Goal: Information Seeking & Learning: Learn about a topic

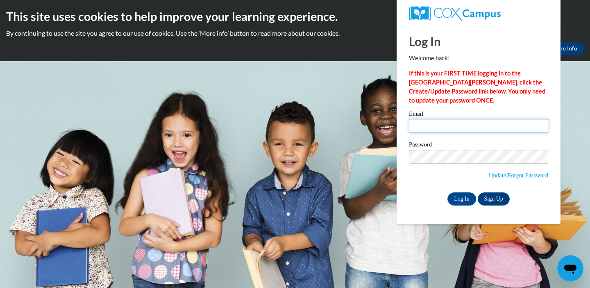
click at [445, 125] on input "Email" at bounding box center [478, 126] width 139 height 14
type input "mcsalas@sunprairieschools.org"
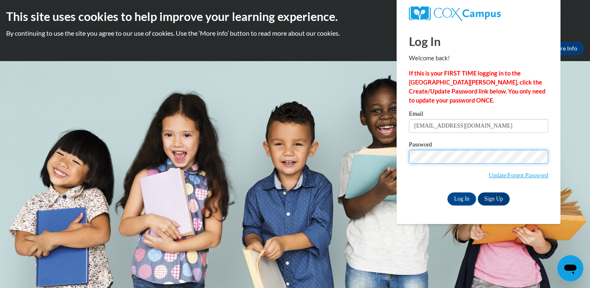
click at [448, 192] on input "Log In" at bounding box center [462, 198] width 29 height 13
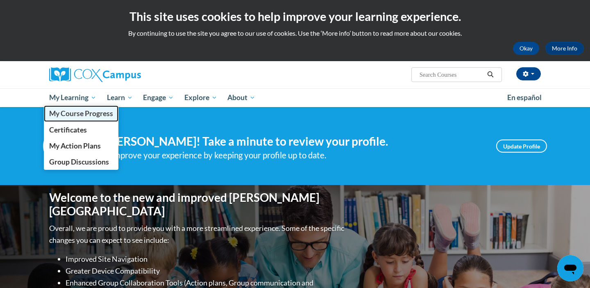
click at [81, 118] on link "My Course Progress" at bounding box center [81, 113] width 75 height 16
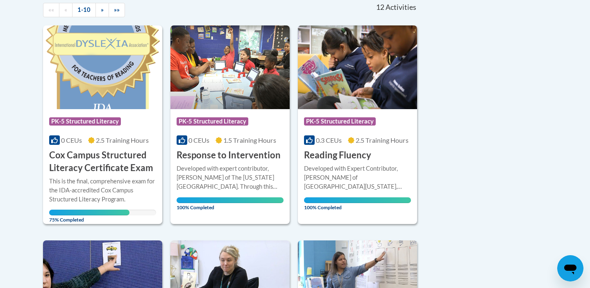
scroll to position [182, 0]
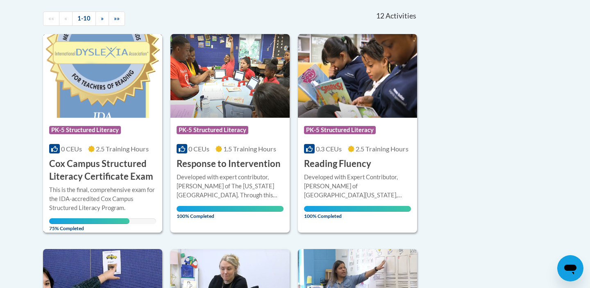
click at [100, 64] on img at bounding box center [102, 76] width 119 height 84
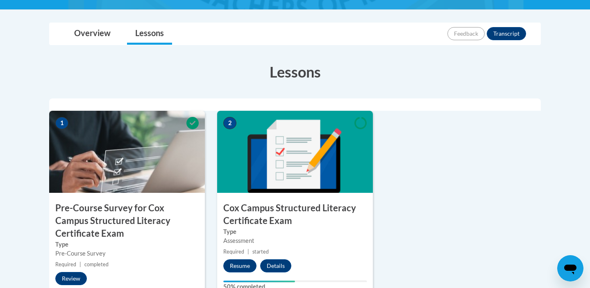
scroll to position [216, 0]
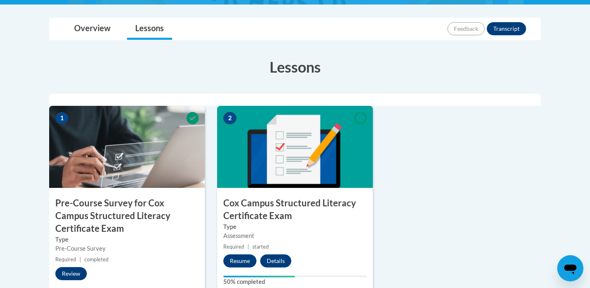
click at [239, 268] on div "2 Cox Campus Structured Literacy Certificate Exam Type Assessment Required | st…" at bounding box center [295, 206] width 156 height 201
click at [239, 259] on button "Resume" at bounding box center [239, 260] width 33 height 13
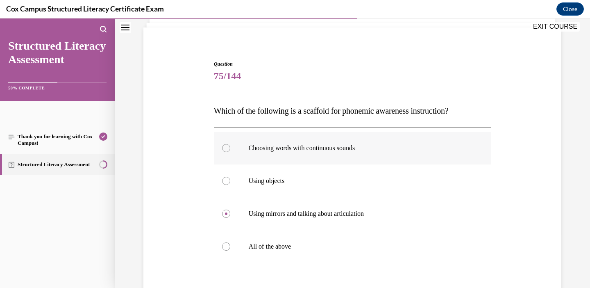
scroll to position [65, 0]
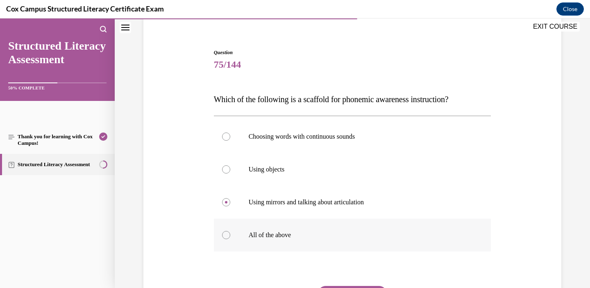
click at [276, 232] on p "All of the above" at bounding box center [360, 235] width 222 height 8
click at [230, 232] on input "All of the above" at bounding box center [226, 235] width 8 height 8
radio input "true"
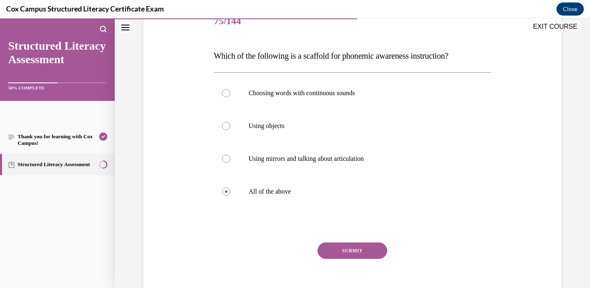
click at [348, 248] on button "SUBMIT" at bounding box center [353, 250] width 70 height 16
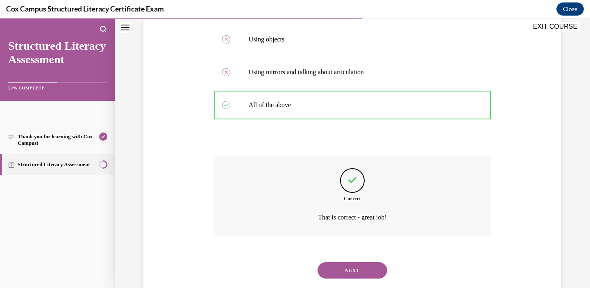
scroll to position [214, 0]
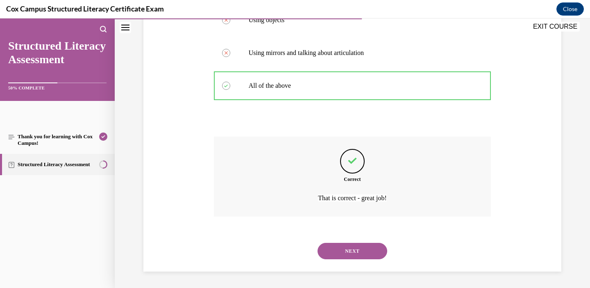
click at [346, 253] on button "NEXT" at bounding box center [353, 251] width 70 height 16
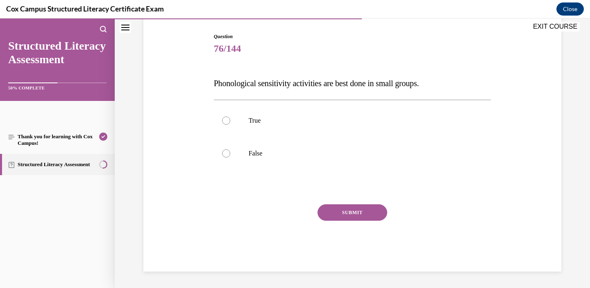
scroll to position [81, 0]
click at [256, 156] on p "False" at bounding box center [360, 153] width 222 height 8
click at [230, 156] on input "False" at bounding box center [226, 153] width 8 height 8
radio input "true"
click at [250, 120] on p "True" at bounding box center [360, 120] width 222 height 8
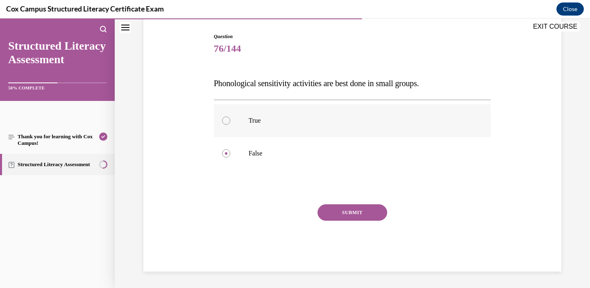
click at [230, 120] on input "True" at bounding box center [226, 120] width 8 height 8
radio input "true"
click at [346, 214] on button "SUBMIT" at bounding box center [353, 212] width 70 height 16
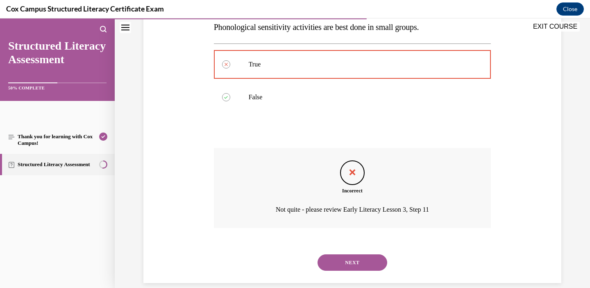
scroll to position [149, 0]
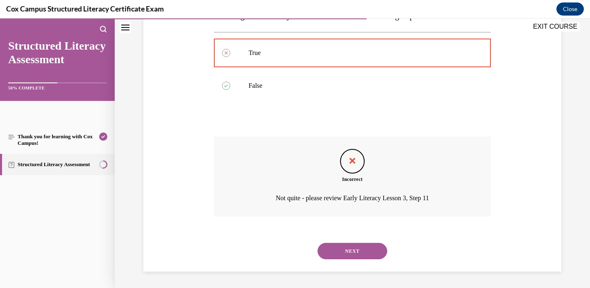
click at [350, 250] on button "NEXT" at bounding box center [353, 251] width 70 height 16
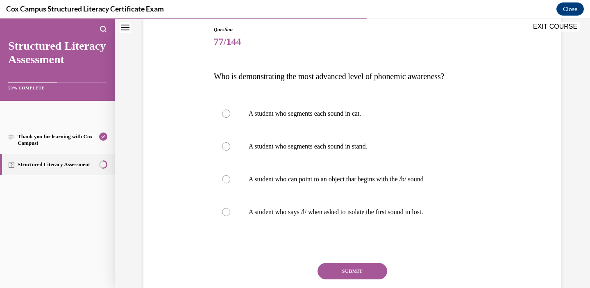
scroll to position [90, 0]
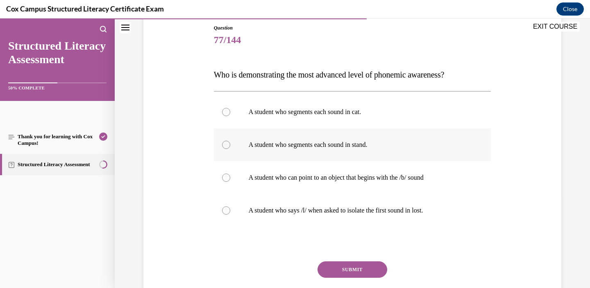
click at [336, 136] on label "A student who segments each sound in stand." at bounding box center [352, 144] width 277 height 33
click at [230, 141] on input "A student who segments each sound in stand." at bounding box center [226, 145] width 8 height 8
radio input "true"
click at [350, 271] on button "SUBMIT" at bounding box center [353, 269] width 70 height 16
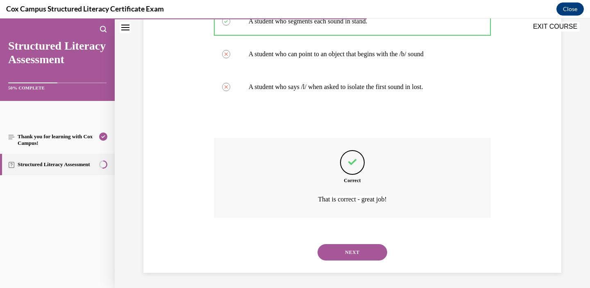
scroll to position [214, 0]
click at [348, 246] on button "NEXT" at bounding box center [353, 251] width 70 height 16
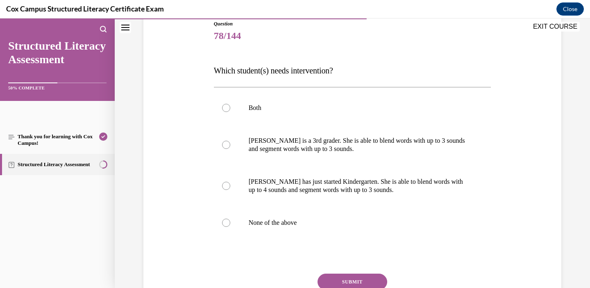
scroll to position [98, 0]
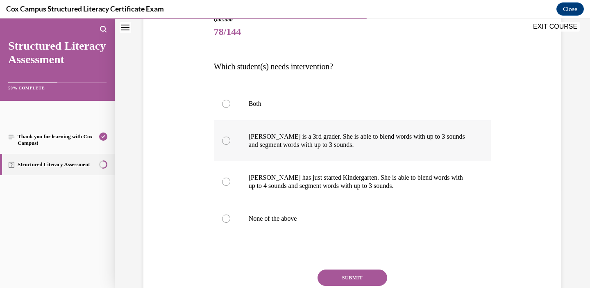
click at [336, 147] on p "Ella is a 3rd grader. She is able to blend words with up to 3 sounds and segmen…" at bounding box center [360, 140] width 222 height 16
click at [230, 145] on input "Ella is a 3rd grader. She is able to blend words with up to 3 sounds and segmen…" at bounding box center [226, 140] width 8 height 8
radio input "true"
click at [351, 278] on button "SUBMIT" at bounding box center [353, 277] width 70 height 16
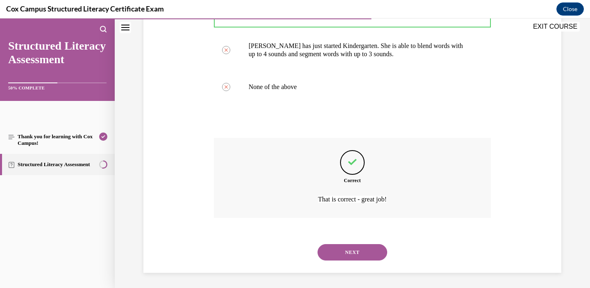
scroll to position [231, 0]
click at [344, 247] on button "NEXT" at bounding box center [353, 251] width 70 height 16
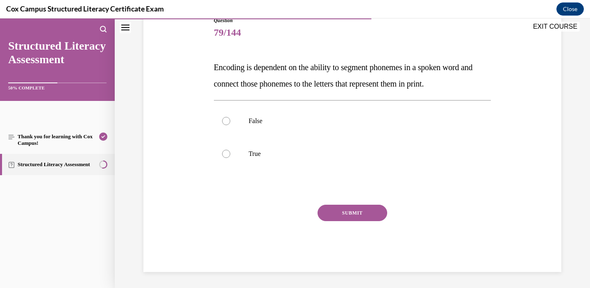
scroll to position [98, 0]
click at [256, 120] on p "False" at bounding box center [360, 120] width 222 height 8
click at [230, 120] on input "False" at bounding box center [226, 120] width 8 height 8
radio input "true"
click at [258, 162] on label "True" at bounding box center [352, 153] width 277 height 33
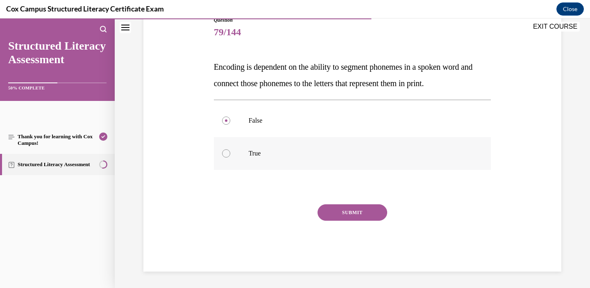
click at [230, 157] on input "True" at bounding box center [226, 153] width 8 height 8
radio input "true"
click at [357, 217] on button "SUBMIT" at bounding box center [353, 212] width 70 height 16
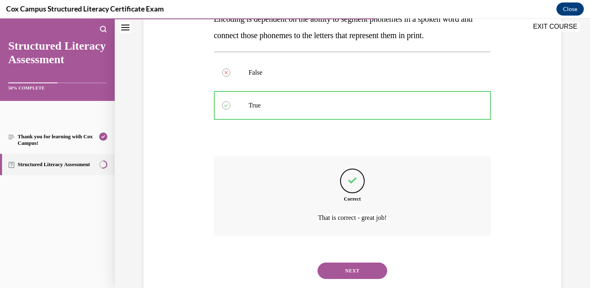
scroll to position [165, 0]
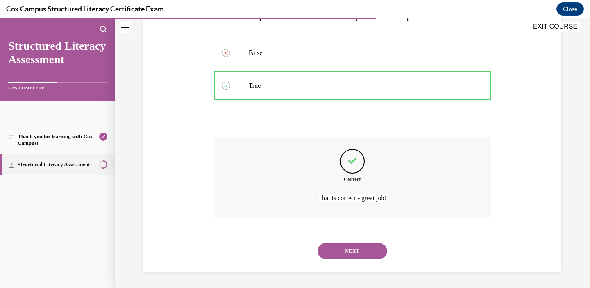
click at [350, 248] on button "NEXT" at bounding box center [353, 251] width 70 height 16
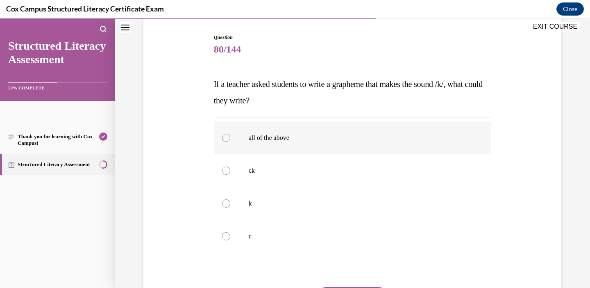
scroll to position [82, 0]
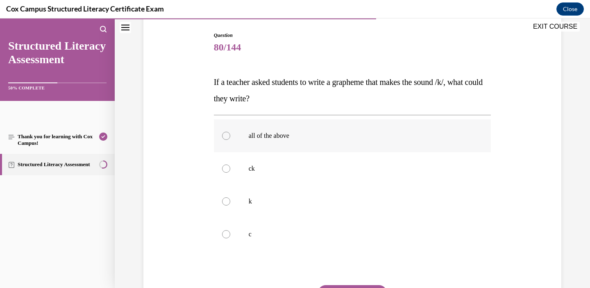
click at [300, 148] on label "all of the above" at bounding box center [352, 135] width 277 height 33
click at [230, 140] on input "all of the above" at bounding box center [226, 136] width 8 height 8
radio input "true"
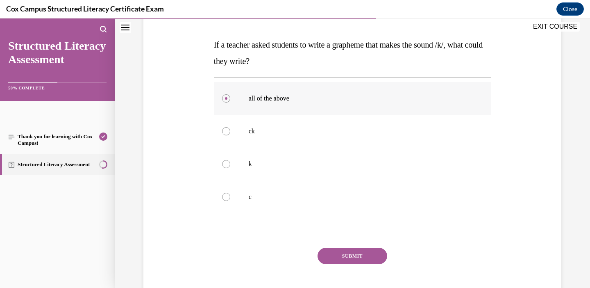
scroll to position [122, 0]
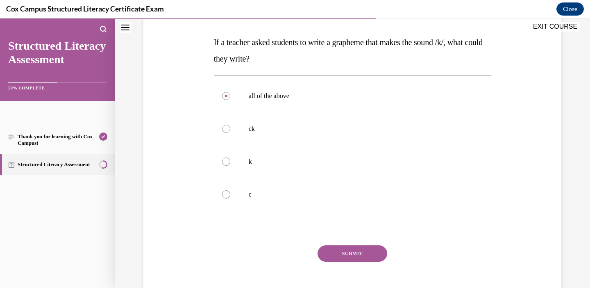
click at [344, 251] on button "SUBMIT" at bounding box center [353, 253] width 70 height 16
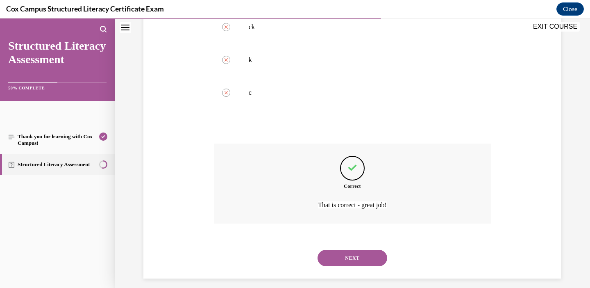
scroll to position [231, 0]
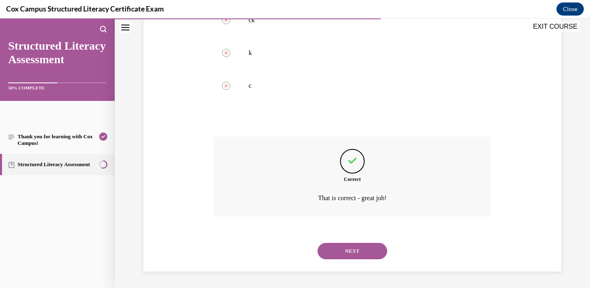
click at [336, 253] on button "NEXT" at bounding box center [353, 251] width 70 height 16
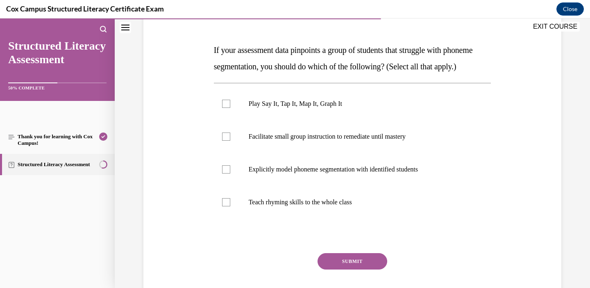
scroll to position [122, 0]
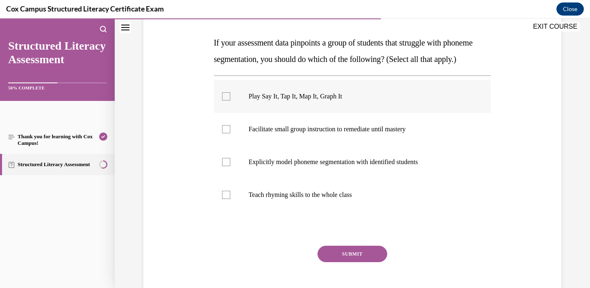
click at [315, 100] on p "Play Say It, Tap It, Map It, Graph It" at bounding box center [360, 96] width 222 height 8
click at [230, 100] on input "Play Say It, Tap It, Map It, Graph It" at bounding box center [226, 96] width 8 height 8
checkbox input "true"
click at [317, 133] on p "Facilitate small group instruction to remediate until mastery" at bounding box center [360, 129] width 222 height 8
click at [230, 133] on input "Facilitate small group instruction to remediate until mastery" at bounding box center [226, 129] width 8 height 8
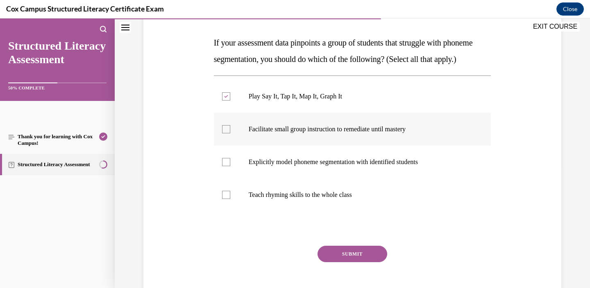
checkbox input "true"
click at [314, 170] on label "Explicitly model phoneme segmentation with identified students" at bounding box center [352, 161] width 277 height 33
click at [230, 166] on input "Explicitly model phoneme segmentation with identified students" at bounding box center [226, 162] width 8 height 8
click at [314, 170] on label "Explicitly model phoneme segmentation with identified students" at bounding box center [352, 161] width 277 height 33
click at [230, 166] on input "Explicitly model phoneme segmentation with identified students" at bounding box center [226, 162] width 8 height 8
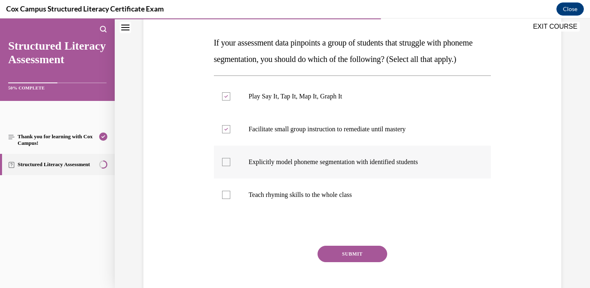
click at [311, 166] on p "Explicitly model phoneme segmentation with identified students" at bounding box center [360, 162] width 222 height 8
click at [230, 166] on input "Explicitly model phoneme segmentation with identified students" at bounding box center [226, 162] width 8 height 8
checkbox input "true"
click at [341, 262] on button "SUBMIT" at bounding box center [353, 253] width 70 height 16
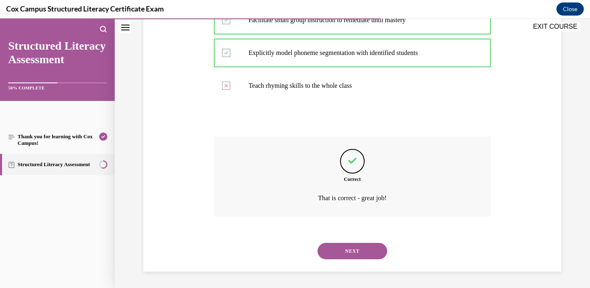
scroll to position [247, 0]
click at [343, 249] on button "NEXT" at bounding box center [353, 251] width 70 height 16
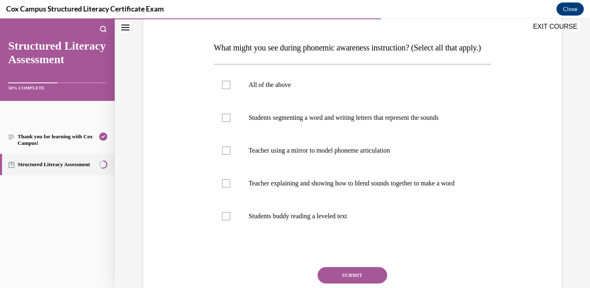
scroll to position [120, 0]
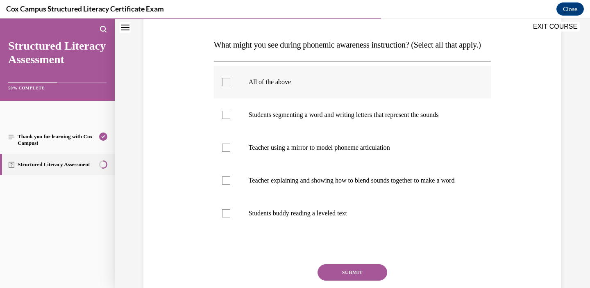
click at [293, 98] on label "All of the above" at bounding box center [352, 82] width 277 height 33
click at [230, 86] on input "All of the above" at bounding box center [226, 82] width 8 height 8
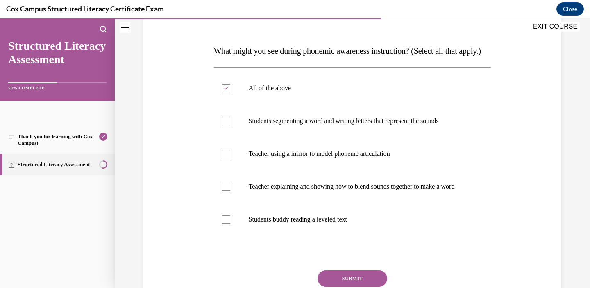
scroll to position [112, 0]
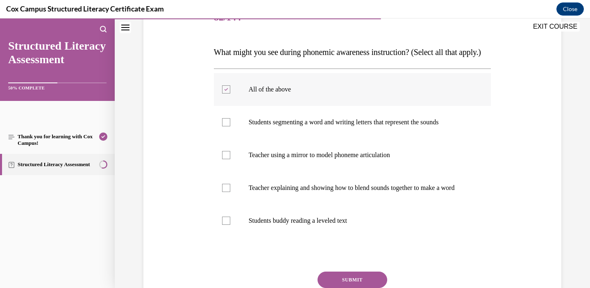
click at [222, 93] on div at bounding box center [226, 89] width 8 height 8
click at [222, 93] on input "All of the above" at bounding box center [226, 89] width 8 height 8
checkbox input "false"
click at [227, 126] on div at bounding box center [226, 122] width 8 height 8
click at [227, 126] on input "Students segmenting a word and writing letters that represent the sounds" at bounding box center [226, 122] width 8 height 8
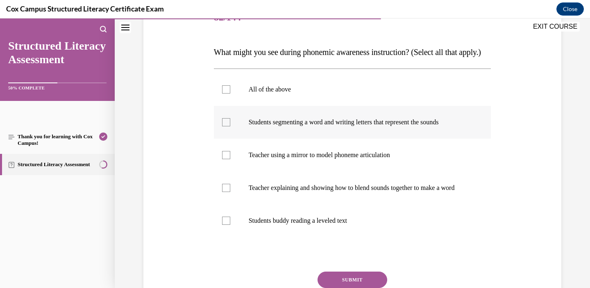
checkbox input "true"
click at [227, 159] on div at bounding box center [226, 155] width 8 height 8
click at [227, 159] on input "Teacher using a mirror to model phoneme articulation" at bounding box center [226, 155] width 8 height 8
checkbox input "true"
click at [227, 192] on div at bounding box center [226, 188] width 8 height 8
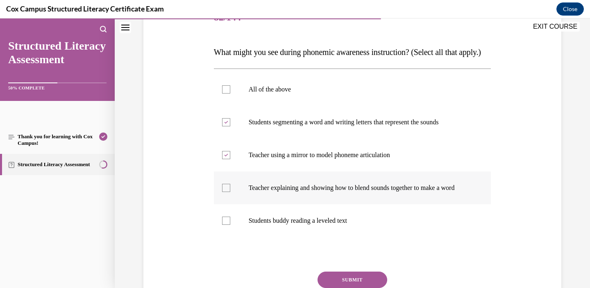
click at [227, 192] on input "Teacher explaining and showing how to blend sounds together to make a word" at bounding box center [226, 188] width 8 height 8
checkbox input "true"
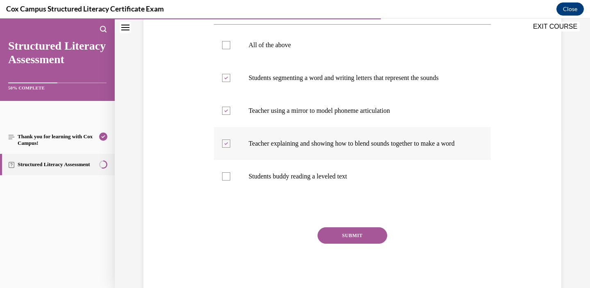
scroll to position [159, 0]
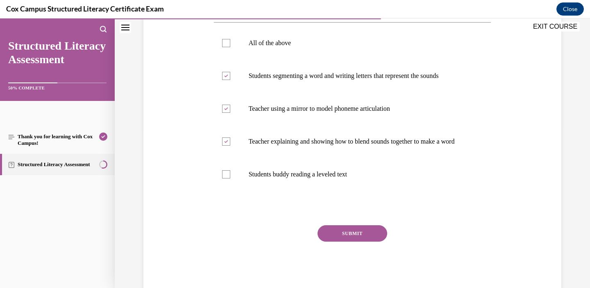
click at [350, 241] on button "SUBMIT" at bounding box center [353, 233] width 70 height 16
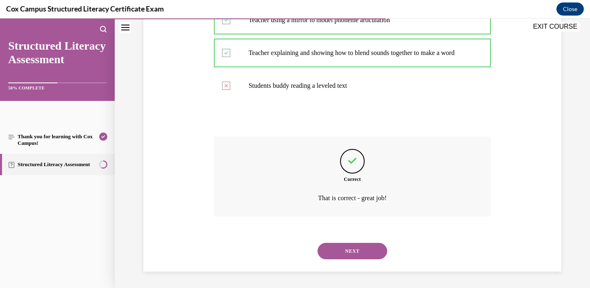
scroll to position [272, 0]
click at [349, 250] on button "NEXT" at bounding box center [353, 251] width 70 height 16
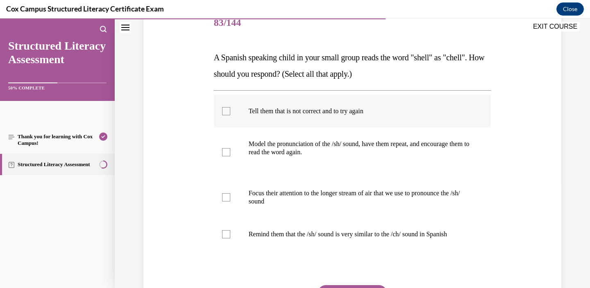
scroll to position [119, 0]
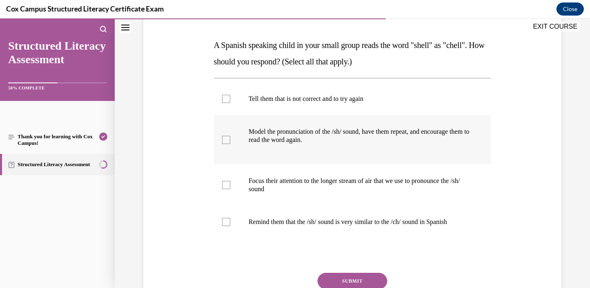
click at [297, 129] on p "Model the pronunciation of the /sh/ sound, have them repeat, and encourage them…" at bounding box center [360, 135] width 222 height 16
click at [230, 136] on input "Model the pronunciation of the /sh/ sound, have them repeat, and encourage them…" at bounding box center [226, 140] width 8 height 8
checkbox input "true"
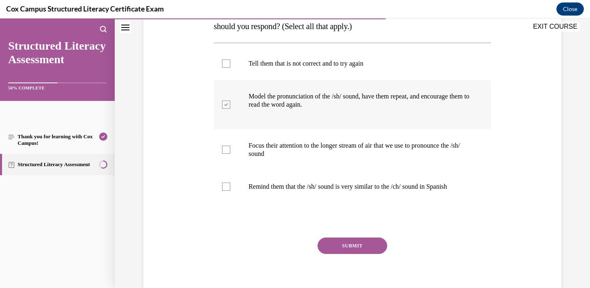
scroll to position [166, 0]
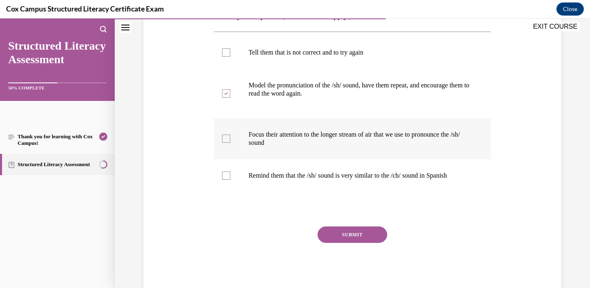
click at [298, 139] on p "Focus their attention to the longer stream of air that we use to pronounce the …" at bounding box center [360, 138] width 222 height 16
click at [230, 139] on input "Focus their attention to the longer stream of air that we use to pronounce the …" at bounding box center [226, 138] width 8 height 8
checkbox input "true"
click at [297, 171] on p "Remind them that the /sh/ sound is very similar to the /ch/ sound in Spanish" at bounding box center [360, 175] width 222 height 8
click at [230, 171] on input "Remind them that the /sh/ sound is very similar to the /ch/ sound in Spanish" at bounding box center [226, 175] width 8 height 8
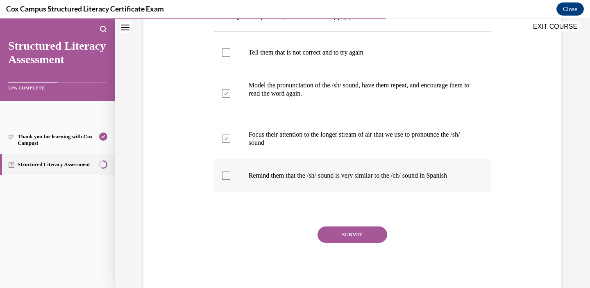
checkbox input "true"
click at [354, 236] on button "SUBMIT" at bounding box center [353, 234] width 70 height 16
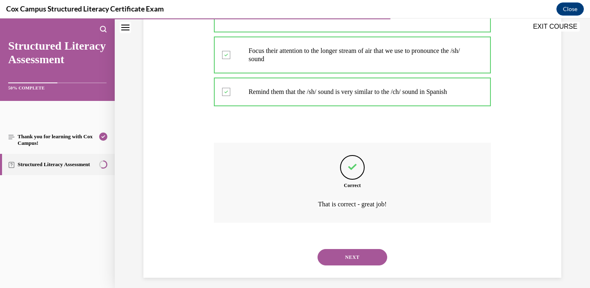
scroll to position [255, 0]
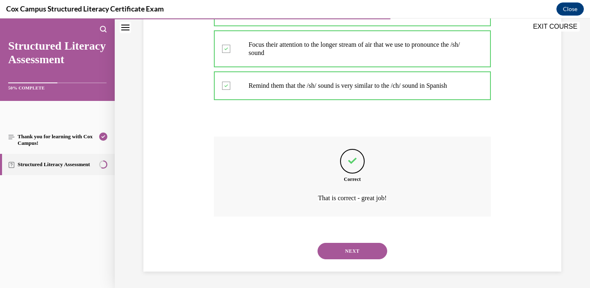
click at [347, 248] on button "NEXT" at bounding box center [353, 251] width 70 height 16
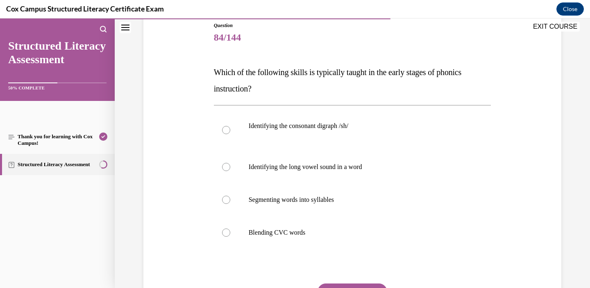
scroll to position [95, 0]
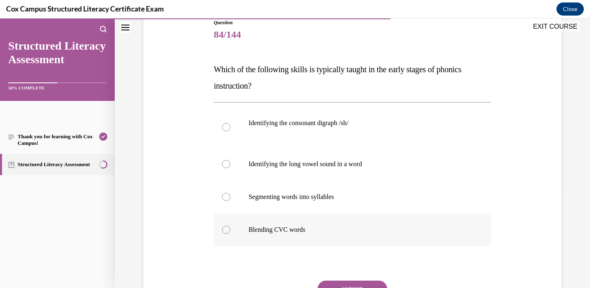
click at [302, 234] on label "Blending CVC words" at bounding box center [352, 229] width 277 height 33
click at [230, 234] on input "Blending CVC words" at bounding box center [226, 229] width 8 height 8
radio input "true"
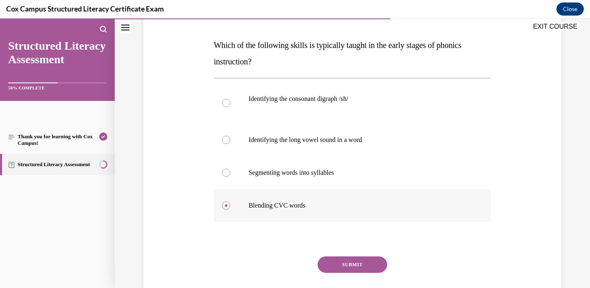
scroll to position [120, 0]
click at [348, 262] on button "SUBMIT" at bounding box center [353, 264] width 70 height 16
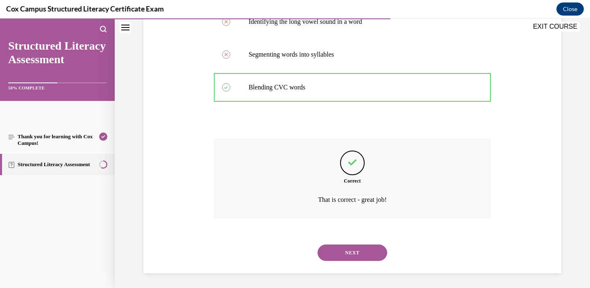
scroll to position [239, 0]
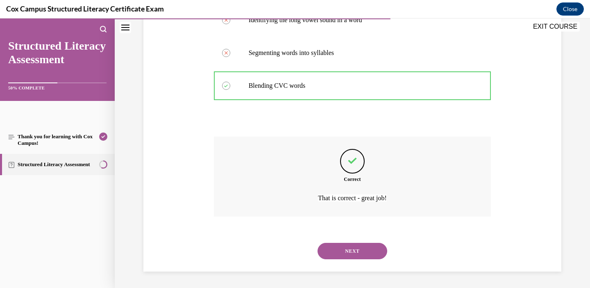
click at [345, 253] on button "NEXT" at bounding box center [353, 251] width 70 height 16
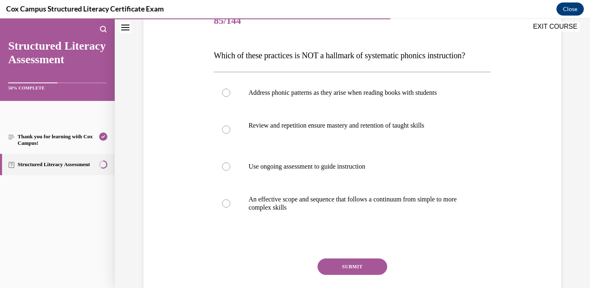
scroll to position [114, 0]
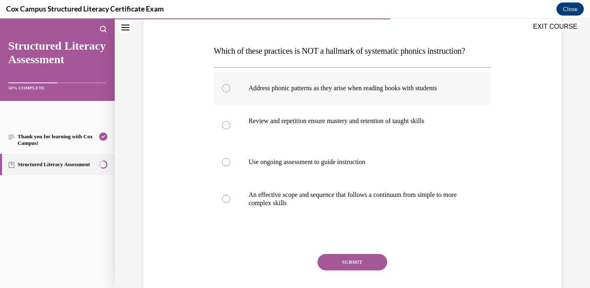
click at [294, 105] on label "Address phonic patterns as they arise when reading books with students" at bounding box center [352, 88] width 277 height 33
click at [230, 92] on input "Address phonic patterns as they arise when reading books with students" at bounding box center [226, 88] width 8 height 8
radio input "true"
click at [339, 270] on button "SUBMIT" at bounding box center [353, 262] width 70 height 16
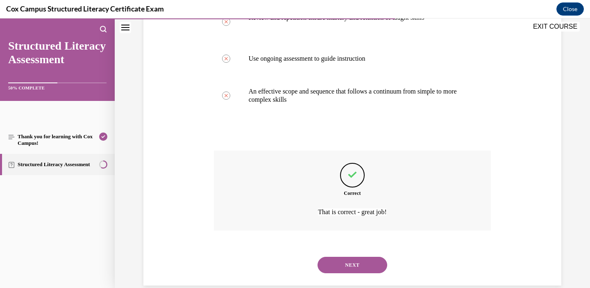
scroll to position [247, 0]
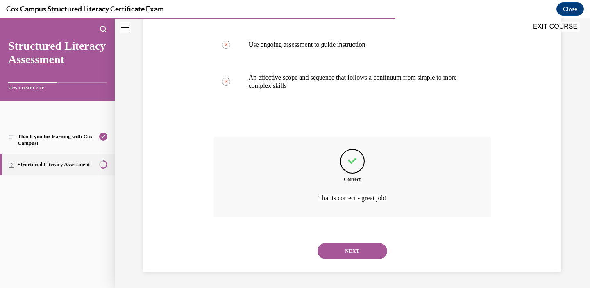
click at [336, 257] on button "NEXT" at bounding box center [353, 251] width 70 height 16
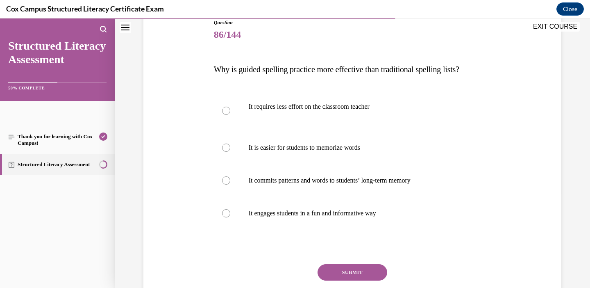
scroll to position [100, 0]
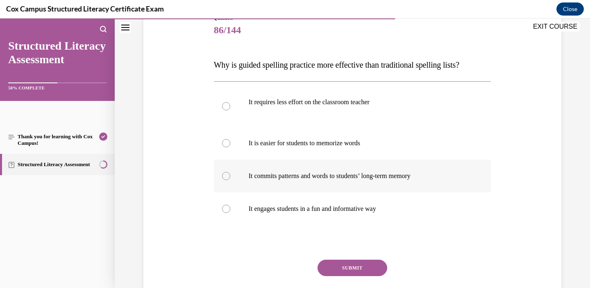
click at [309, 180] on label "It commits patterns and words to students’ long-term memory" at bounding box center [352, 175] width 277 height 33
click at [230, 180] on input "It commits patterns and words to students’ long-term memory" at bounding box center [226, 176] width 8 height 8
radio input "true"
click at [348, 261] on button "SUBMIT" at bounding box center [353, 267] width 70 height 16
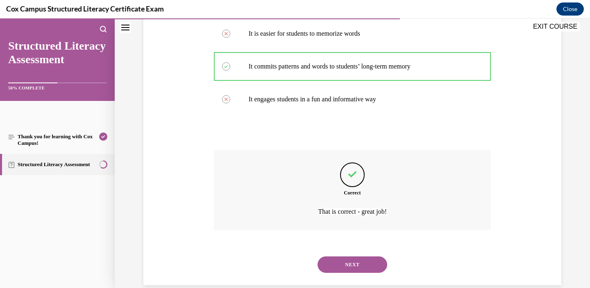
scroll to position [223, 0]
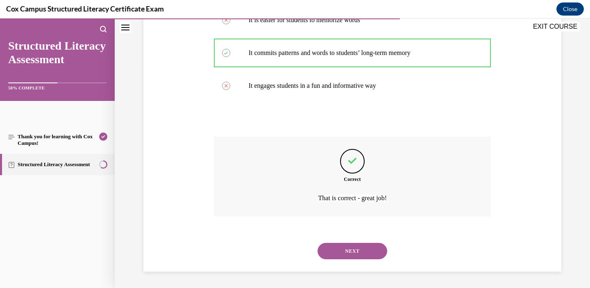
click at [340, 252] on button "NEXT" at bounding box center [353, 251] width 70 height 16
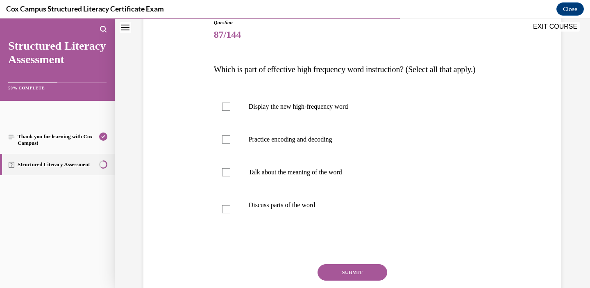
scroll to position [98, 0]
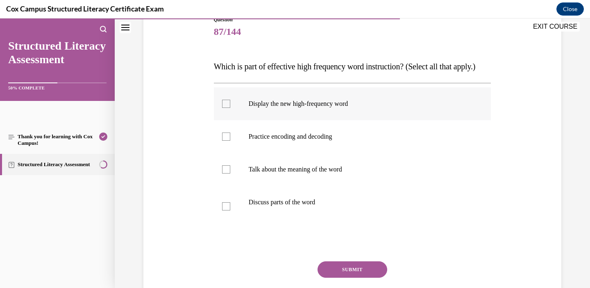
click at [283, 120] on label "Display the new high-frequency word" at bounding box center [352, 103] width 277 height 33
click at [230, 108] on input "Display the new high-frequency word" at bounding box center [226, 104] width 8 height 8
checkbox input "true"
click at [281, 141] on p "Practice encoding and decoding" at bounding box center [360, 136] width 222 height 8
click at [230, 141] on input "Practice encoding and decoding" at bounding box center [226, 136] width 8 height 8
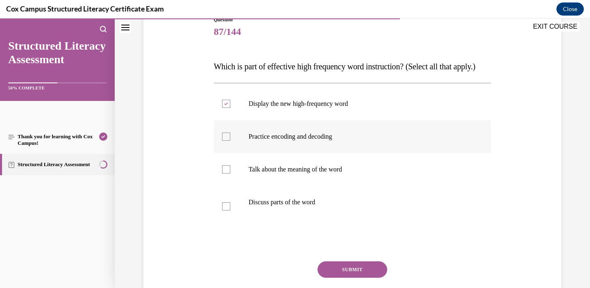
checkbox input "true"
click at [279, 186] on label "Talk about the meaning of the word" at bounding box center [352, 169] width 277 height 33
click at [230, 173] on input "Talk about the meaning of the word" at bounding box center [226, 169] width 8 height 8
checkbox input "true"
click at [280, 206] on p "Discuss parts of the word" at bounding box center [360, 202] width 222 height 8
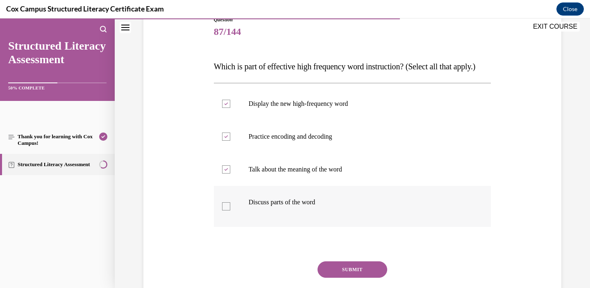
click at [230, 210] on input "Discuss parts of the word" at bounding box center [226, 206] width 8 height 8
checkbox input "true"
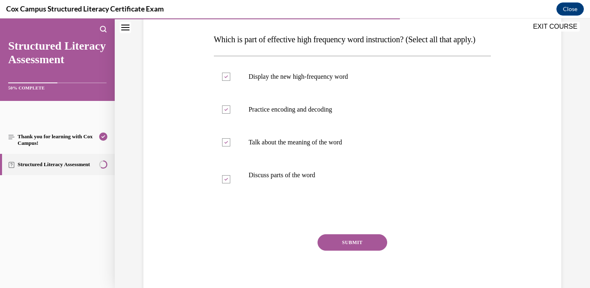
click at [360, 250] on button "SUBMIT" at bounding box center [353, 242] width 70 height 16
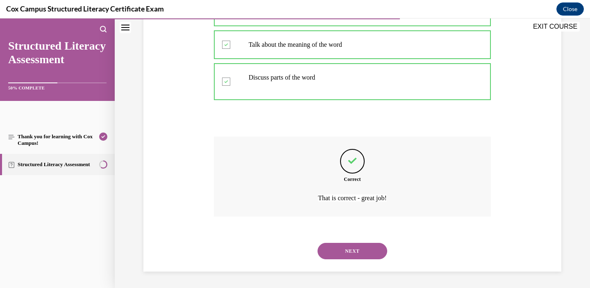
click at [345, 252] on button "NEXT" at bounding box center [353, 251] width 70 height 16
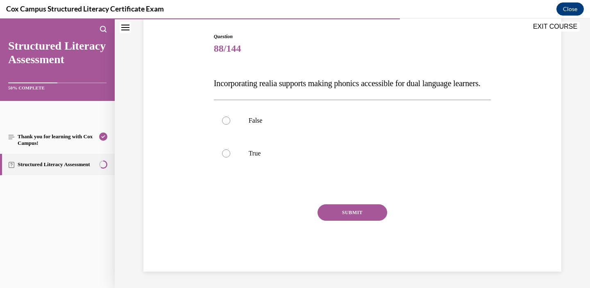
scroll to position [91, 0]
click at [254, 154] on label "True" at bounding box center [352, 153] width 277 height 33
click at [230, 154] on input "True" at bounding box center [226, 153] width 8 height 8
radio input "true"
click at [340, 220] on button "SUBMIT" at bounding box center [353, 212] width 70 height 16
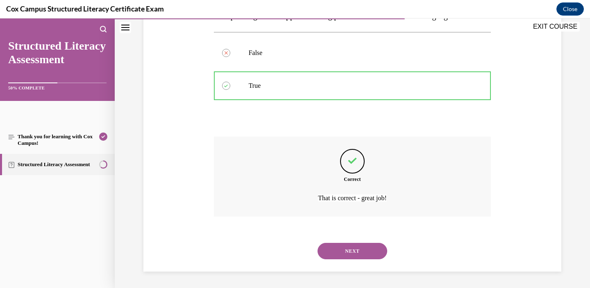
scroll to position [165, 0]
click at [340, 257] on button "NEXT" at bounding box center [353, 251] width 70 height 16
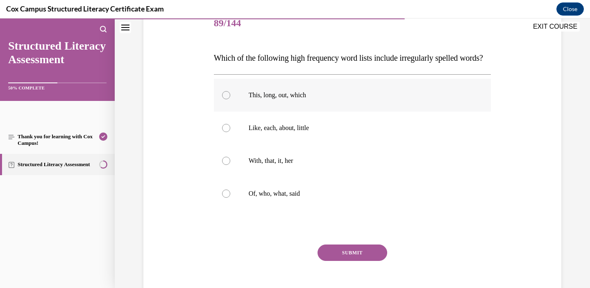
scroll to position [106, 0]
click at [285, 198] on p "Of, who, what, said" at bounding box center [360, 194] width 222 height 8
click at [230, 198] on input "Of, who, what, said" at bounding box center [226, 194] width 8 height 8
radio input "true"
click at [338, 261] on button "SUBMIT" at bounding box center [353, 253] width 70 height 16
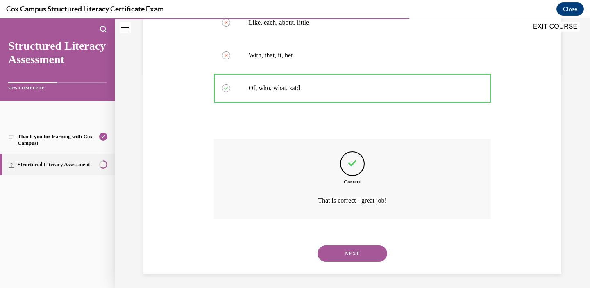
scroll to position [231, 0]
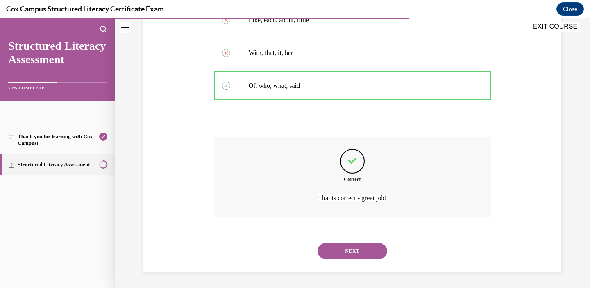
click at [338, 259] on button "NEXT" at bounding box center [353, 251] width 70 height 16
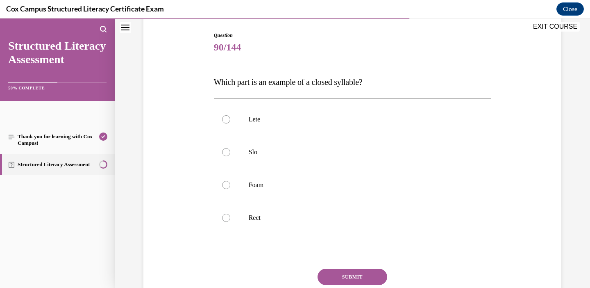
scroll to position [83, 0]
click at [253, 211] on label "Rect" at bounding box center [352, 216] width 277 height 33
click at [230, 213] on input "Rect" at bounding box center [226, 217] width 8 height 8
radio input "true"
click at [341, 271] on button "SUBMIT" at bounding box center [353, 276] width 70 height 16
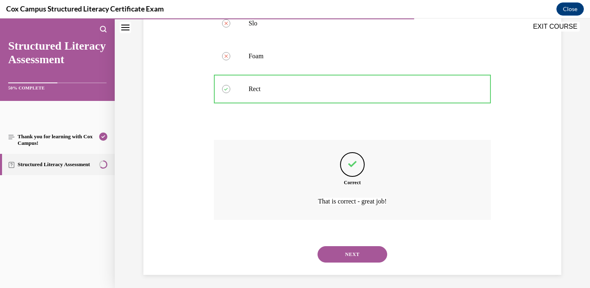
scroll to position [214, 0]
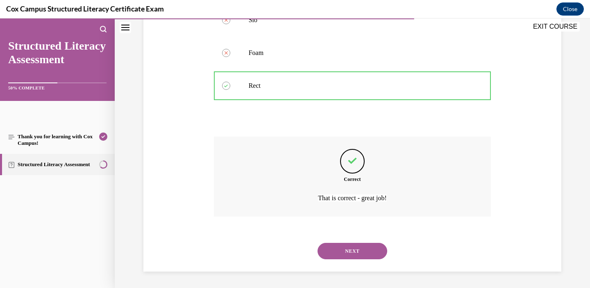
click at [348, 248] on button "NEXT" at bounding box center [353, 251] width 70 height 16
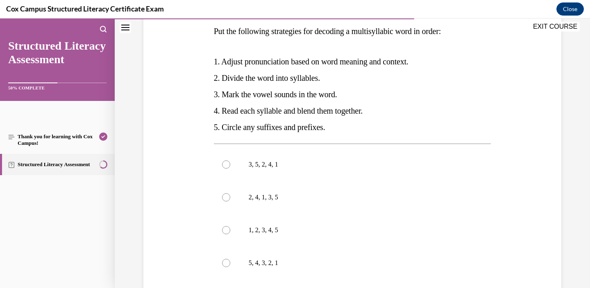
scroll to position [134, 0]
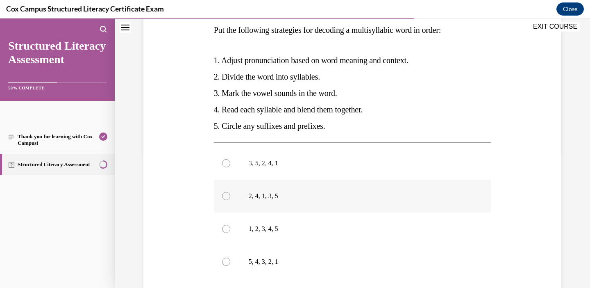
click at [272, 200] on p "2, 4, 1, 3, 5" at bounding box center [360, 196] width 222 height 8
click at [230, 200] on input "2, 4, 1, 3, 5" at bounding box center [226, 196] width 8 height 8
radio input "true"
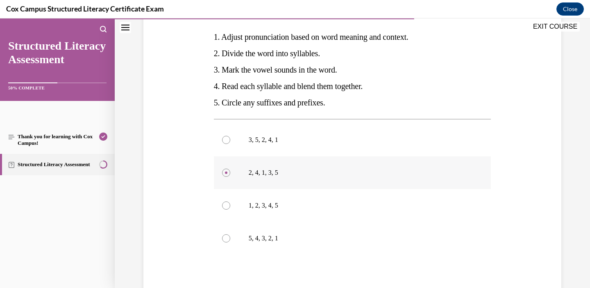
scroll to position [149, 0]
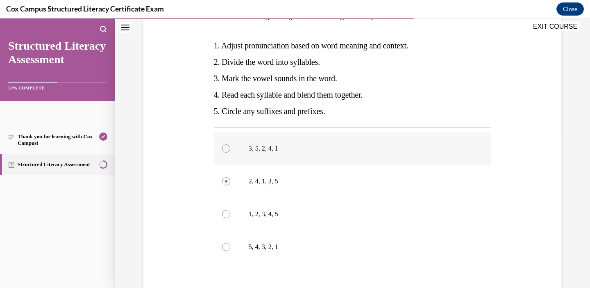
click at [270, 154] on label "3, 5, 2, 4, 1" at bounding box center [352, 148] width 277 height 33
click at [230, 152] on input "3, 5, 2, 4, 1" at bounding box center [226, 148] width 8 height 8
radio input "true"
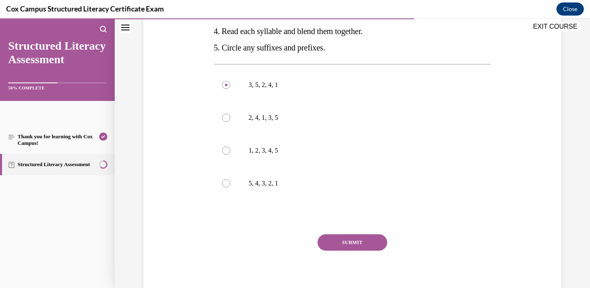
click at [339, 237] on button "SUBMIT" at bounding box center [353, 242] width 70 height 16
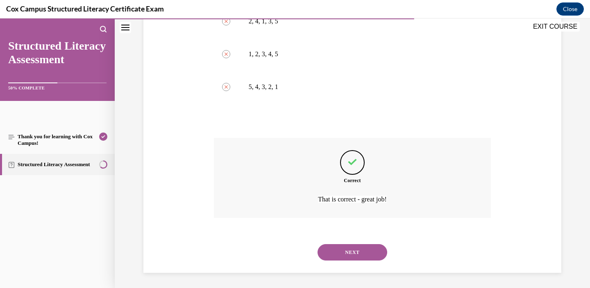
scroll to position [310, 0]
click at [341, 248] on button "NEXT" at bounding box center [353, 251] width 70 height 16
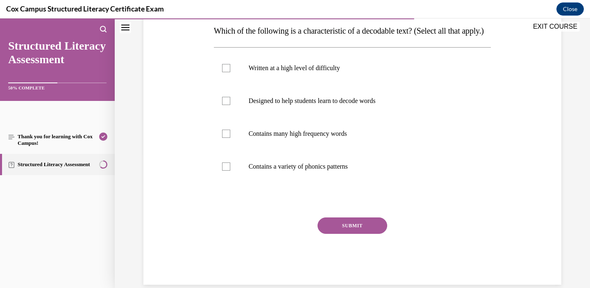
scroll to position [104, 0]
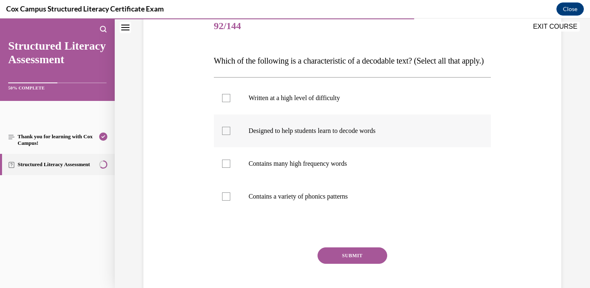
click at [295, 140] on label "Designed to help students learn to decode words" at bounding box center [352, 130] width 277 height 33
click at [230, 135] on input "Designed to help students learn to decode words" at bounding box center [226, 131] width 8 height 8
checkbox input "true"
click at [293, 168] on p "Contains many high frequency words" at bounding box center [360, 163] width 222 height 8
click at [230, 168] on input "Contains many high frequency words" at bounding box center [226, 163] width 8 height 8
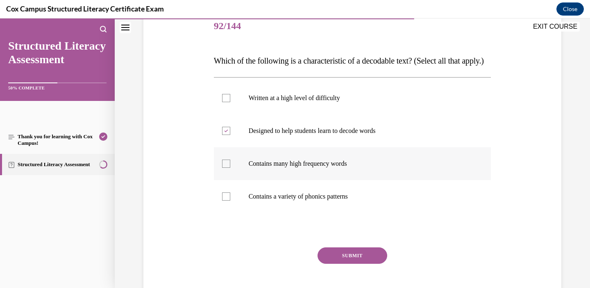
checkbox input "true"
click at [294, 207] on label "Contains a variety of phonics patterns" at bounding box center [352, 196] width 277 height 33
click at [230, 200] on input "Contains a variety of phonics patterns" at bounding box center [226, 196] width 8 height 8
checkbox input "true"
click at [342, 264] on button "SUBMIT" at bounding box center [353, 255] width 70 height 16
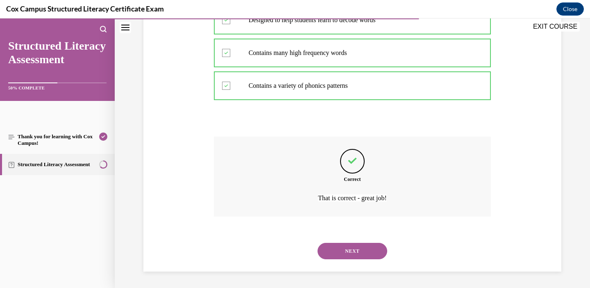
scroll to position [231, 0]
click at [341, 252] on button "NEXT" at bounding box center [353, 251] width 70 height 16
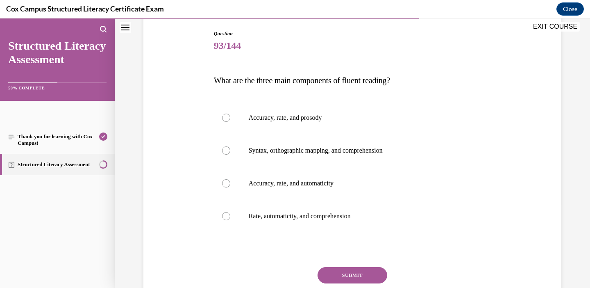
scroll to position [86, 0]
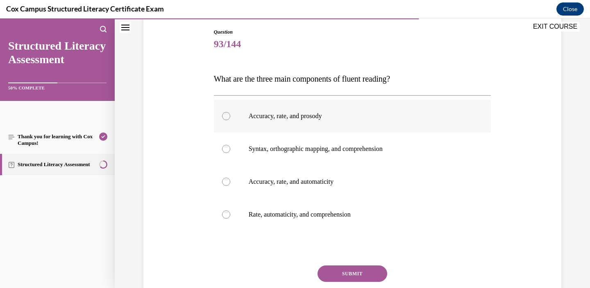
click at [286, 116] on p "Accuracy, rate, and prosody" at bounding box center [360, 116] width 222 height 8
click at [230, 116] on input "Accuracy, rate, and prosody" at bounding box center [226, 116] width 8 height 8
radio input "true"
click at [289, 182] on p "Accuracy, rate, and automaticity" at bounding box center [360, 181] width 222 height 8
click at [230, 182] on input "Accuracy, rate, and automaticity" at bounding box center [226, 181] width 8 height 8
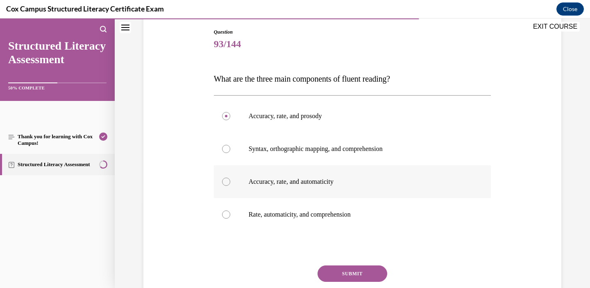
radio input "true"
click at [343, 274] on button "SUBMIT" at bounding box center [353, 273] width 70 height 16
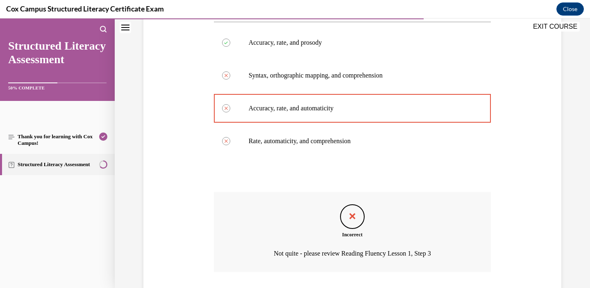
scroll to position [214, 0]
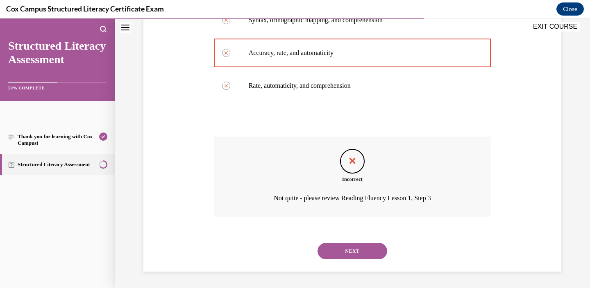
click at [343, 257] on button "NEXT" at bounding box center [353, 251] width 70 height 16
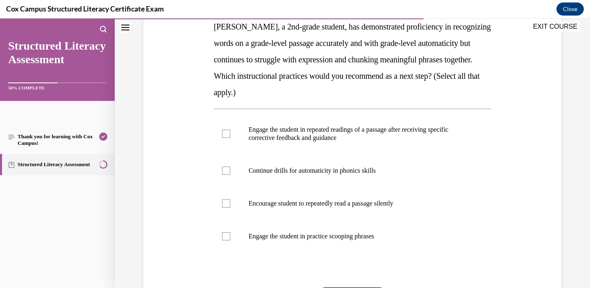
scroll to position [135, 0]
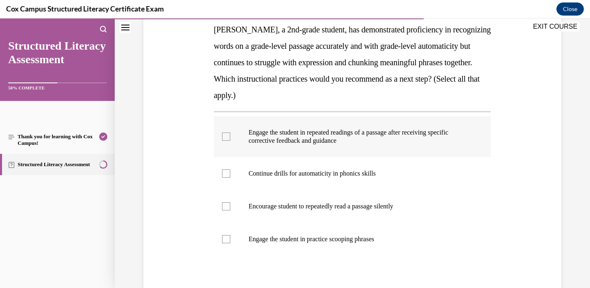
click at [346, 132] on p "Engage the student in repeated readings of a passage after receiving specific c…" at bounding box center [360, 136] width 222 height 16
click at [230, 132] on input "Engage the student in repeated readings of a passage after receiving specific c…" at bounding box center [226, 136] width 8 height 8
checkbox input "true"
click at [328, 199] on label "Encourage student to repeatedly read a passage silently" at bounding box center [352, 206] width 277 height 33
click at [230, 202] on input "Encourage student to repeatedly read a passage silently" at bounding box center [226, 206] width 8 height 8
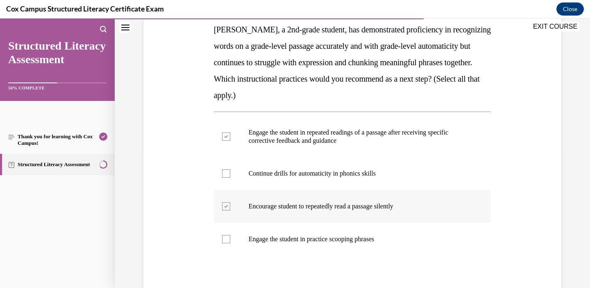
click at [328, 199] on label "Encourage student to repeatedly read a passage silently" at bounding box center [352, 206] width 277 height 33
click at [230, 202] on input "Encourage student to repeatedly read a passage silently" at bounding box center [226, 206] width 8 height 8
checkbox input "false"
click at [327, 241] on p "Engage the student in practice scooping phrases" at bounding box center [360, 239] width 222 height 8
click at [230, 241] on input "Engage the student in practice scooping phrases" at bounding box center [226, 239] width 8 height 8
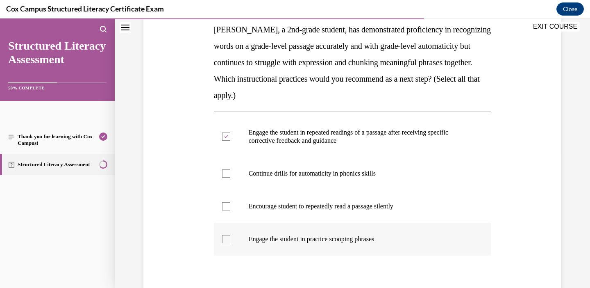
checkbox input "true"
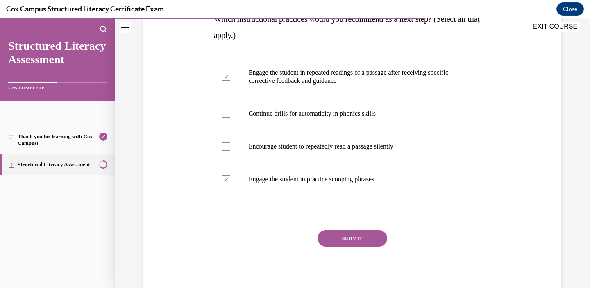
click at [340, 244] on button "SUBMIT" at bounding box center [353, 238] width 70 height 16
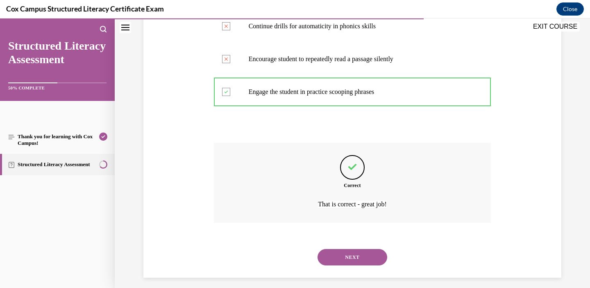
scroll to position [288, 0]
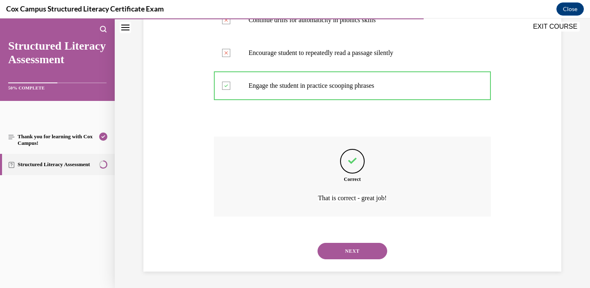
click at [341, 257] on button "NEXT" at bounding box center [353, 251] width 70 height 16
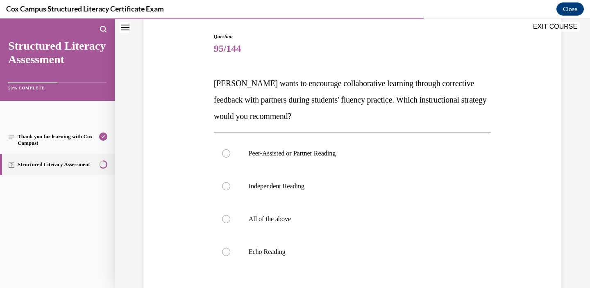
scroll to position [111, 0]
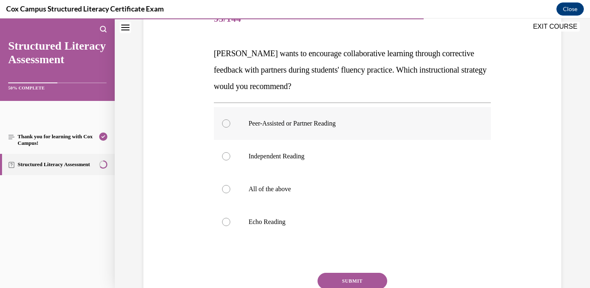
click at [298, 130] on label "Peer-Assisted or Partner Reading" at bounding box center [352, 123] width 277 height 33
click at [230, 127] on input "Peer-Assisted or Partner Reading" at bounding box center [226, 123] width 8 height 8
radio input "true"
click at [348, 277] on button "SUBMIT" at bounding box center [353, 281] width 70 height 16
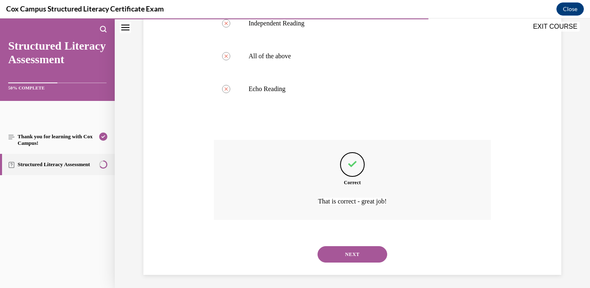
scroll to position [247, 0]
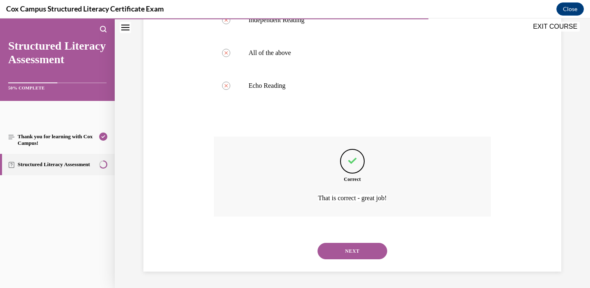
click at [348, 258] on button "NEXT" at bounding box center [353, 251] width 70 height 16
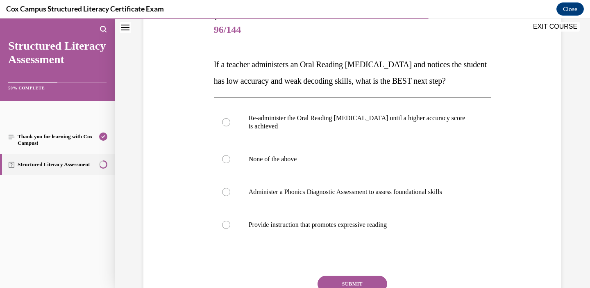
scroll to position [102, 0]
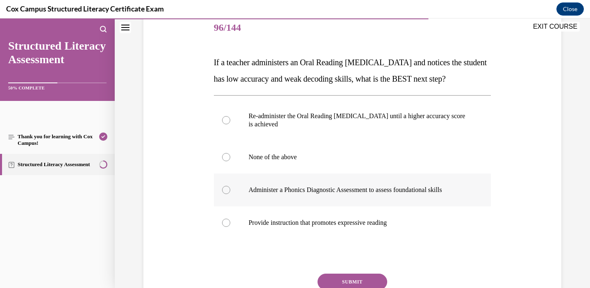
click at [311, 194] on p "Administer a Phonics Diagnostic Assessment to assess foundational skills" at bounding box center [360, 190] width 222 height 8
click at [230, 194] on input "Administer a Phonics Diagnostic Assessment to assess foundational skills" at bounding box center [226, 190] width 8 height 8
radio input "true"
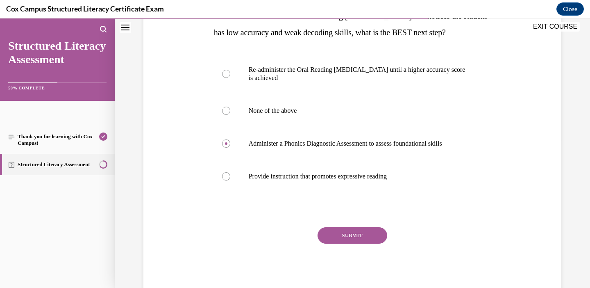
click at [345, 243] on button "SUBMIT" at bounding box center [353, 235] width 70 height 16
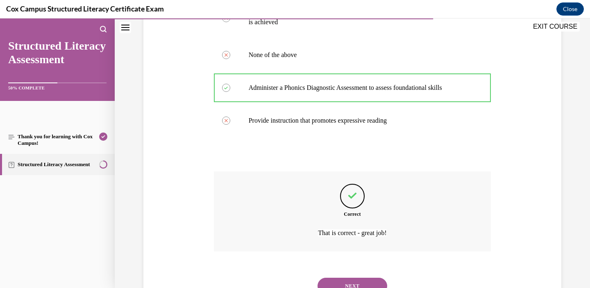
scroll to position [255, 0]
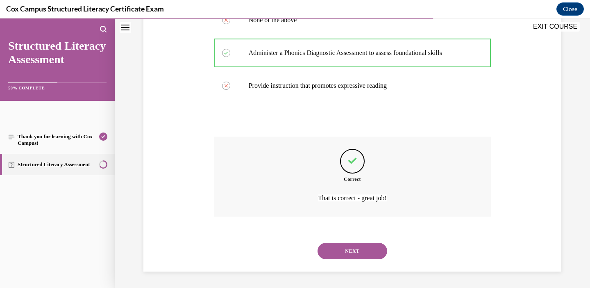
click at [340, 250] on button "NEXT" at bounding box center [353, 251] width 70 height 16
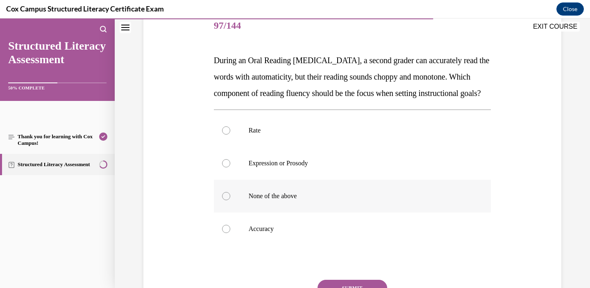
scroll to position [105, 0]
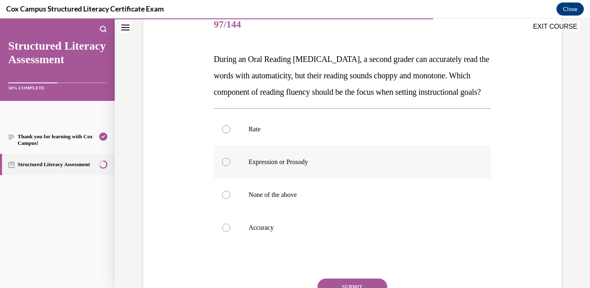
click at [281, 166] on p "Expression or Prosody" at bounding box center [360, 162] width 222 height 8
click at [230, 166] on input "Expression or Prosody" at bounding box center [226, 162] width 8 height 8
radio input "true"
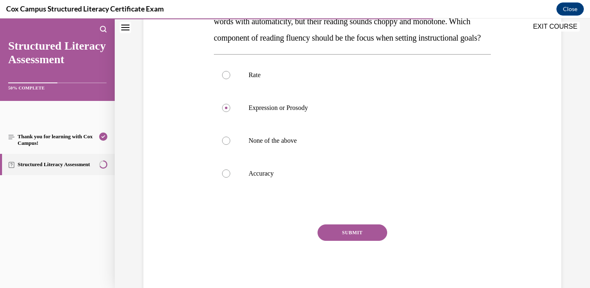
click at [343, 241] on button "SUBMIT" at bounding box center [353, 232] width 70 height 16
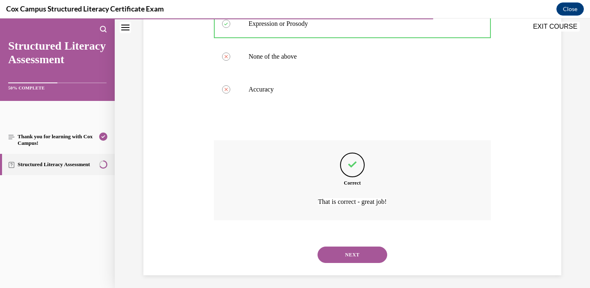
scroll to position [264, 0]
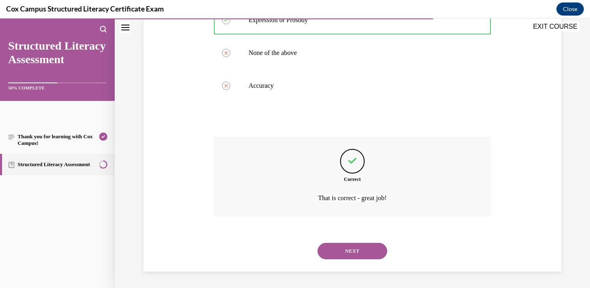
click at [339, 248] on button "NEXT" at bounding box center [353, 251] width 70 height 16
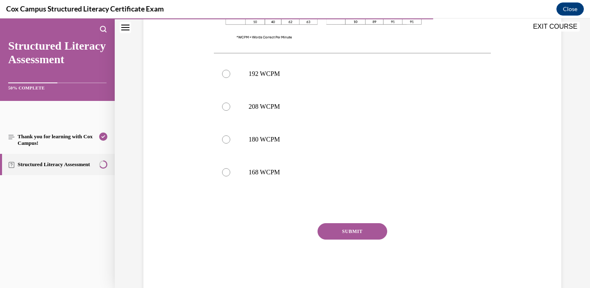
scroll to position [364, 0]
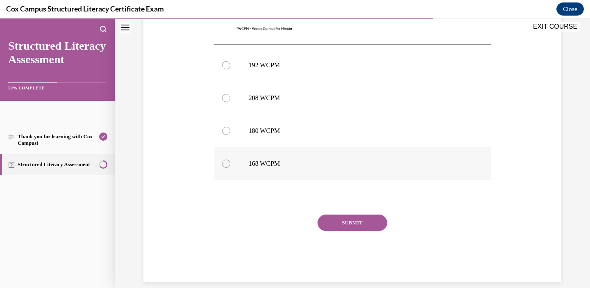
click at [281, 166] on p "168 WCPM" at bounding box center [360, 163] width 222 height 8
click at [230, 166] on input "168 WCPM" at bounding box center [226, 163] width 8 height 8
radio input "true"
click at [344, 226] on button "SUBMIT" at bounding box center [353, 222] width 70 height 16
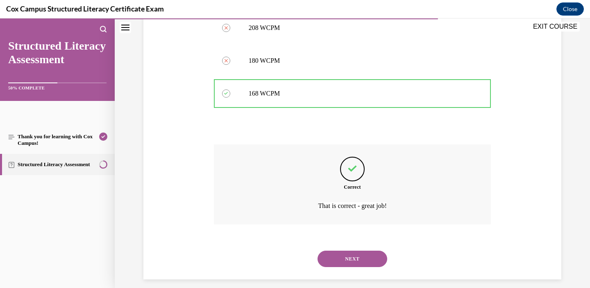
scroll to position [442, 0]
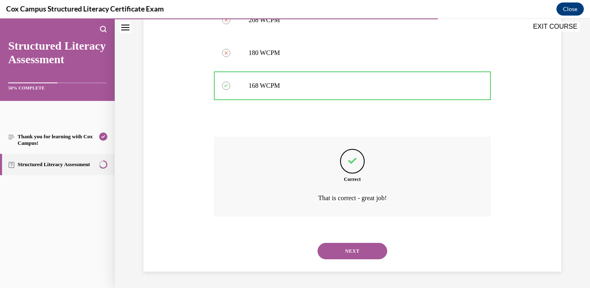
click at [341, 252] on button "NEXT" at bounding box center [353, 251] width 70 height 16
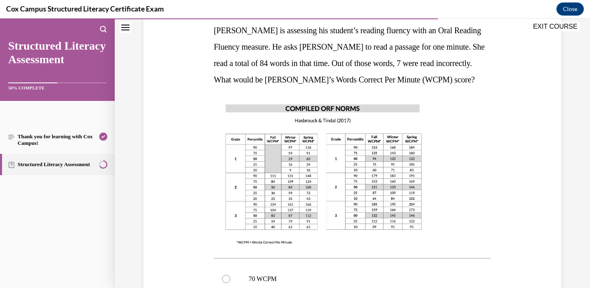
scroll to position [134, 0]
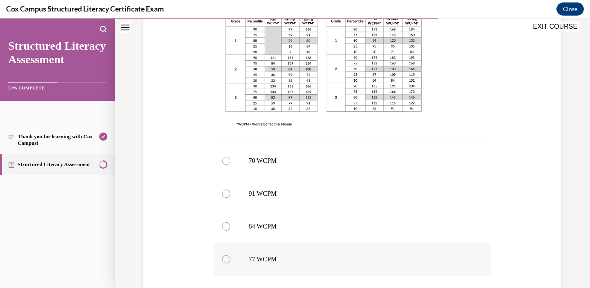
click at [318, 254] on label "77 WCPM" at bounding box center [352, 259] width 277 height 33
click at [230, 255] on input "77 WCPM" at bounding box center [226, 259] width 8 height 8
radio input "true"
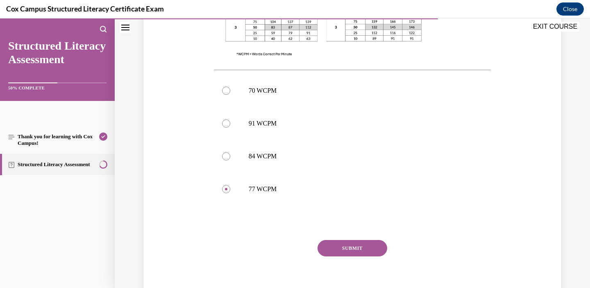
click at [344, 252] on button "SUBMIT" at bounding box center [353, 248] width 70 height 16
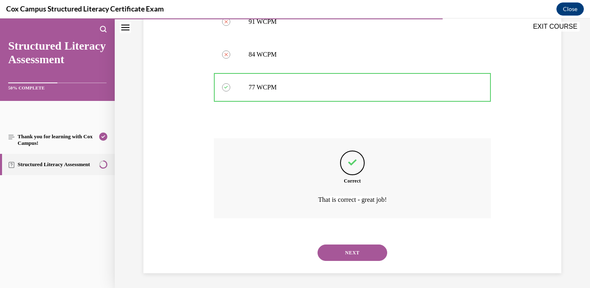
scroll to position [425, 0]
click at [339, 250] on button "NEXT" at bounding box center [353, 251] width 70 height 16
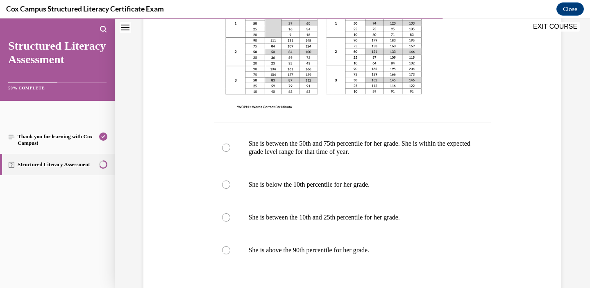
scroll to position [304, 0]
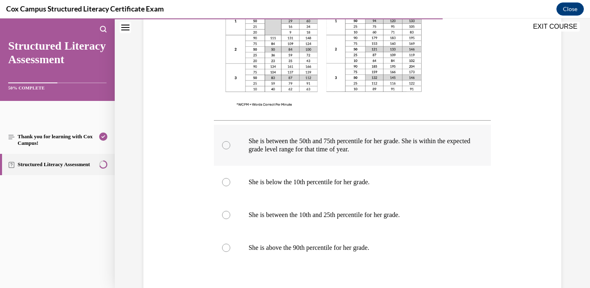
click at [311, 154] on label "She is between the 50th and 75th percentile for her grade. She is within the ex…" at bounding box center [352, 145] width 277 height 41
click at [230, 149] on input "She is between the 50th and 75th percentile for her grade. She is within the ex…" at bounding box center [226, 145] width 8 height 8
radio input "true"
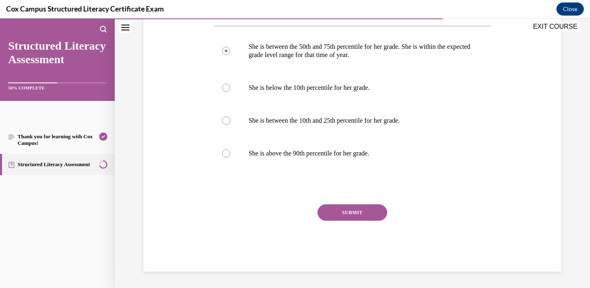
click at [332, 215] on button "SUBMIT" at bounding box center [353, 212] width 70 height 16
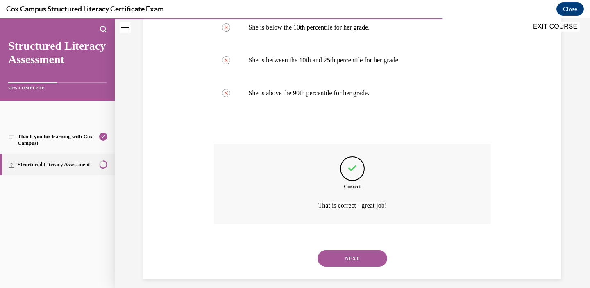
scroll to position [466, 0]
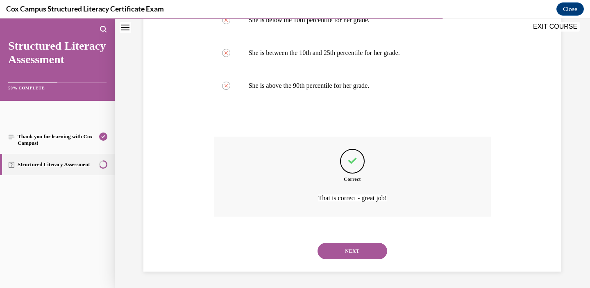
click at [344, 247] on button "NEXT" at bounding box center [353, 251] width 70 height 16
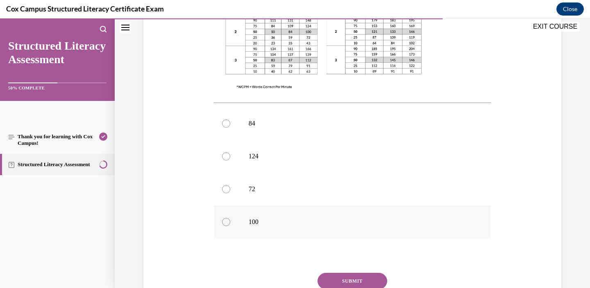
scroll to position [307, 0]
click at [272, 204] on label "100" at bounding box center [352, 220] width 277 height 33
click at [230, 216] on input "100" at bounding box center [226, 220] width 8 height 8
radio input "true"
click at [354, 271] on button "SUBMIT" at bounding box center [353, 279] width 70 height 16
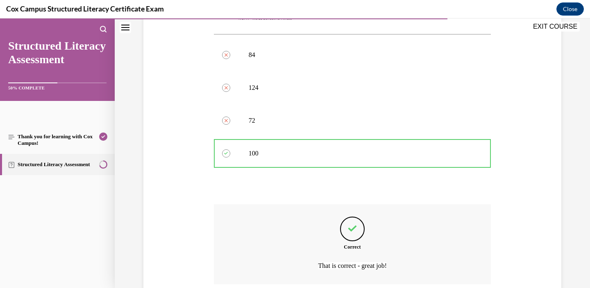
scroll to position [425, 0]
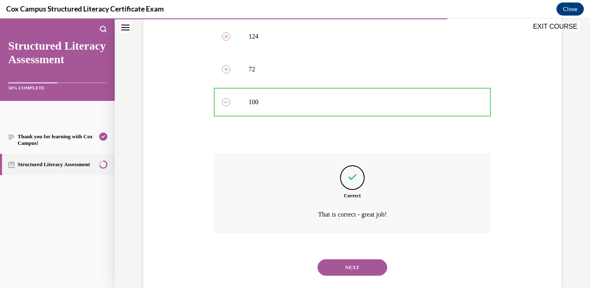
click at [343, 259] on button "NEXT" at bounding box center [353, 267] width 70 height 16
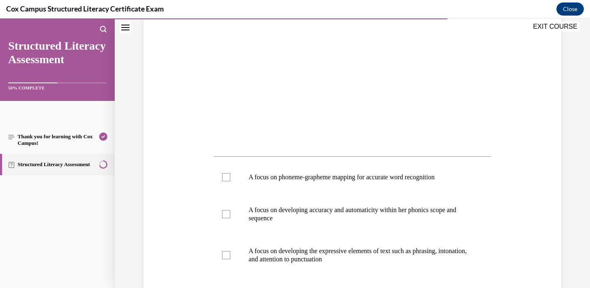
scroll to position [245, 0]
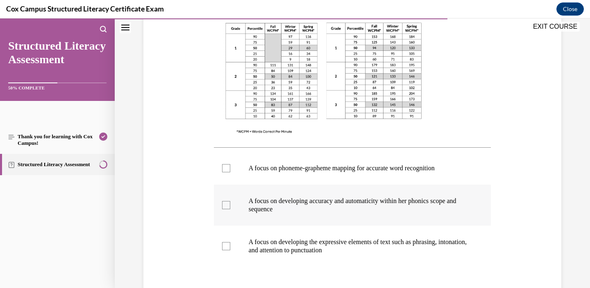
click at [340, 198] on p "A focus on developing accuracy and automaticity within her phonics scope and se…" at bounding box center [360, 205] width 222 height 16
click at [230, 201] on input "A focus on developing accuracy and automaticity within her phonics scope and se…" at bounding box center [226, 205] width 8 height 8
checkbox input "true"
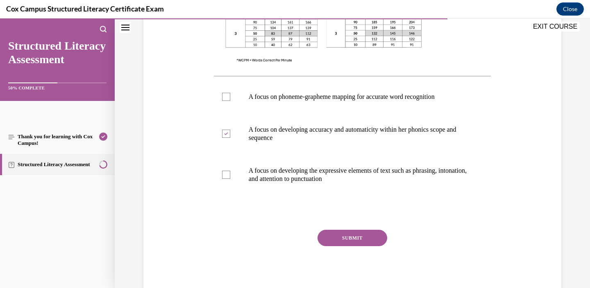
click at [351, 236] on button "SUBMIT" at bounding box center [353, 237] width 70 height 16
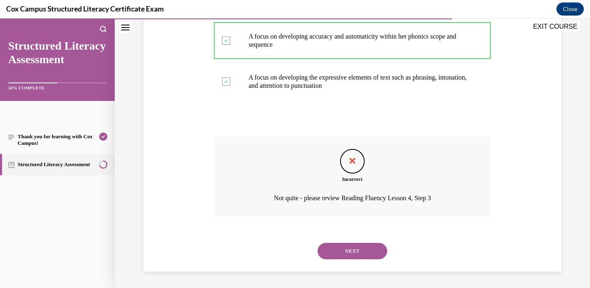
click at [353, 253] on button "NEXT" at bounding box center [353, 251] width 70 height 16
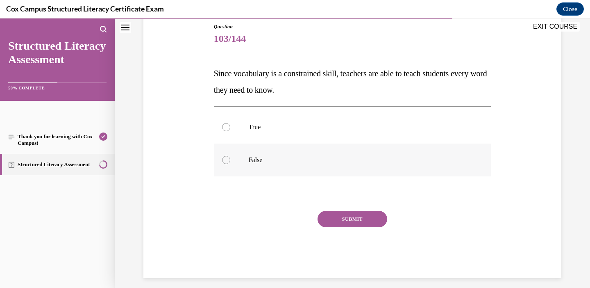
click at [257, 157] on p "False" at bounding box center [360, 160] width 222 height 8
click at [230, 157] on input "False" at bounding box center [226, 160] width 8 height 8
radio input "true"
click at [343, 218] on button "SUBMIT" at bounding box center [353, 219] width 70 height 16
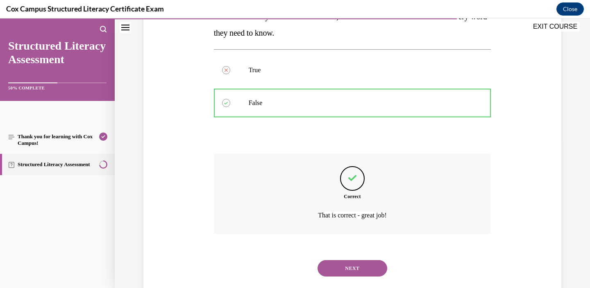
scroll to position [165, 0]
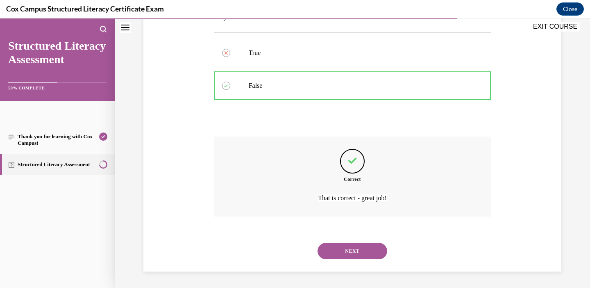
click at [341, 243] on button "NEXT" at bounding box center [353, 251] width 70 height 16
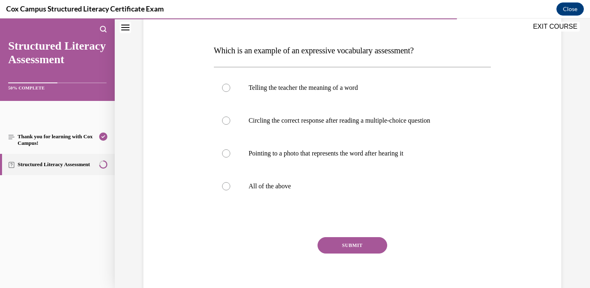
scroll to position [117, 0]
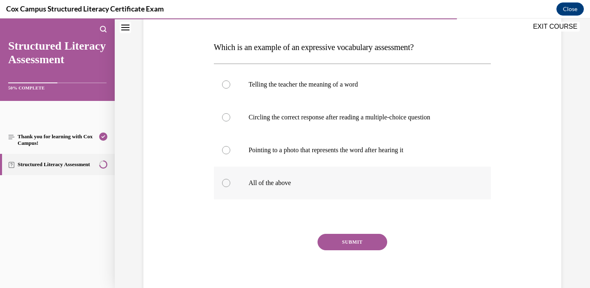
click at [286, 185] on p "All of the above" at bounding box center [360, 183] width 222 height 8
click at [230, 185] on input "All of the above" at bounding box center [226, 183] width 8 height 8
radio input "true"
click at [326, 95] on label "Telling the teacher the meaning of a word" at bounding box center [352, 84] width 277 height 33
click at [230, 89] on input "Telling the teacher the meaning of a word" at bounding box center [226, 84] width 8 height 8
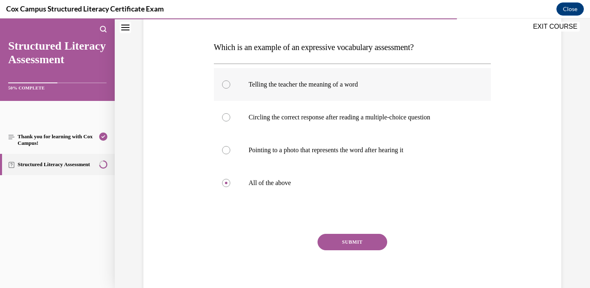
radio input "true"
click at [353, 239] on button "SUBMIT" at bounding box center [353, 242] width 70 height 16
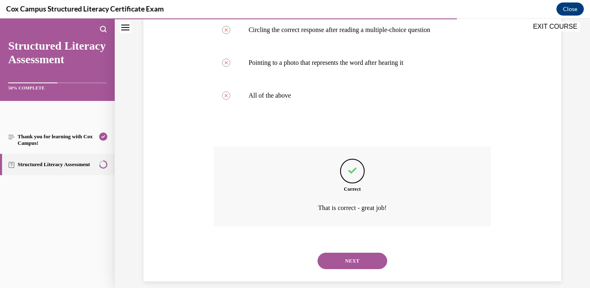
scroll to position [214, 0]
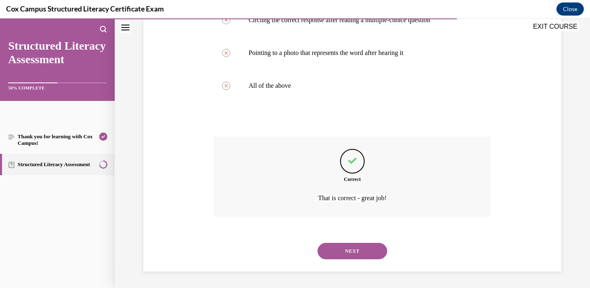
click at [348, 250] on button "NEXT" at bounding box center [353, 251] width 70 height 16
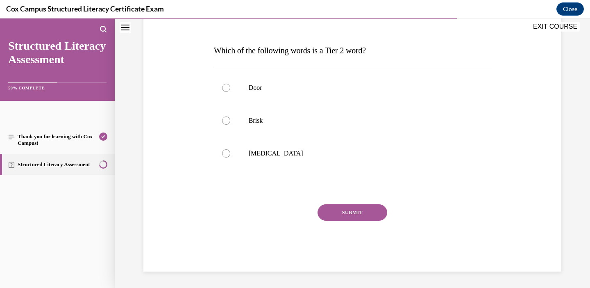
scroll to position [73, 0]
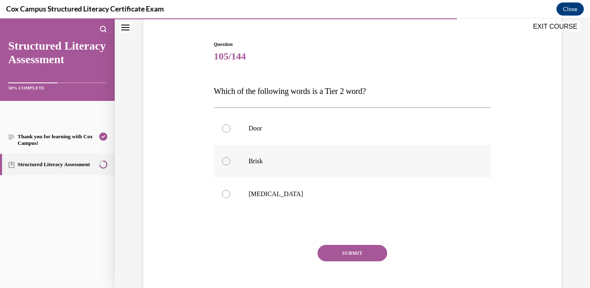
click at [260, 163] on p "Brisk" at bounding box center [360, 161] width 222 height 8
click at [230, 163] on input "Brisk" at bounding box center [226, 161] width 8 height 8
radio input "true"
click at [341, 254] on button "SUBMIT" at bounding box center [353, 253] width 70 height 16
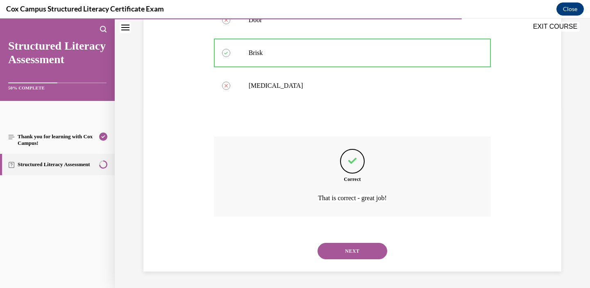
click at [345, 257] on button "NEXT" at bounding box center [353, 251] width 70 height 16
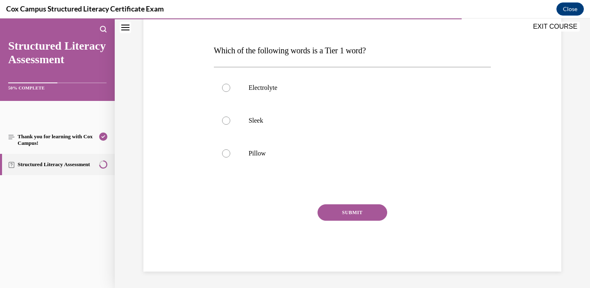
scroll to position [91, 0]
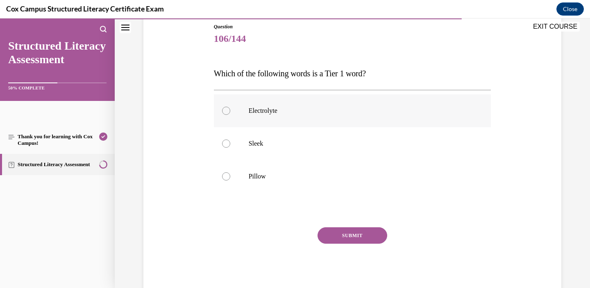
click at [257, 109] on p "Electrolyte" at bounding box center [360, 111] width 222 height 8
click at [230, 109] on input "Electrolyte" at bounding box center [226, 111] width 8 height 8
radio input "true"
click at [350, 240] on button "SUBMIT" at bounding box center [353, 235] width 70 height 16
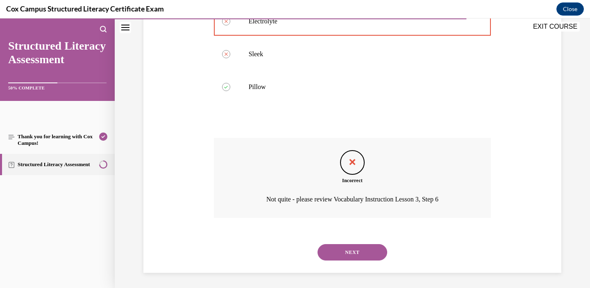
scroll to position [182, 0]
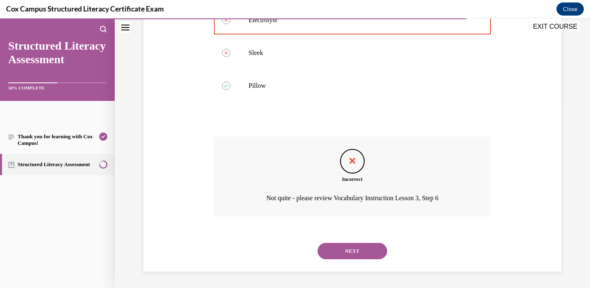
click at [350, 252] on button "NEXT" at bounding box center [353, 251] width 70 height 16
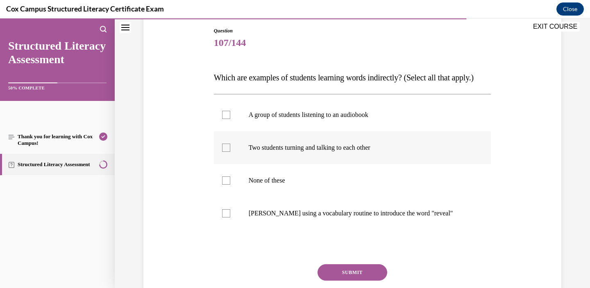
scroll to position [89, 0]
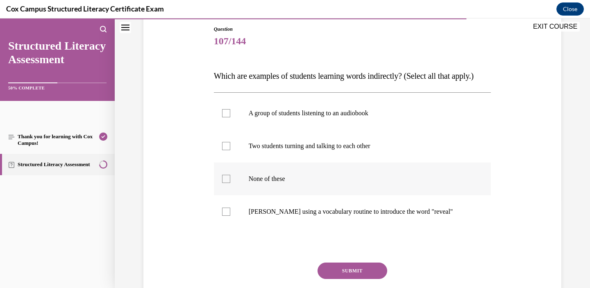
click at [282, 183] on p "None of these" at bounding box center [360, 179] width 222 height 8
click at [230, 183] on input "None of these" at bounding box center [226, 179] width 8 height 8
checkbox input "true"
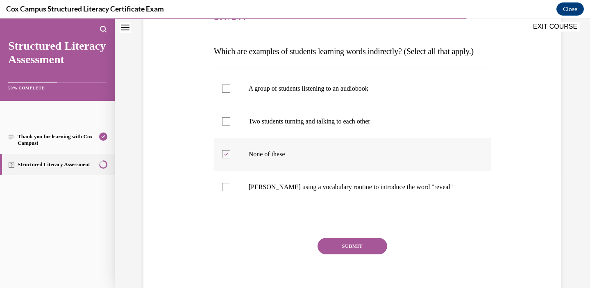
scroll to position [114, 0]
click at [346, 253] on button "SUBMIT" at bounding box center [353, 244] width 70 height 16
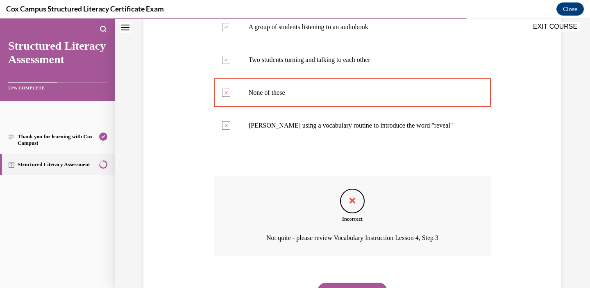
scroll to position [231, 0]
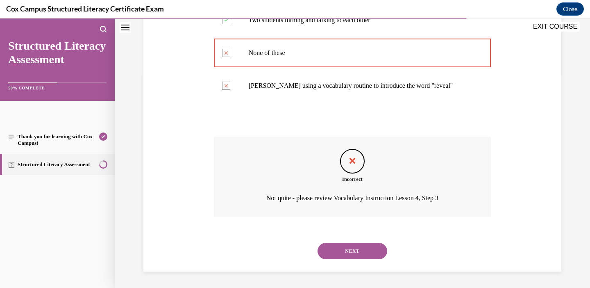
click at [348, 252] on button "NEXT" at bounding box center [353, 251] width 70 height 16
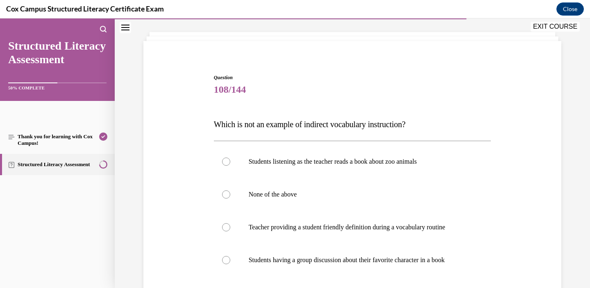
scroll to position [66, 0]
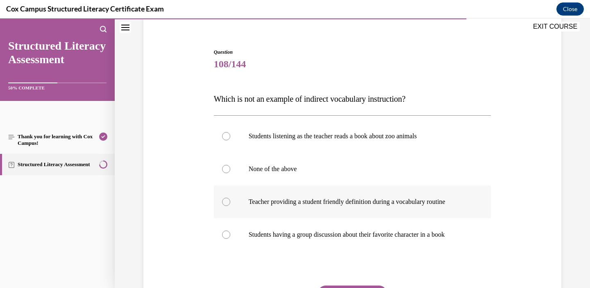
click at [310, 201] on p "Teacher providing a student friendly definition during a vocabulary routine" at bounding box center [360, 202] width 222 height 8
click at [230, 201] on input "Teacher providing a student friendly definition during a vocabulary routine" at bounding box center [226, 202] width 8 height 8
radio input "true"
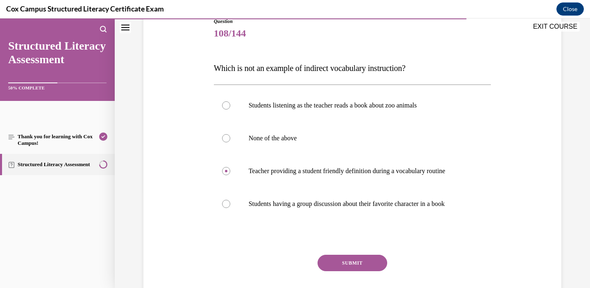
click at [355, 262] on button "SUBMIT" at bounding box center [353, 262] width 70 height 16
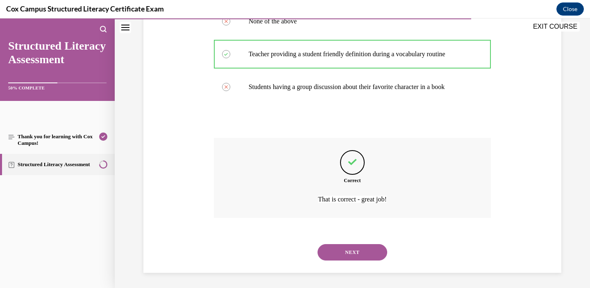
scroll to position [214, 0]
click at [344, 252] on button "NEXT" at bounding box center [353, 251] width 70 height 16
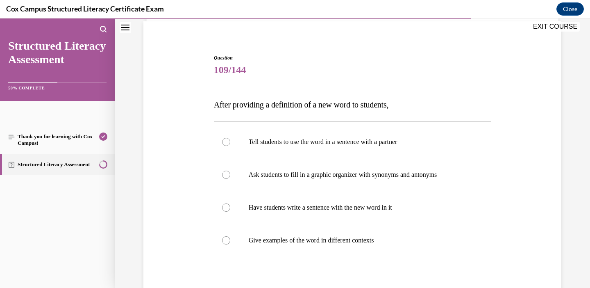
scroll to position [61, 0]
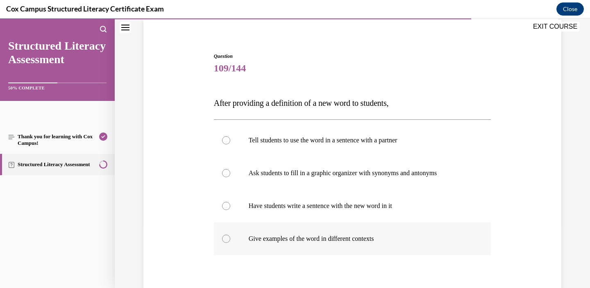
click at [334, 229] on label "Give examples of the word in different contexts" at bounding box center [352, 238] width 277 height 33
click at [230, 234] on input "Give examples of the word in different contexts" at bounding box center [226, 238] width 8 height 8
radio input "true"
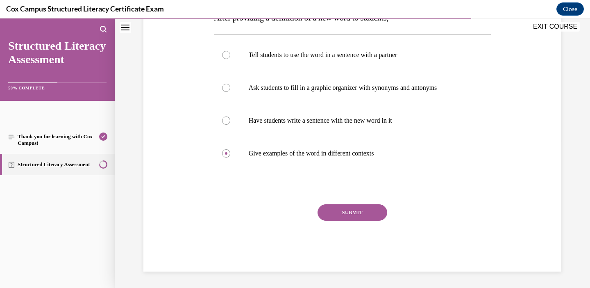
click at [343, 214] on button "SUBMIT" at bounding box center [353, 212] width 70 height 16
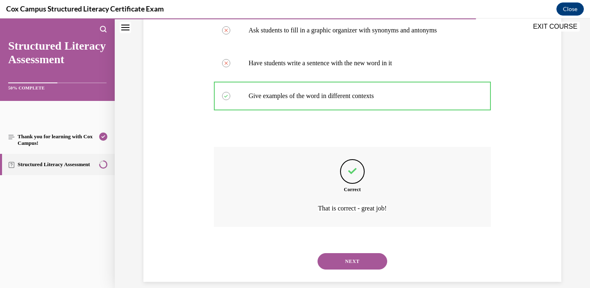
scroll to position [214, 0]
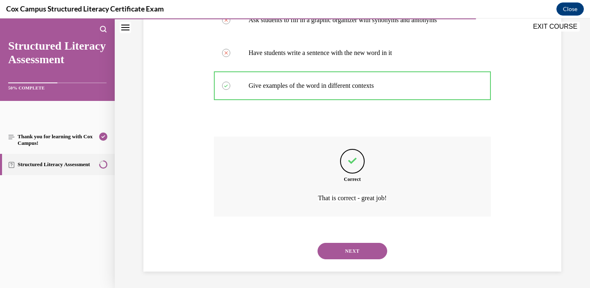
click at [338, 245] on button "NEXT" at bounding box center [353, 251] width 70 height 16
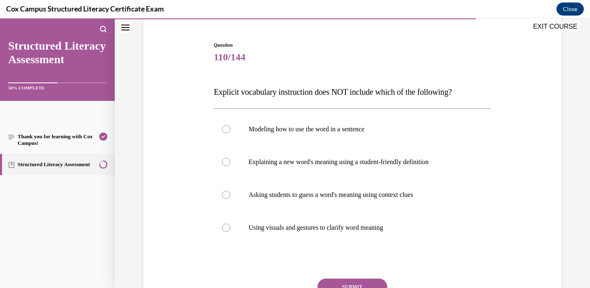
scroll to position [78, 0]
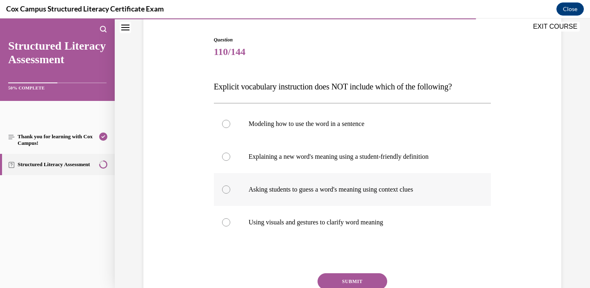
click at [325, 186] on p "Asking students to guess a word's meaning using context clues" at bounding box center [360, 189] width 222 height 8
click at [230, 186] on input "Asking students to guess a word's meaning using context clues" at bounding box center [226, 189] width 8 height 8
radio input "true"
click at [354, 277] on button "SUBMIT" at bounding box center [353, 281] width 70 height 16
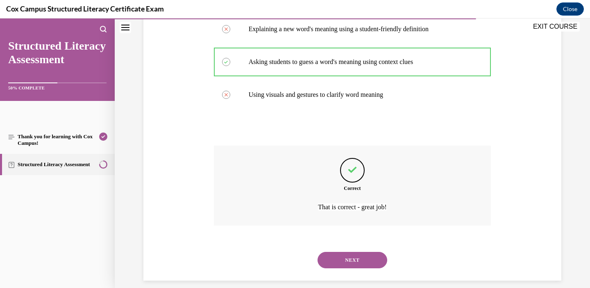
scroll to position [214, 0]
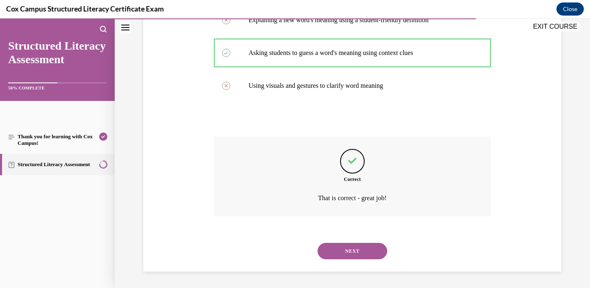
click at [353, 257] on button "NEXT" at bounding box center [353, 251] width 70 height 16
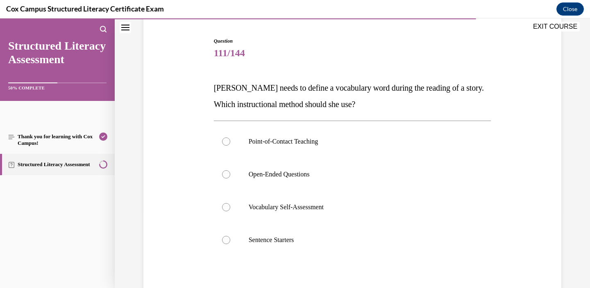
scroll to position [92, 0]
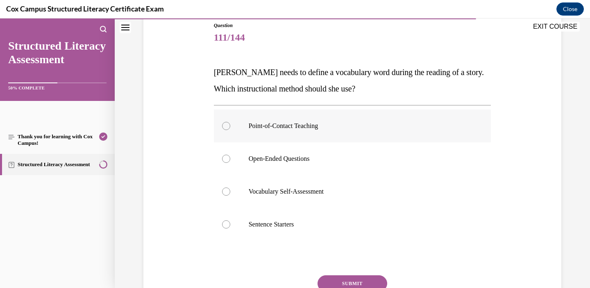
click at [307, 136] on label "Point-of-Contact Teaching" at bounding box center [352, 125] width 277 height 33
click at [230, 130] on input "Point-of-Contact Teaching" at bounding box center [226, 126] width 8 height 8
radio input "true"
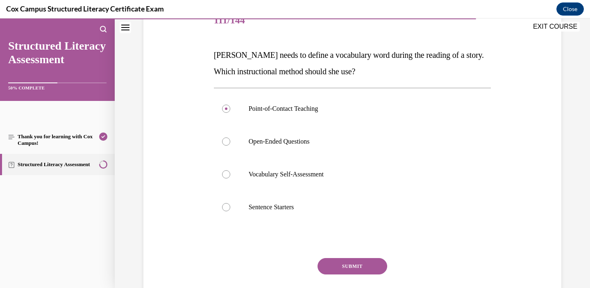
click at [357, 264] on button "SUBMIT" at bounding box center [353, 266] width 70 height 16
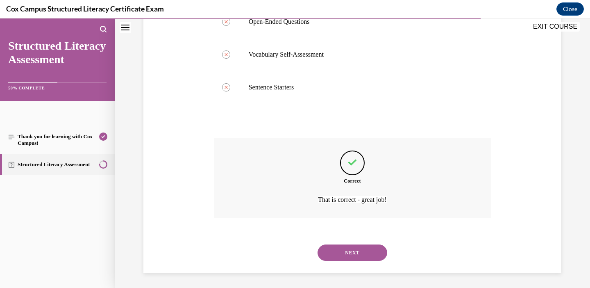
scroll to position [231, 0]
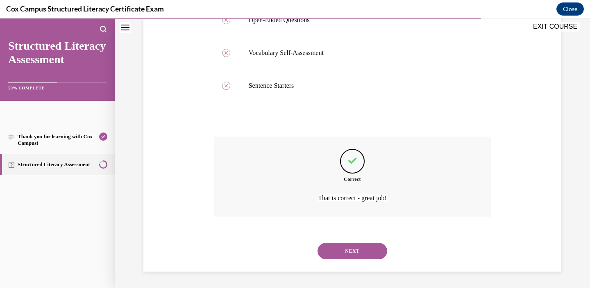
click at [351, 257] on button "NEXT" at bounding box center [353, 251] width 70 height 16
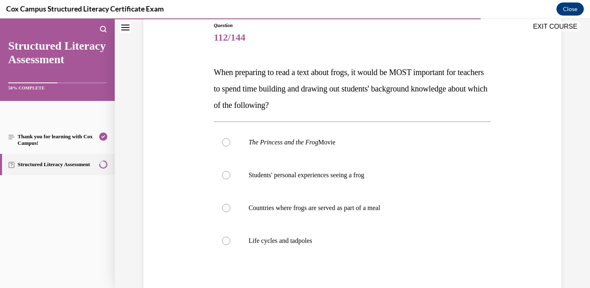
scroll to position [93, 0]
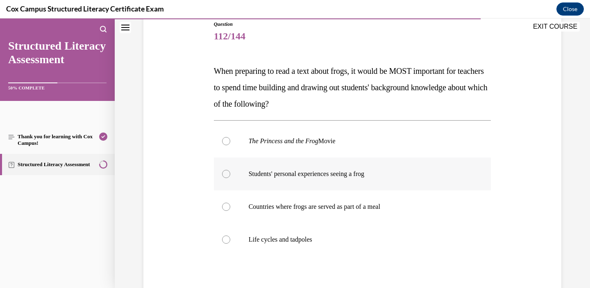
click at [349, 176] on p "Students' personal experiences seeing a frog" at bounding box center [360, 174] width 222 height 8
click at [230, 176] on input "Students' personal experiences seeing a frog" at bounding box center [226, 174] width 8 height 8
radio input "true"
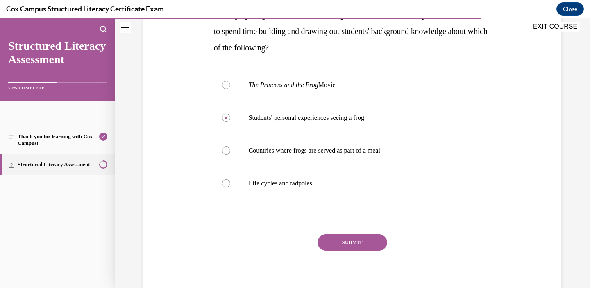
click at [351, 242] on button "SUBMIT" at bounding box center [353, 242] width 70 height 16
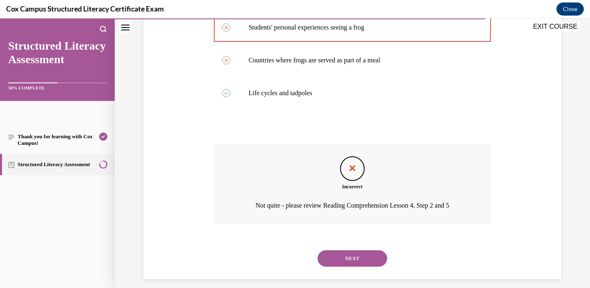
scroll to position [247, 0]
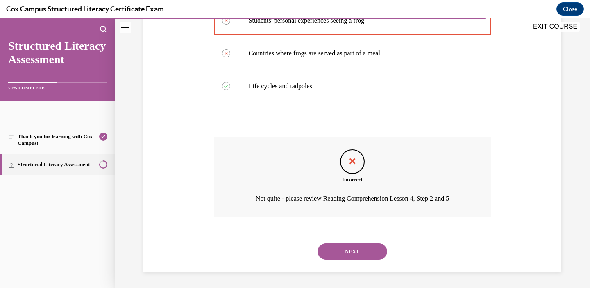
click at [345, 264] on div "NEXT" at bounding box center [352, 251] width 277 height 33
click at [345, 256] on button "NEXT" at bounding box center [353, 251] width 70 height 16
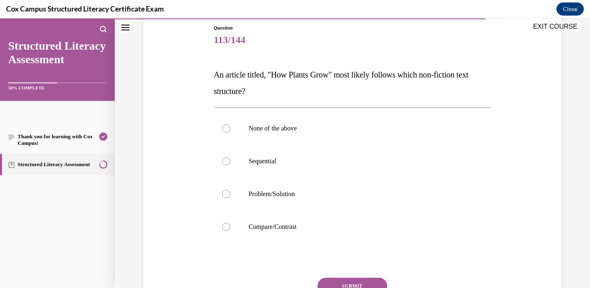
scroll to position [91, 0]
click at [282, 166] on label "Sequential" at bounding box center [352, 160] width 277 height 33
click at [230, 164] on input "Sequential" at bounding box center [226, 160] width 8 height 8
radio input "true"
click at [354, 280] on button "SUBMIT" at bounding box center [353, 285] width 70 height 16
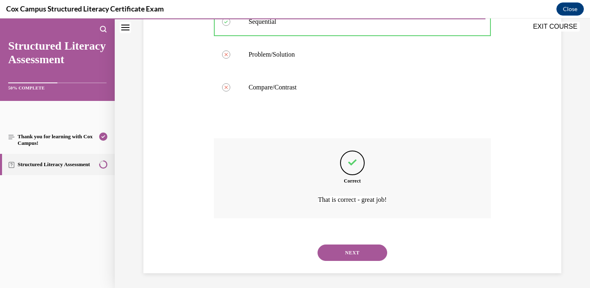
scroll to position [231, 0]
click at [350, 252] on button "NEXT" at bounding box center [353, 251] width 70 height 16
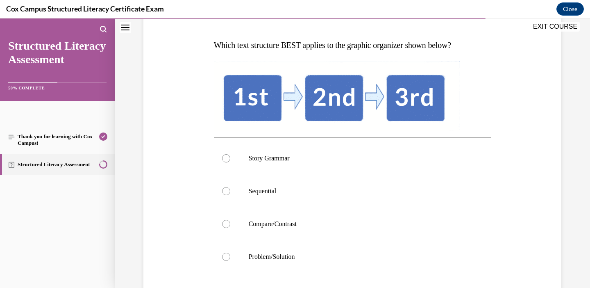
scroll to position [127, 0]
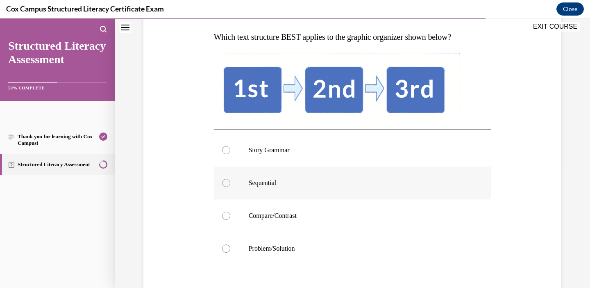
click at [298, 179] on p "Sequential" at bounding box center [360, 183] width 222 height 8
click at [230, 179] on input "Sequential" at bounding box center [226, 183] width 8 height 8
radio input "true"
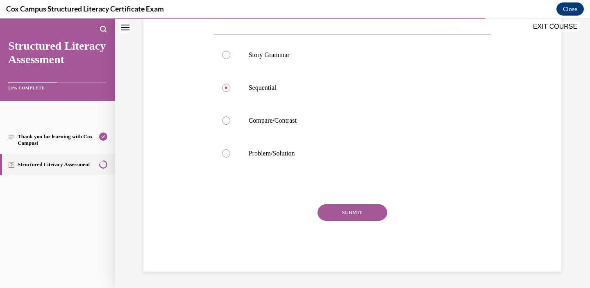
click at [340, 204] on button "SUBMIT" at bounding box center [353, 212] width 70 height 16
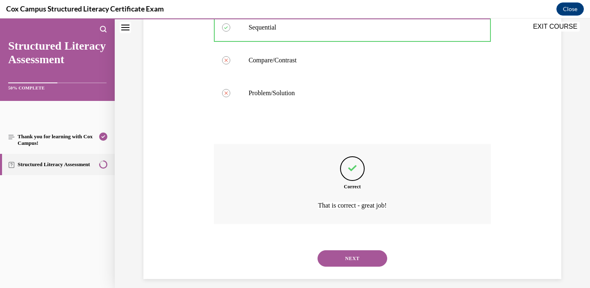
scroll to position [290, 0]
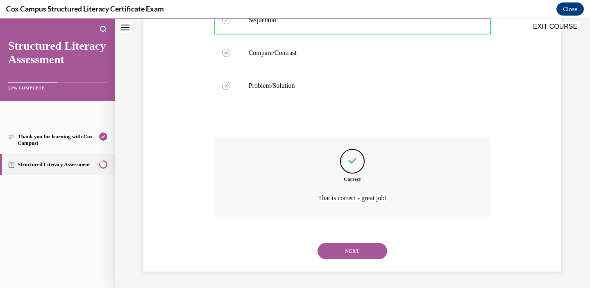
click at [345, 249] on button "NEXT" at bounding box center [353, 251] width 70 height 16
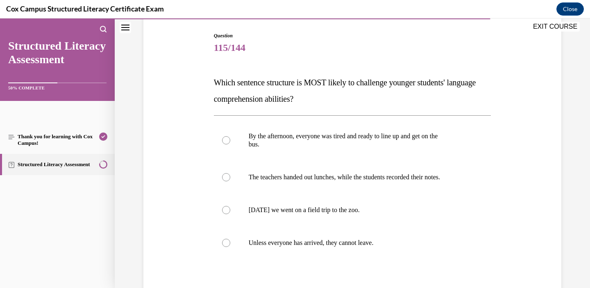
scroll to position [96, 0]
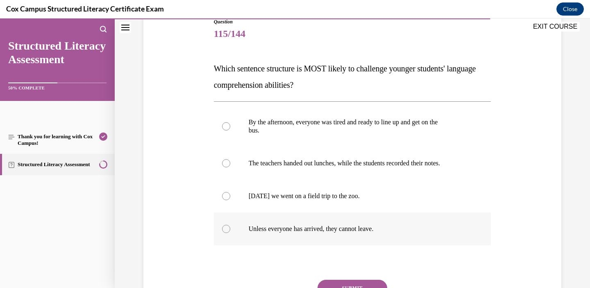
click at [324, 229] on p "Unless everyone has arrived, they cannot leave." at bounding box center [360, 229] width 222 height 8
click at [230, 229] on input "Unless everyone has arrived, they cannot leave." at bounding box center [226, 229] width 8 height 8
radio input "true"
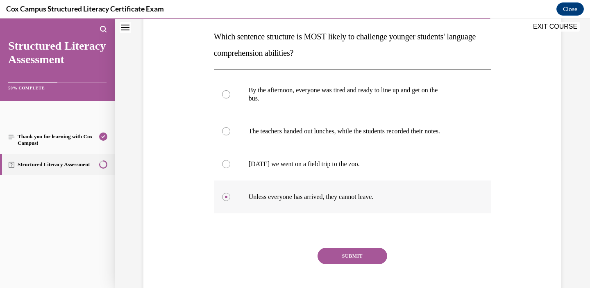
scroll to position [132, 0]
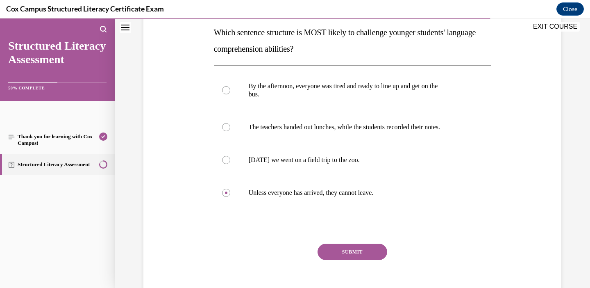
click at [345, 254] on button "SUBMIT" at bounding box center [353, 251] width 70 height 16
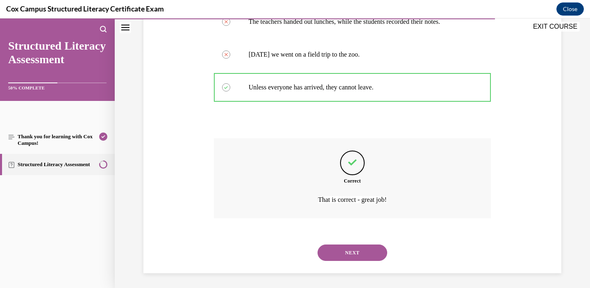
scroll to position [239, 0]
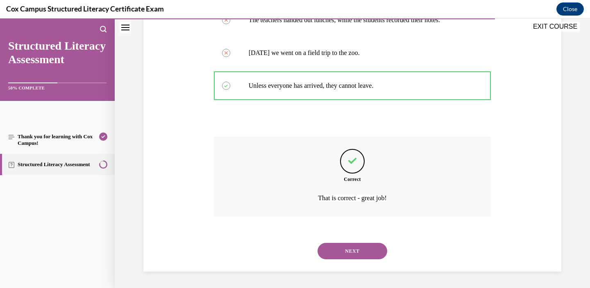
click at [349, 254] on button "NEXT" at bounding box center [353, 251] width 70 height 16
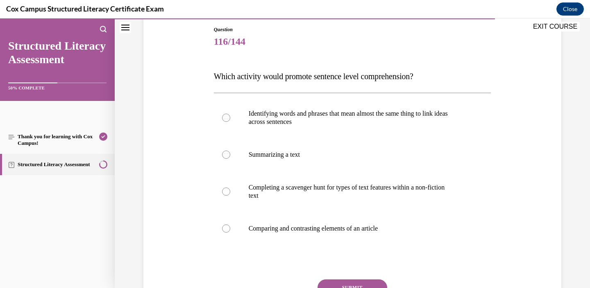
scroll to position [89, 0]
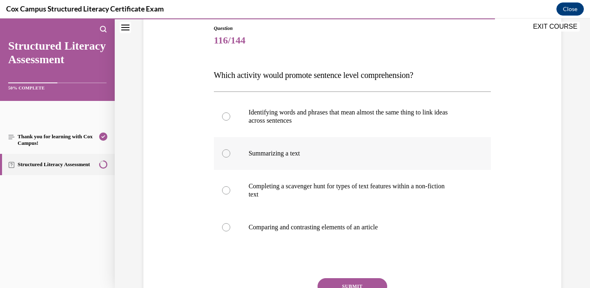
click at [302, 155] on p "Summarizing a text" at bounding box center [360, 153] width 222 height 8
click at [230, 155] on input "Summarizing a text" at bounding box center [226, 153] width 8 height 8
radio input "true"
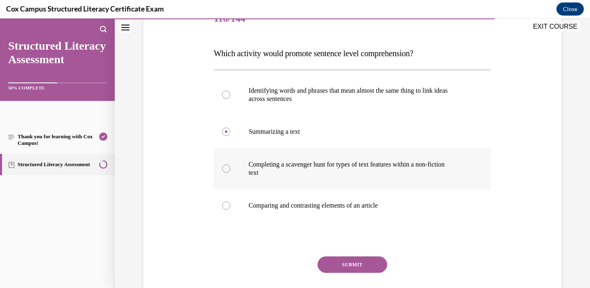
scroll to position [115, 0]
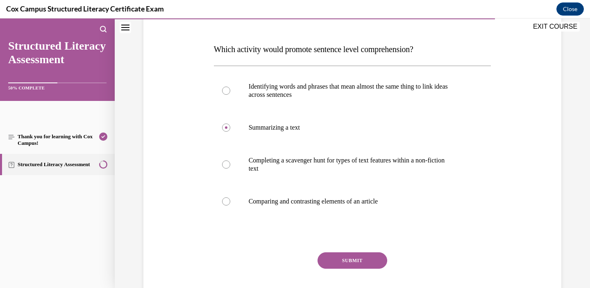
click at [360, 255] on button "SUBMIT" at bounding box center [353, 260] width 70 height 16
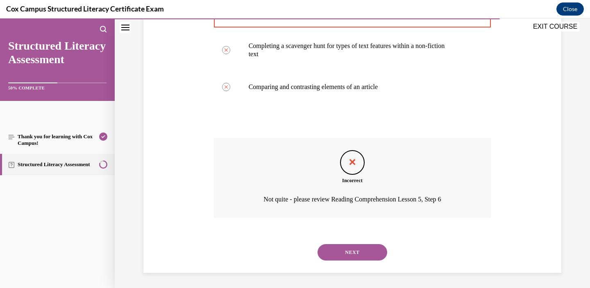
scroll to position [231, 0]
click at [360, 252] on button "NEXT" at bounding box center [353, 251] width 70 height 16
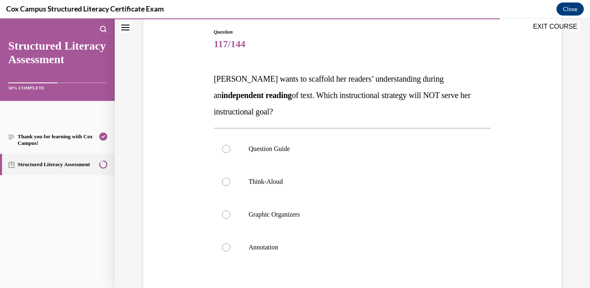
scroll to position [91, 0]
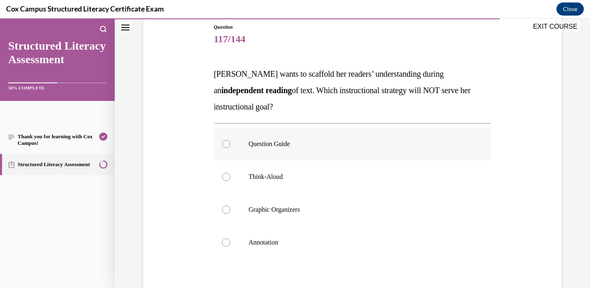
click at [307, 146] on p "Question Guide" at bounding box center [360, 144] width 222 height 8
click at [230, 146] on input "Question Guide" at bounding box center [226, 144] width 8 height 8
radio input "true"
click at [300, 172] on label "Think-Aloud" at bounding box center [352, 176] width 277 height 33
click at [230, 173] on input "Think-Aloud" at bounding box center [226, 177] width 8 height 8
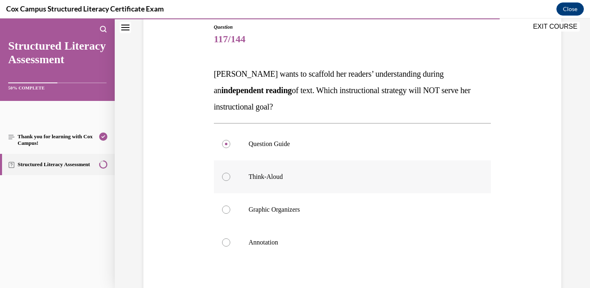
radio input "true"
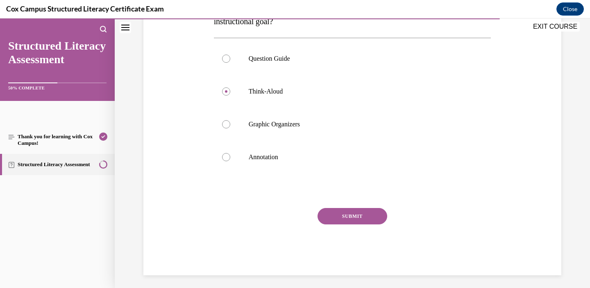
click at [343, 219] on button "SUBMIT" at bounding box center [353, 216] width 70 height 16
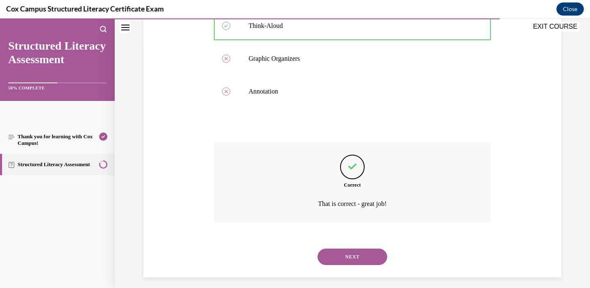
scroll to position [247, 0]
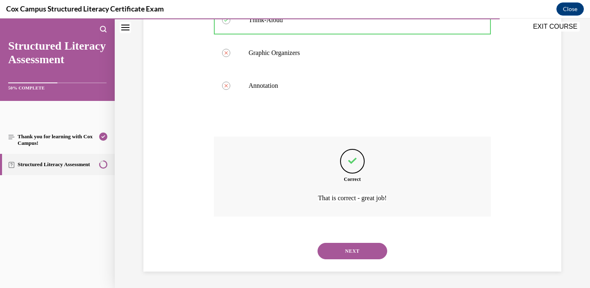
click at [341, 252] on button "NEXT" at bounding box center [353, 251] width 70 height 16
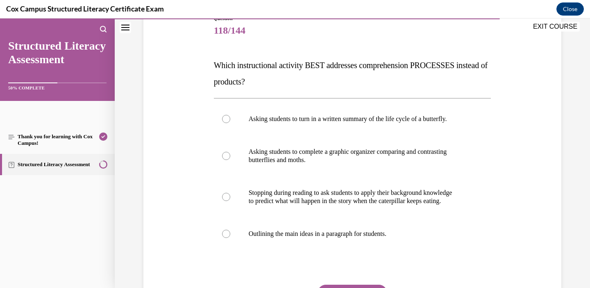
scroll to position [101, 0]
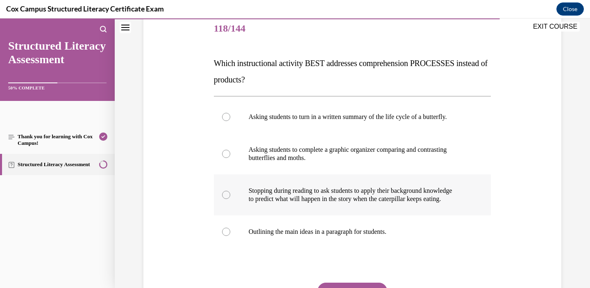
click at [343, 189] on p "Stopping during reading to ask students to apply their background knowledge" at bounding box center [360, 190] width 222 height 8
click at [230, 191] on input "Stopping during reading to ask students to apply their background knowledge to …" at bounding box center [226, 195] width 8 height 8
radio input "true"
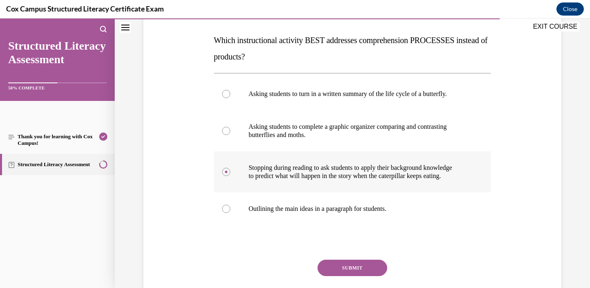
scroll to position [127, 0]
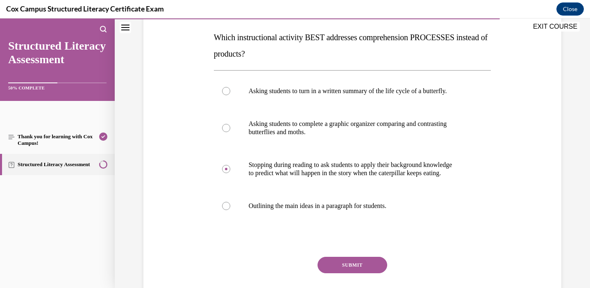
click at [350, 255] on div "Question 118/144 Which instructional activity BEST addresses comprehension PROC…" at bounding box center [352, 155] width 277 height 337
click at [350, 266] on button "SUBMIT" at bounding box center [353, 265] width 70 height 16
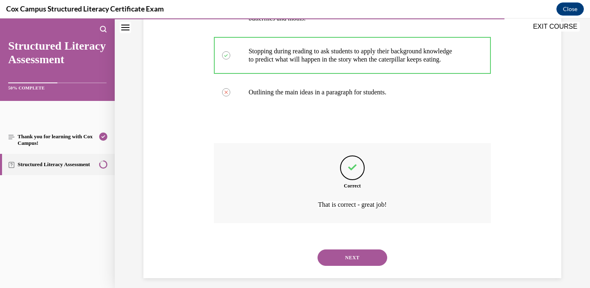
scroll to position [247, 0]
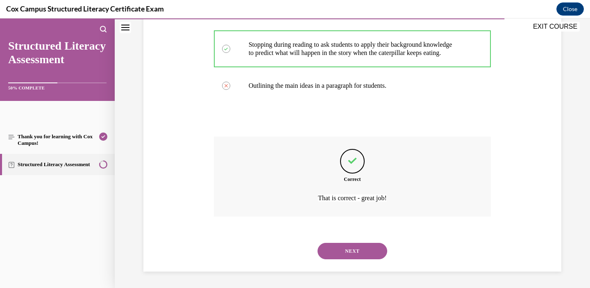
click at [352, 254] on button "NEXT" at bounding box center [353, 251] width 70 height 16
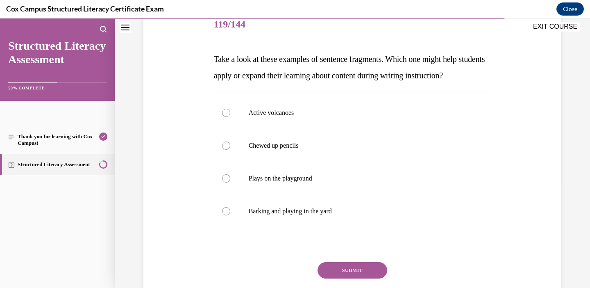
scroll to position [109, 0]
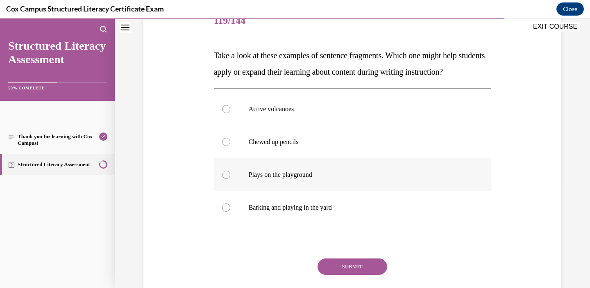
click at [300, 179] on p "Plays on the playground" at bounding box center [360, 174] width 222 height 8
click at [230, 179] on input "Plays on the playground" at bounding box center [226, 174] width 8 height 8
radio input "true"
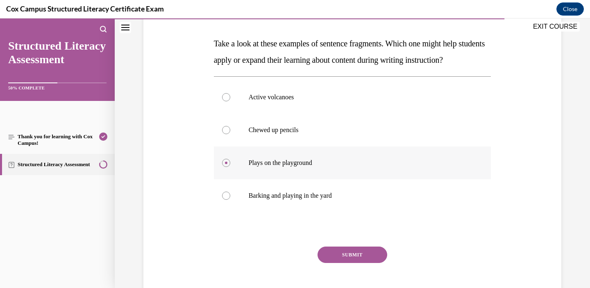
scroll to position [126, 0]
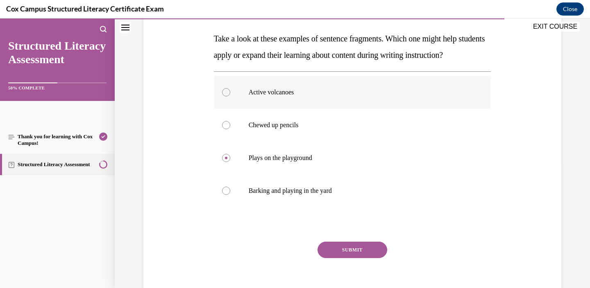
click at [277, 109] on label "Active volcanoes" at bounding box center [352, 92] width 277 height 33
click at [230, 96] on input "Active volcanoes" at bounding box center [226, 92] width 8 height 8
radio input "true"
click at [354, 258] on button "SUBMIT" at bounding box center [353, 249] width 70 height 16
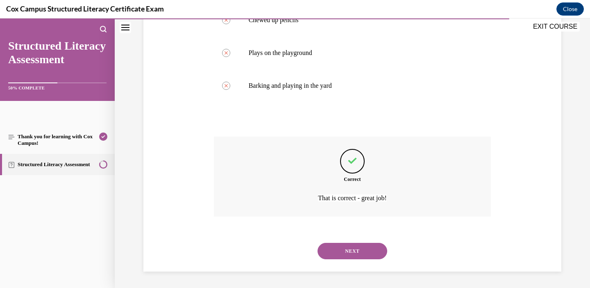
scroll to position [247, 0]
click at [346, 246] on button "NEXT" at bounding box center [353, 251] width 70 height 16
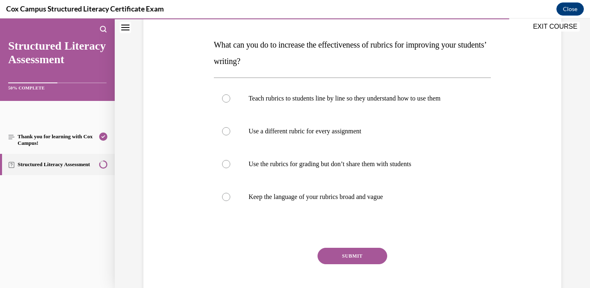
scroll to position [120, 0]
click at [333, 111] on label "Teach rubrics to students line by line so they understand how to use them" at bounding box center [352, 98] width 277 height 33
click at [230, 102] on input "Teach rubrics to students line by line so they understand how to use them" at bounding box center [226, 98] width 8 height 8
radio input "true"
click at [345, 250] on button "SUBMIT" at bounding box center [353, 255] width 70 height 16
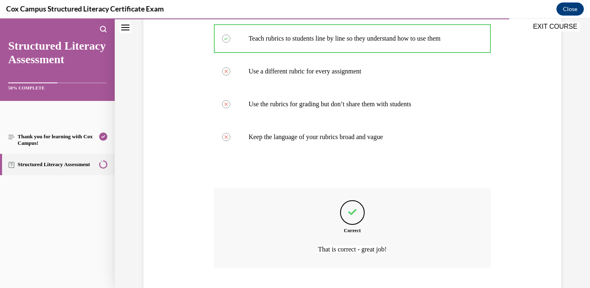
scroll to position [231, 0]
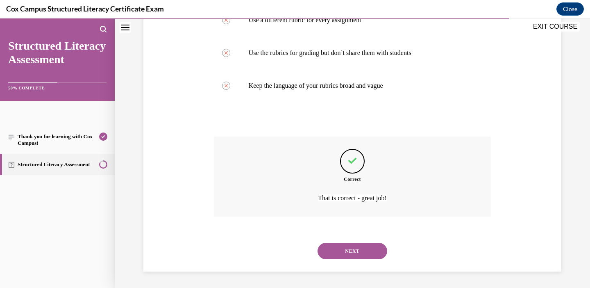
click at [343, 257] on button "NEXT" at bounding box center [353, 251] width 70 height 16
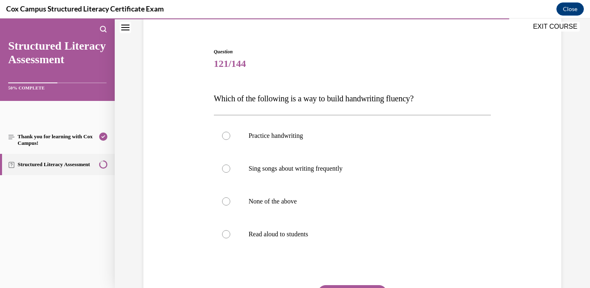
scroll to position [75, 0]
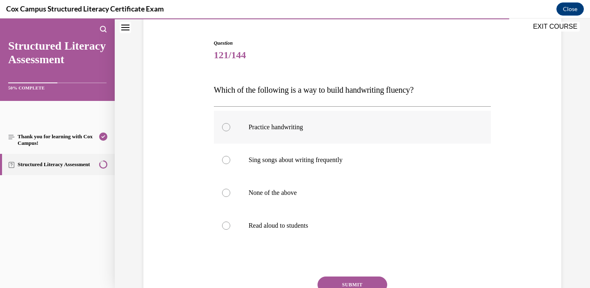
click at [298, 127] on p "Practice handwriting" at bounding box center [360, 127] width 222 height 8
click at [230, 127] on input "Practice handwriting" at bounding box center [226, 127] width 8 height 8
radio input "true"
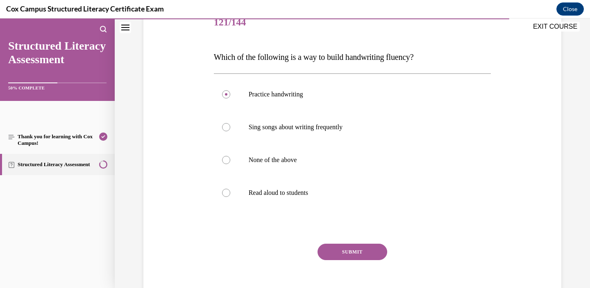
click at [358, 251] on button "SUBMIT" at bounding box center [353, 251] width 70 height 16
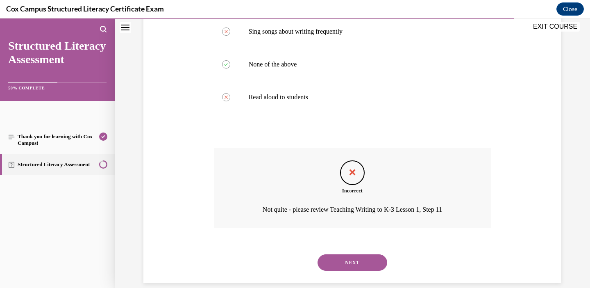
scroll to position [214, 0]
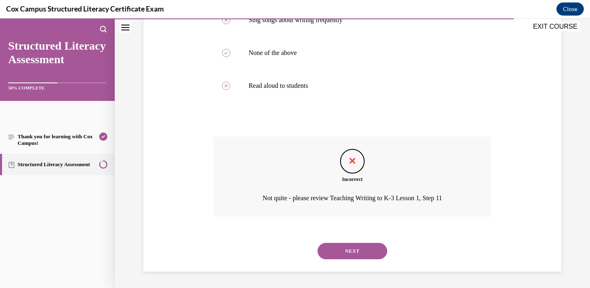
click at [349, 253] on button "NEXT" at bounding box center [353, 251] width 70 height 16
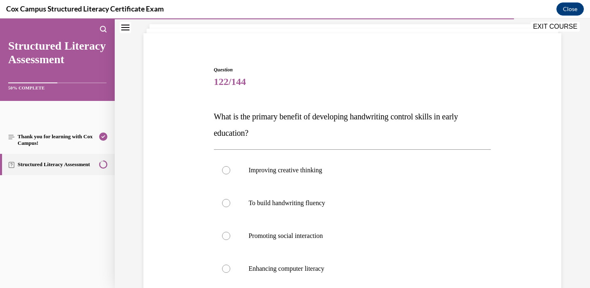
scroll to position [89, 0]
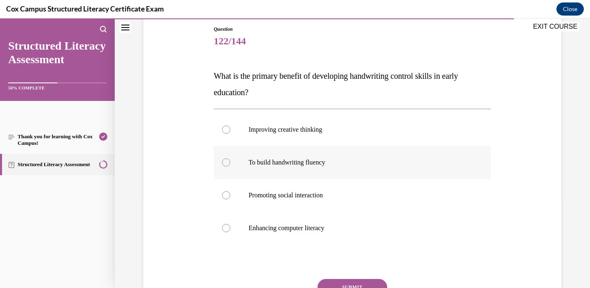
click at [302, 162] on p "To build handwriting fluency" at bounding box center [360, 162] width 222 height 8
click at [230, 162] on input "To build handwriting fluency" at bounding box center [226, 162] width 8 height 8
radio input "true"
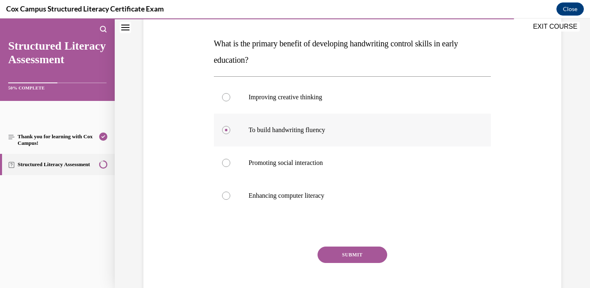
scroll to position [122, 0]
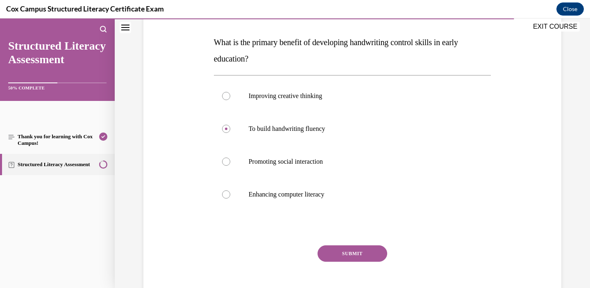
click at [352, 248] on button "SUBMIT" at bounding box center [353, 253] width 70 height 16
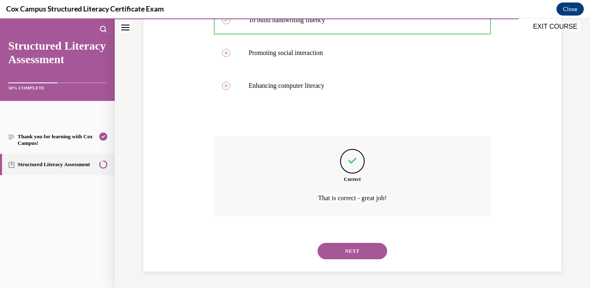
click at [345, 252] on button "NEXT" at bounding box center [353, 251] width 70 height 16
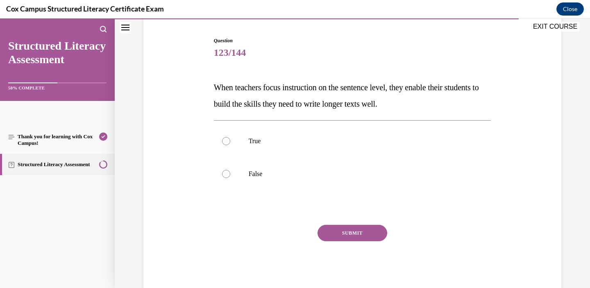
scroll to position [70, 0]
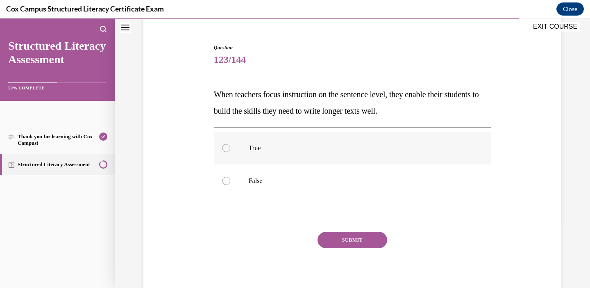
click at [258, 145] on p "True" at bounding box center [360, 148] width 222 height 8
click at [230, 145] on input "True" at bounding box center [226, 148] width 8 height 8
radio input "true"
click at [344, 235] on button "SUBMIT" at bounding box center [353, 240] width 70 height 16
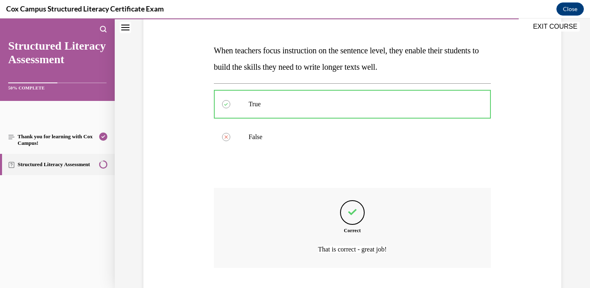
scroll to position [165, 0]
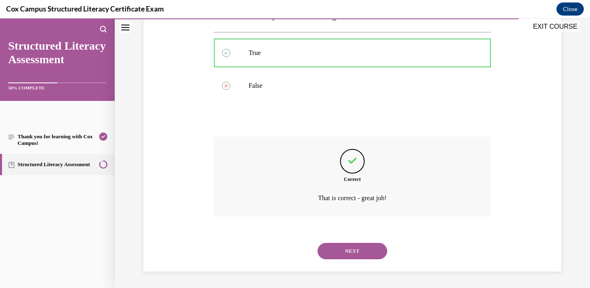
click at [347, 260] on div "NEXT" at bounding box center [352, 250] width 277 height 33
click at [345, 246] on button "NEXT" at bounding box center [353, 251] width 70 height 16
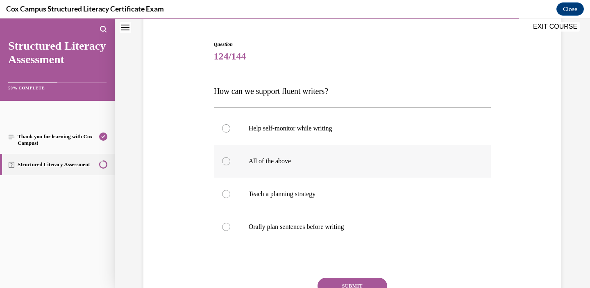
scroll to position [83, 0]
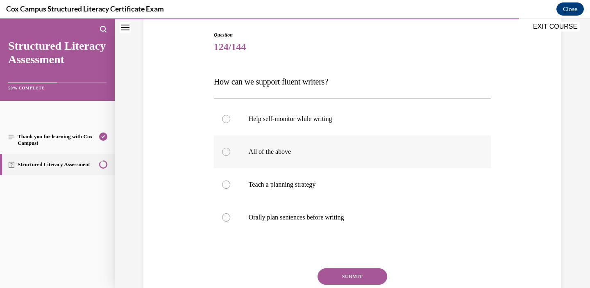
click at [307, 152] on p "All of the above" at bounding box center [360, 152] width 222 height 8
click at [230, 152] on input "All of the above" at bounding box center [226, 152] width 8 height 8
radio input "true"
click at [344, 276] on button "SUBMIT" at bounding box center [353, 276] width 70 height 16
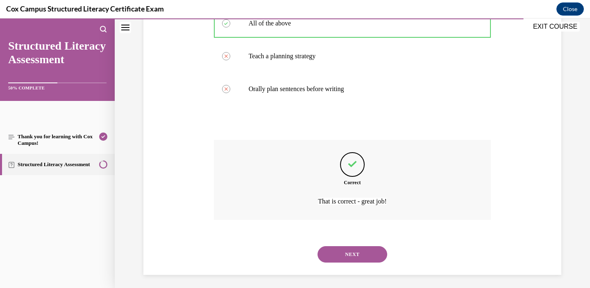
scroll to position [214, 0]
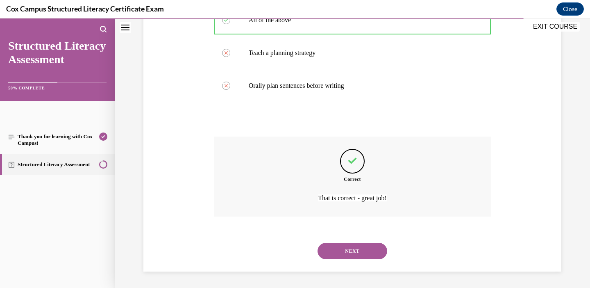
click at [343, 249] on button "NEXT" at bounding box center [353, 251] width 70 height 16
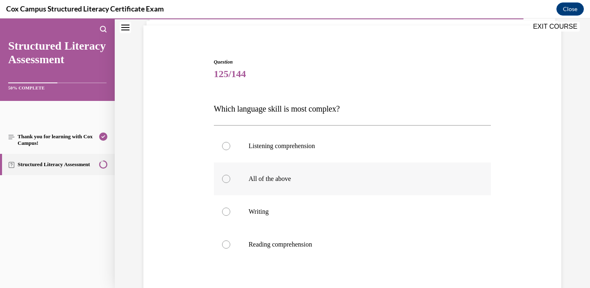
scroll to position [73, 0]
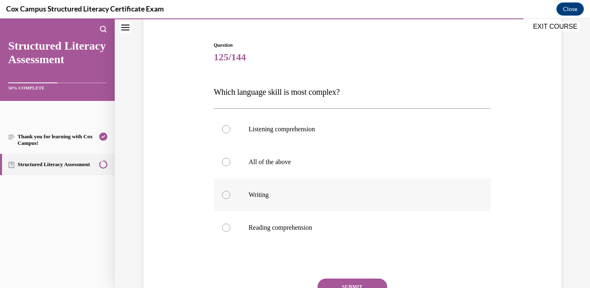
click at [284, 197] on p "Writing" at bounding box center [360, 195] width 222 height 8
click at [230, 197] on input "Writing" at bounding box center [226, 195] width 8 height 8
radio input "true"
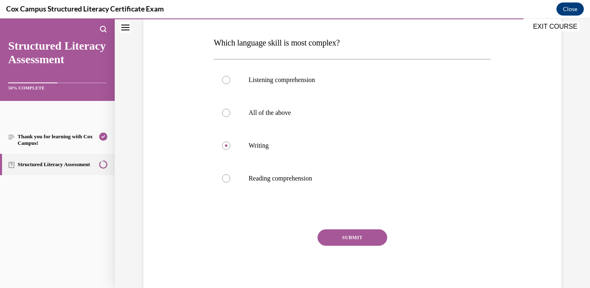
click at [346, 244] on button "SUBMIT" at bounding box center [353, 237] width 70 height 16
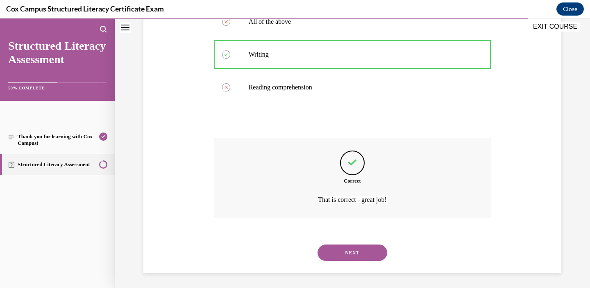
scroll to position [214, 0]
click at [345, 253] on button "NEXT" at bounding box center [353, 251] width 70 height 16
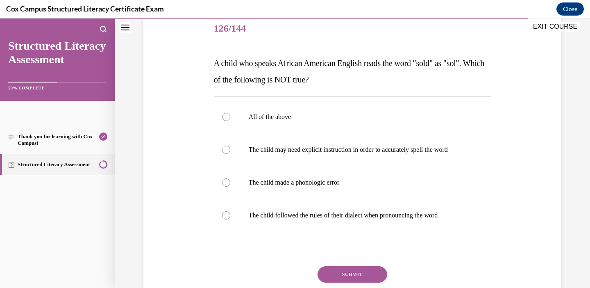
scroll to position [111, 0]
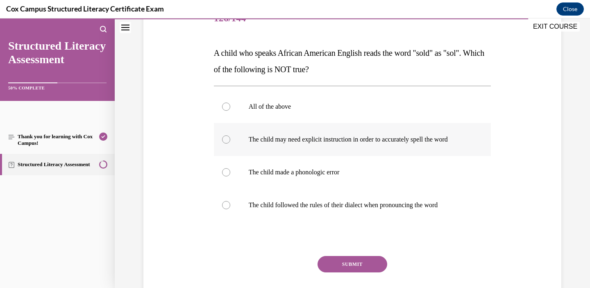
click at [319, 141] on p "The child may need explicit instruction in order to accurately spell the word" at bounding box center [360, 139] width 222 height 8
click at [230, 141] on input "The child may need explicit instruction in order to accurately spell the word" at bounding box center [226, 139] width 8 height 8
radio input "true"
click at [348, 211] on label "The child followed the rules of their dialect when pronouncing the word" at bounding box center [352, 205] width 277 height 33
click at [230, 209] on input "The child followed the rules of their dialect when pronouncing the word" at bounding box center [226, 205] width 8 height 8
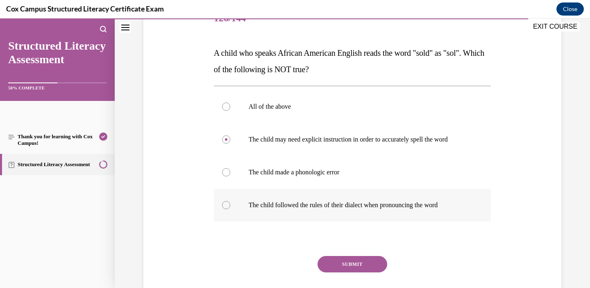
radio input "true"
click at [348, 262] on button "SUBMIT" at bounding box center [353, 264] width 70 height 16
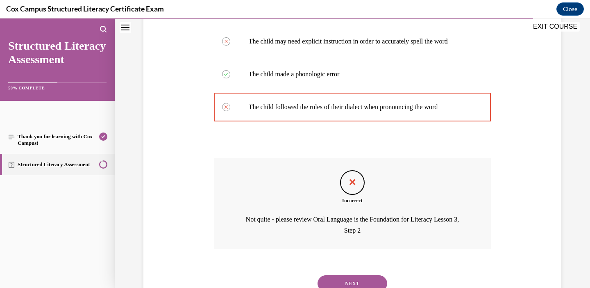
scroll to position [220, 0]
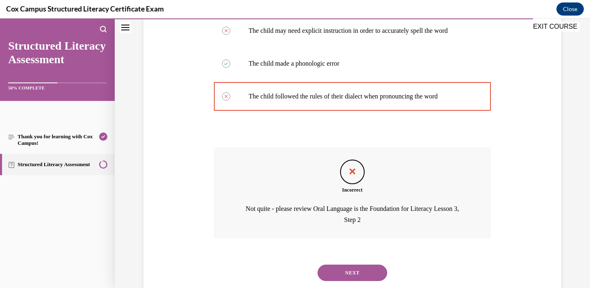
click at [350, 274] on button "NEXT" at bounding box center [353, 272] width 70 height 16
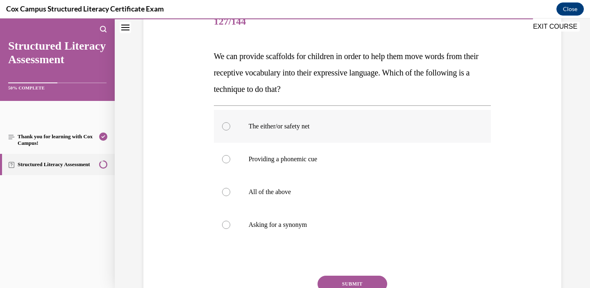
scroll to position [109, 0]
click at [298, 191] on p "All of the above" at bounding box center [360, 191] width 222 height 8
click at [230, 191] on input "All of the above" at bounding box center [226, 191] width 8 height 8
radio input "true"
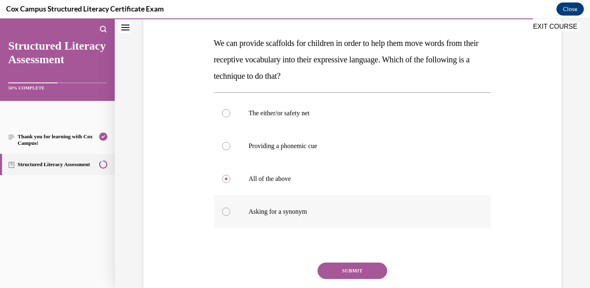
scroll to position [127, 0]
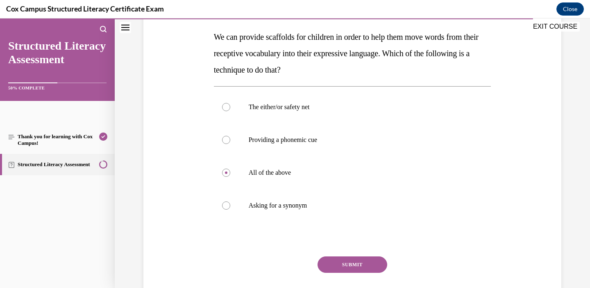
click at [351, 257] on button "SUBMIT" at bounding box center [353, 264] width 70 height 16
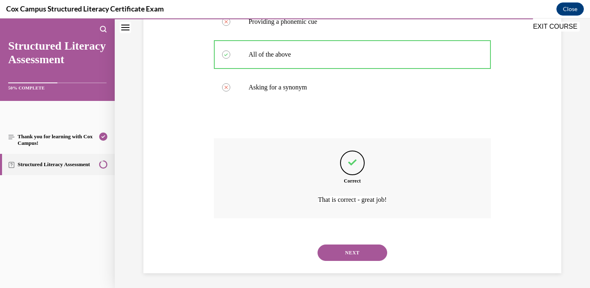
scroll to position [247, 0]
click at [351, 255] on button "NEXT" at bounding box center [353, 251] width 70 height 16
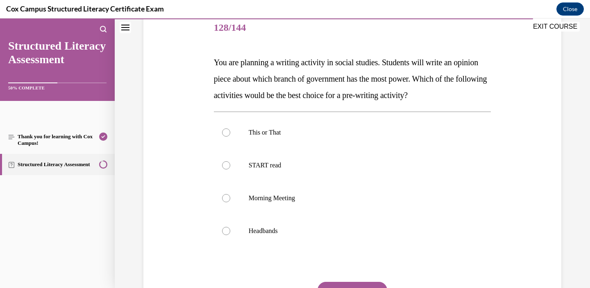
scroll to position [107, 0]
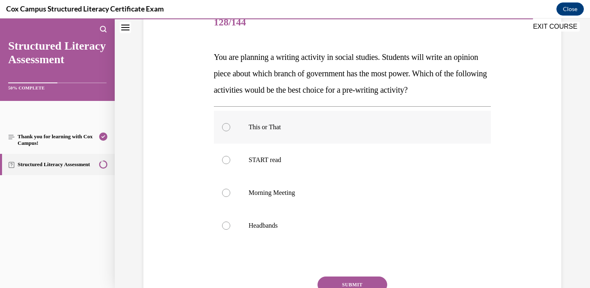
click at [316, 133] on label "This or That" at bounding box center [352, 127] width 277 height 33
click at [230, 131] on input "This or That" at bounding box center [226, 127] width 8 height 8
radio input "true"
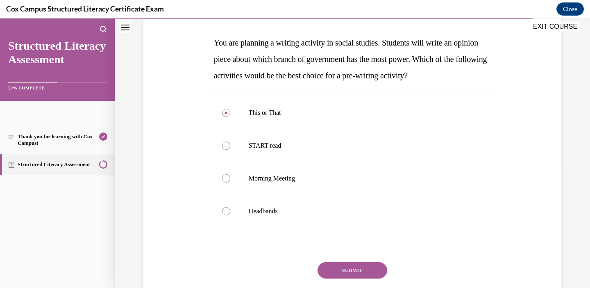
click at [345, 270] on button "SUBMIT" at bounding box center [353, 270] width 70 height 16
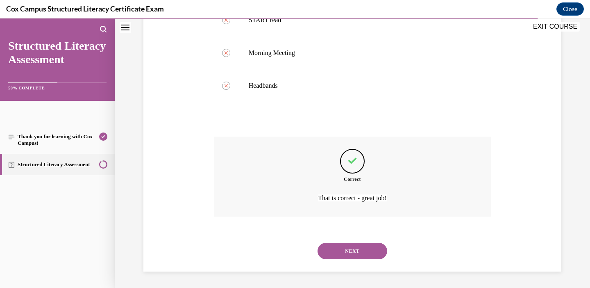
click at [347, 252] on button "NEXT" at bounding box center [353, 251] width 70 height 16
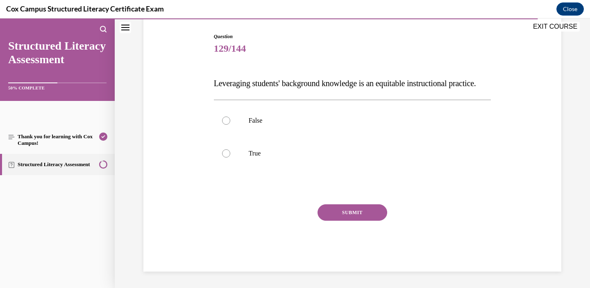
scroll to position [98, 0]
click at [258, 122] on p "False" at bounding box center [360, 120] width 222 height 8
click at [230, 122] on input "False" at bounding box center [226, 120] width 8 height 8
radio input "true"
click at [260, 148] on label "True" at bounding box center [352, 153] width 277 height 33
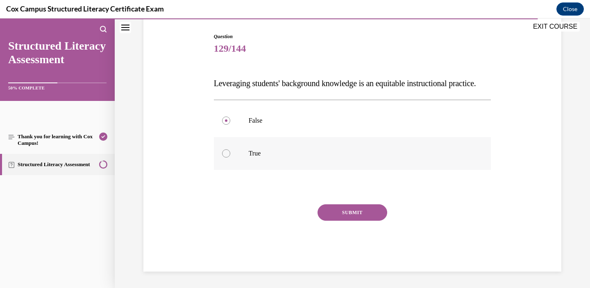
click at [230, 149] on input "True" at bounding box center [226, 153] width 8 height 8
radio input "true"
click at [340, 209] on button "SUBMIT" at bounding box center [353, 212] width 70 height 16
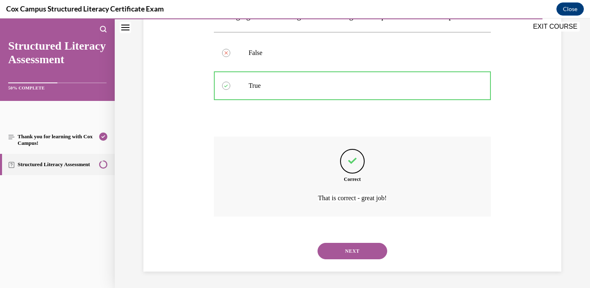
click at [348, 249] on button "NEXT" at bounding box center [353, 251] width 70 height 16
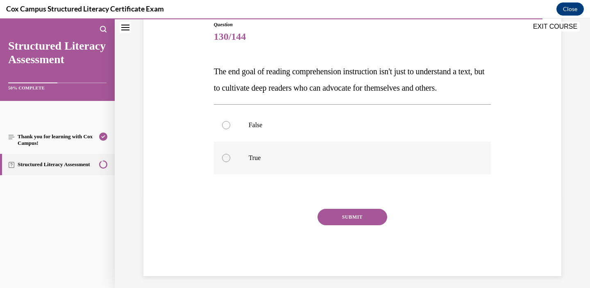
scroll to position [97, 0]
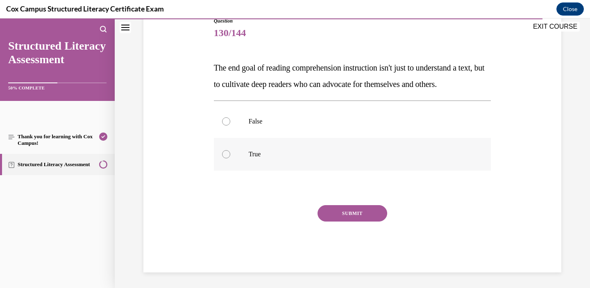
click at [261, 162] on label "True" at bounding box center [352, 154] width 277 height 33
click at [230, 158] on input "True" at bounding box center [226, 154] width 8 height 8
radio input "true"
click at [344, 221] on button "SUBMIT" at bounding box center [353, 213] width 70 height 16
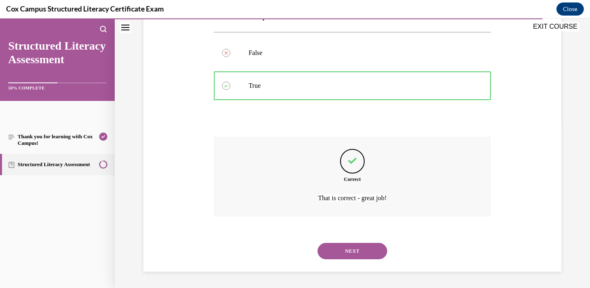
click at [348, 252] on button "NEXT" at bounding box center [353, 251] width 70 height 16
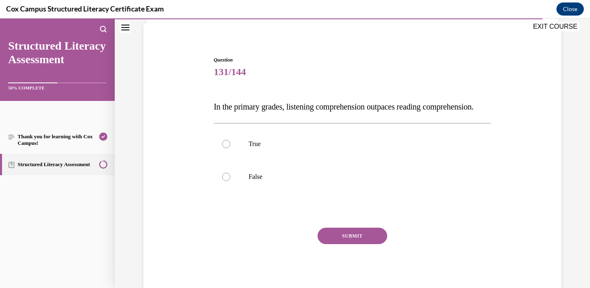
scroll to position [56, 0]
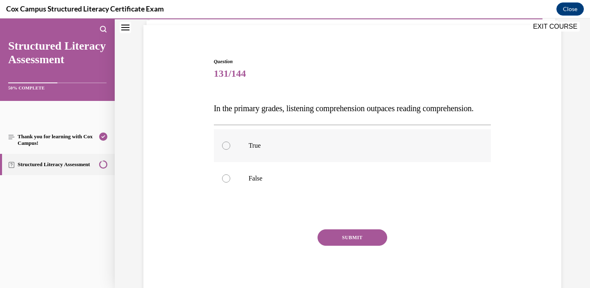
click at [275, 150] on p "True" at bounding box center [360, 145] width 222 height 8
click at [230, 150] on input "True" at bounding box center [226, 145] width 8 height 8
radio input "true"
click at [349, 245] on button "SUBMIT" at bounding box center [353, 237] width 70 height 16
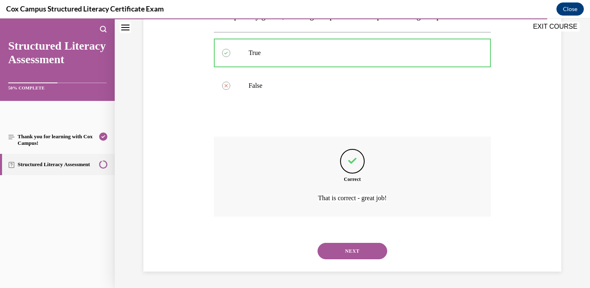
scroll to position [165, 0]
click at [345, 252] on button "NEXT" at bounding box center [353, 251] width 70 height 16
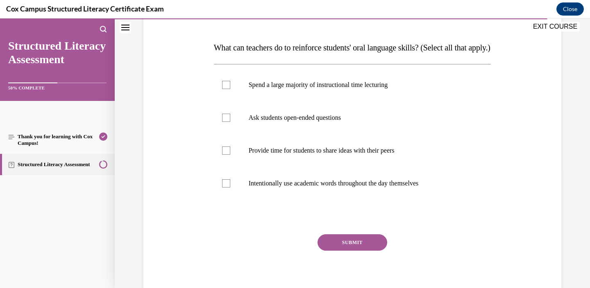
scroll to position [119, 0]
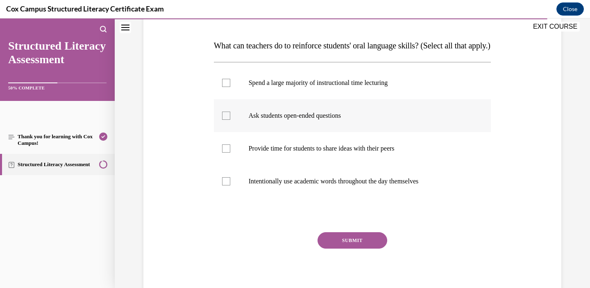
click at [312, 120] on p "Ask students open-ended questions" at bounding box center [360, 115] width 222 height 8
click at [230, 120] on input "Ask students open-ended questions" at bounding box center [226, 115] width 8 height 8
checkbox input "true"
click at [311, 152] on p "Provide time for students to share ideas with their peers" at bounding box center [360, 148] width 222 height 8
click at [230, 152] on input "Provide time for students to share ideas with their peers" at bounding box center [226, 148] width 8 height 8
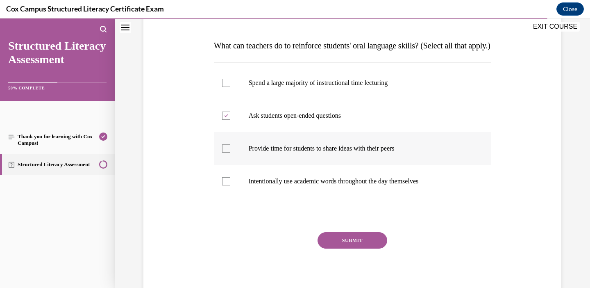
checkbox input "true"
click at [315, 185] on p "Intentionally use academic words throughout the day themselves" at bounding box center [360, 181] width 222 height 8
click at [230, 185] on input "Intentionally use academic words throughout the day themselves" at bounding box center [226, 181] width 8 height 8
checkbox input "true"
click at [340, 248] on button "SUBMIT" at bounding box center [353, 240] width 70 height 16
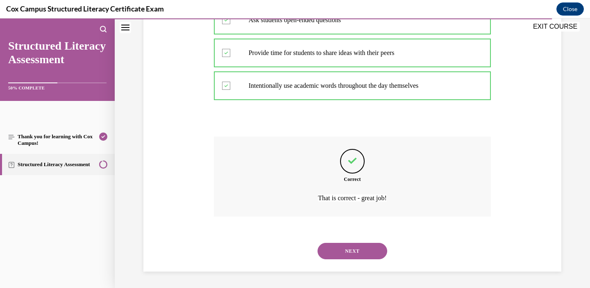
scroll to position [231, 0]
click at [333, 252] on button "NEXT" at bounding box center [353, 251] width 70 height 16
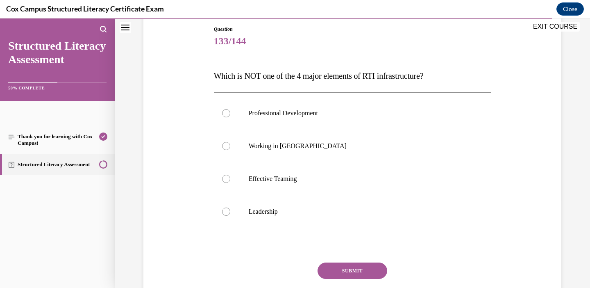
scroll to position [91, 0]
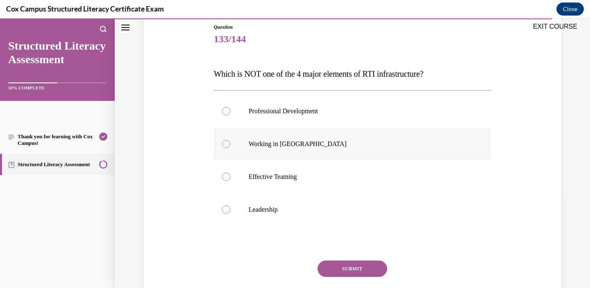
click at [298, 143] on p "Working in Silos" at bounding box center [360, 144] width 222 height 8
click at [230, 143] on input "Working in Silos" at bounding box center [226, 144] width 8 height 8
radio input "true"
click at [350, 270] on button "SUBMIT" at bounding box center [353, 268] width 70 height 16
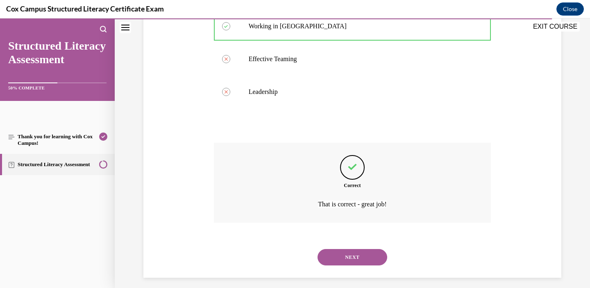
scroll to position [214, 0]
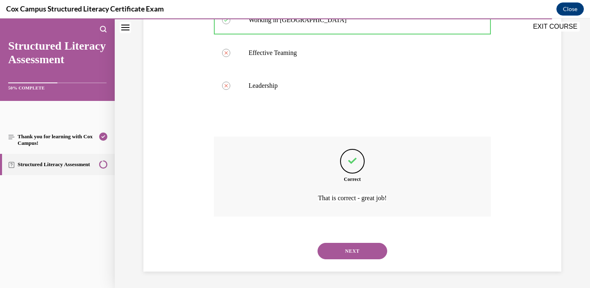
click at [352, 245] on button "NEXT" at bounding box center [353, 251] width 70 height 16
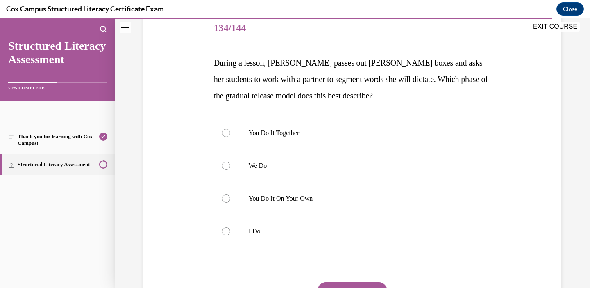
scroll to position [102, 0]
click at [311, 130] on p "You Do It Together" at bounding box center [360, 132] width 222 height 8
click at [230, 130] on input "You Do It Together" at bounding box center [226, 132] width 8 height 8
radio input "true"
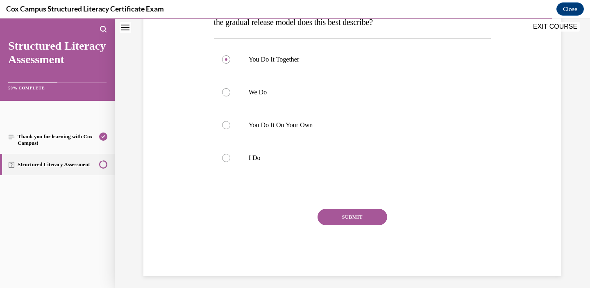
click at [345, 226] on div "SUBMIT" at bounding box center [352, 229] width 277 height 41
click at [345, 224] on button "SUBMIT" at bounding box center [353, 217] width 70 height 16
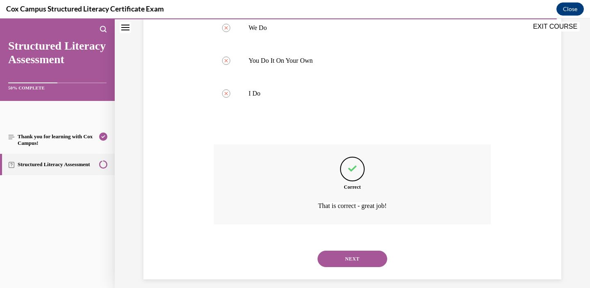
scroll to position [247, 0]
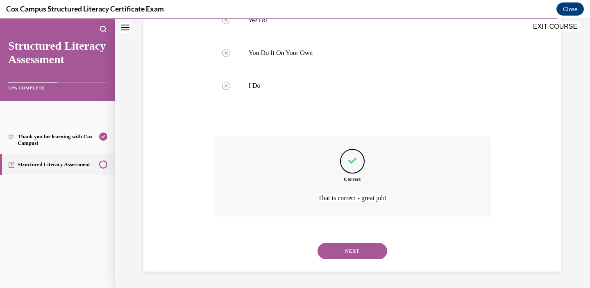
click at [349, 251] on button "NEXT" at bounding box center [353, 251] width 70 height 16
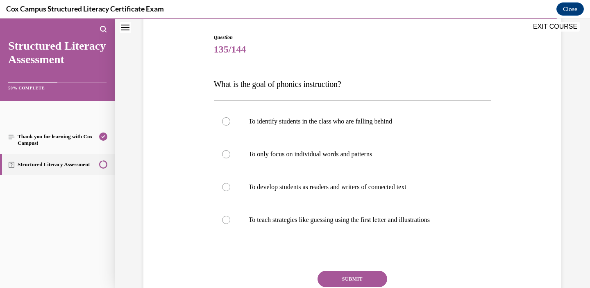
scroll to position [84, 0]
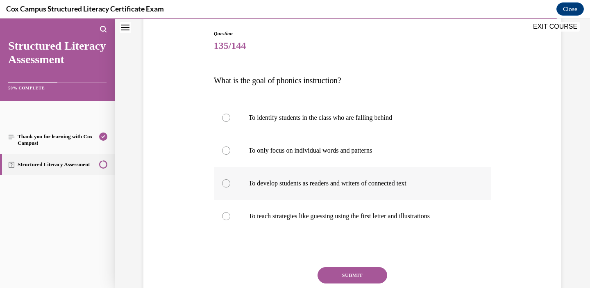
click at [346, 179] on p "To develop students as readers and writers of connected text" at bounding box center [360, 183] width 222 height 8
click at [230, 179] on input "To develop students as readers and writers of connected text" at bounding box center [226, 183] width 8 height 8
radio input "true"
click at [359, 271] on button "SUBMIT" at bounding box center [353, 275] width 70 height 16
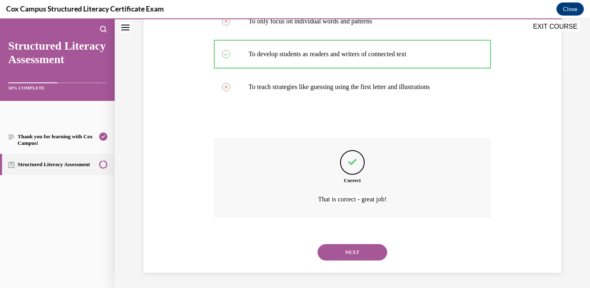
scroll to position [214, 0]
click at [353, 255] on button "NEXT" at bounding box center [353, 251] width 70 height 16
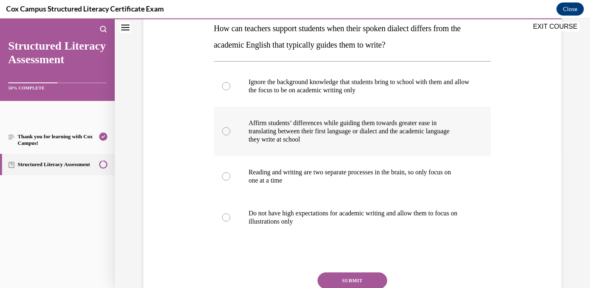
scroll to position [137, 0]
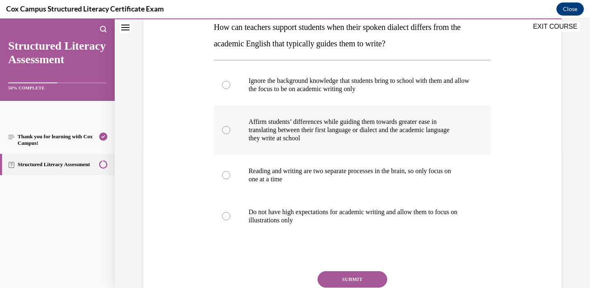
click at [350, 141] on p "they write at school" at bounding box center [360, 138] width 222 height 8
click at [230, 134] on input "Affirm students’ differences while guiding them towards greater ease in transla…" at bounding box center [226, 130] width 8 height 8
radio input "true"
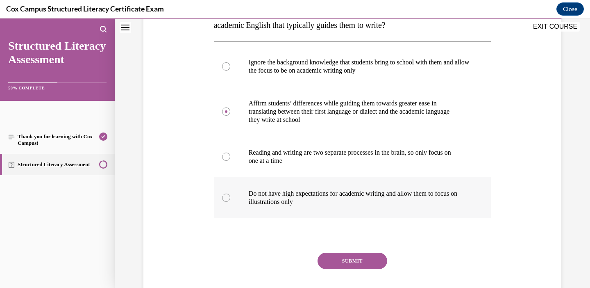
scroll to position [157, 0]
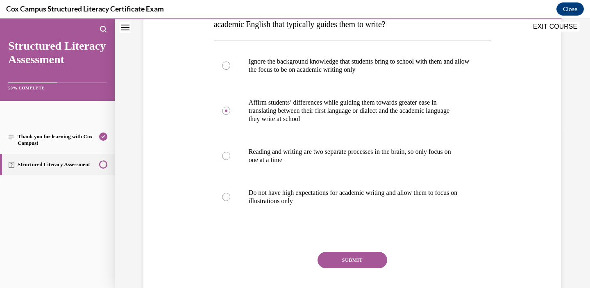
click at [363, 256] on button "SUBMIT" at bounding box center [353, 260] width 70 height 16
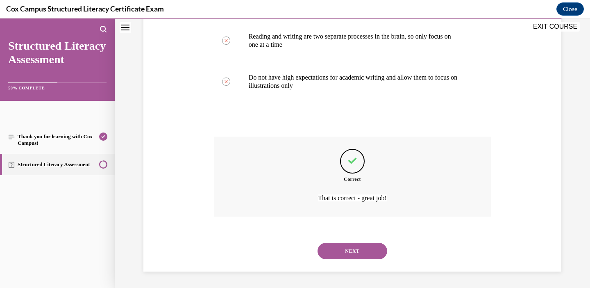
click at [354, 250] on button "NEXT" at bounding box center [353, 251] width 70 height 16
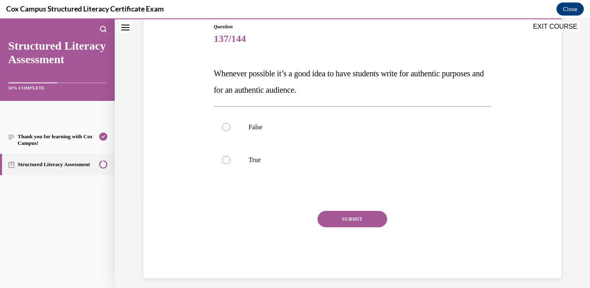
scroll to position [98, 0]
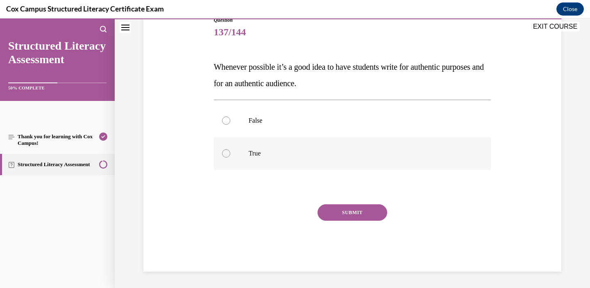
click at [265, 149] on label "True" at bounding box center [352, 153] width 277 height 33
click at [230, 149] on input "True" at bounding box center [226, 153] width 8 height 8
radio input "true"
click at [336, 207] on button "SUBMIT" at bounding box center [353, 212] width 70 height 16
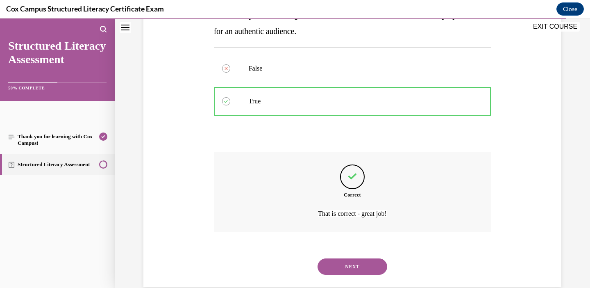
scroll to position [165, 0]
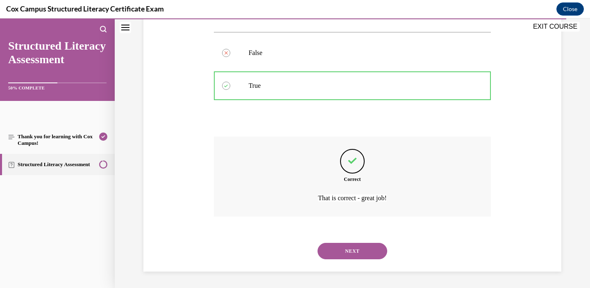
click at [341, 247] on button "NEXT" at bounding box center [353, 251] width 70 height 16
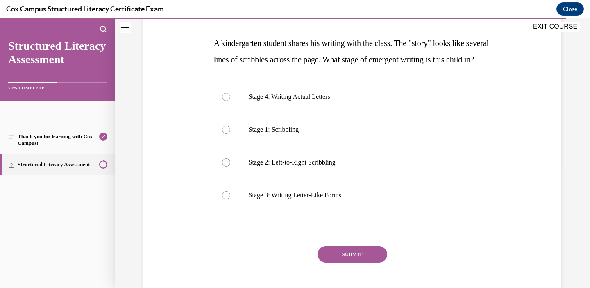
scroll to position [121, 0]
click at [300, 134] on p "Stage 1: Scribbling" at bounding box center [360, 130] width 222 height 8
click at [230, 134] on input "Stage 1: Scribbling" at bounding box center [226, 130] width 8 height 8
radio input "true"
click at [305, 167] on p "Stage 2: Left-to-Right Scribbling" at bounding box center [360, 163] width 222 height 8
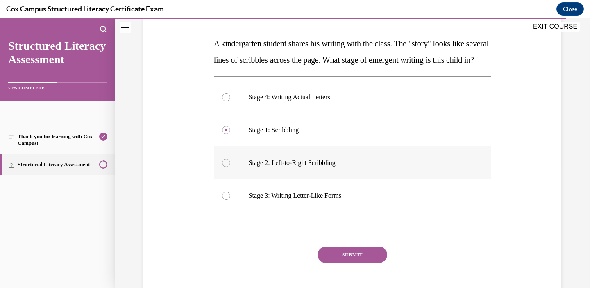
click at [230, 167] on input "Stage 2: Left-to-Right Scribbling" at bounding box center [226, 163] width 8 height 8
radio input "true"
click at [346, 263] on button "SUBMIT" at bounding box center [353, 254] width 70 height 16
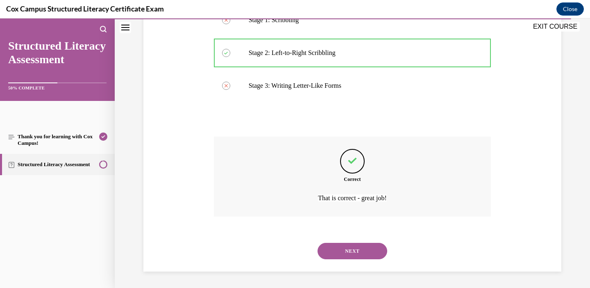
scroll to position [247, 0]
click at [351, 253] on button "NEXT" at bounding box center [353, 251] width 70 height 16
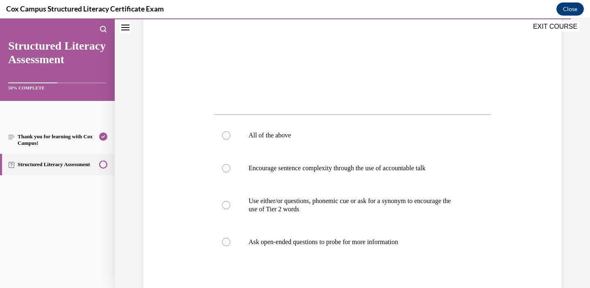
scroll to position [300, 0]
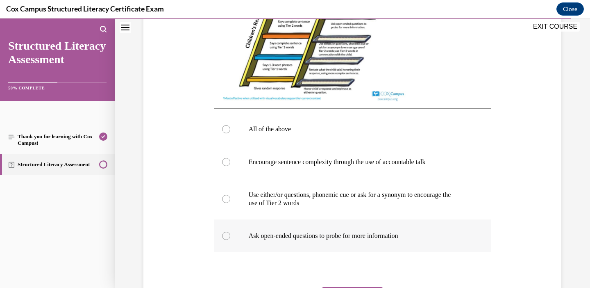
click at [405, 236] on label "Ask open-ended questions to probe for more information" at bounding box center [352, 235] width 277 height 33
click at [230, 236] on input "Ask open-ended questions to probe for more information" at bounding box center [226, 236] width 8 height 8
radio input "true"
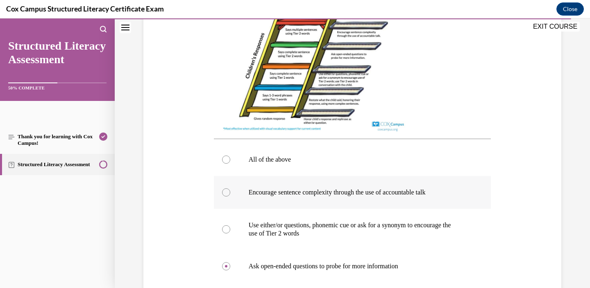
scroll to position [279, 0]
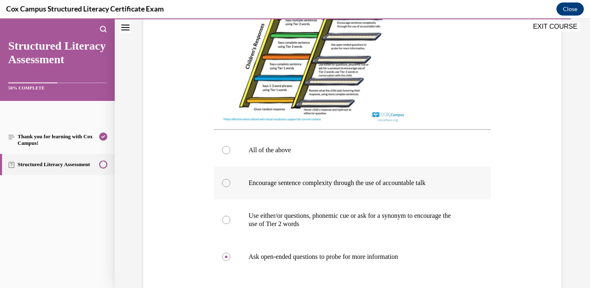
click at [395, 171] on label "Encourage sentence complexity through the use of accountable talk" at bounding box center [352, 182] width 277 height 33
click at [230, 179] on input "Encourage sentence complexity through the use of accountable talk" at bounding box center [226, 183] width 8 height 8
radio input "true"
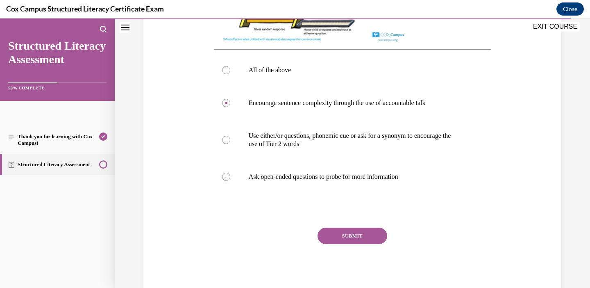
click at [366, 240] on button "SUBMIT" at bounding box center [353, 235] width 70 height 16
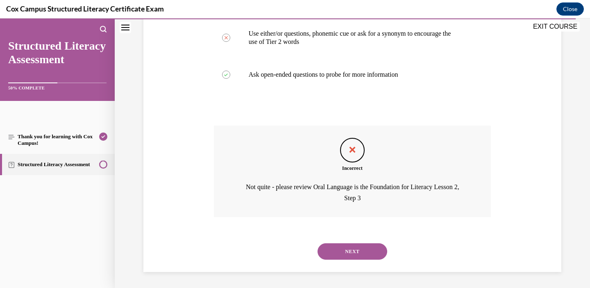
scroll to position [469, 0]
click at [363, 250] on button "NEXT" at bounding box center [353, 251] width 70 height 16
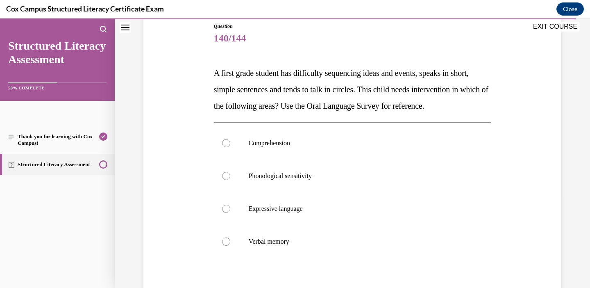
scroll to position [92, 0]
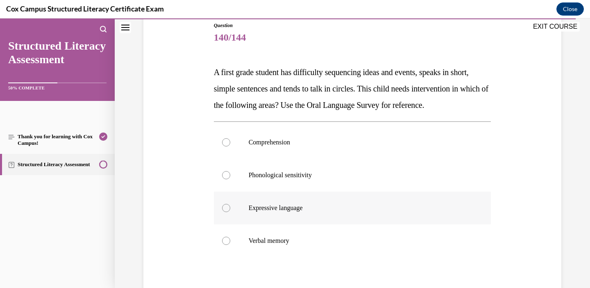
click at [289, 219] on label "Expressive language" at bounding box center [352, 207] width 277 height 33
click at [230, 212] on input "Expressive language" at bounding box center [226, 208] width 8 height 8
radio input "true"
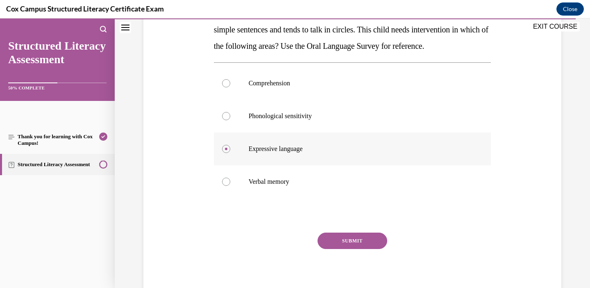
scroll to position [152, 0]
click at [344, 248] on button "SUBMIT" at bounding box center [353, 240] width 70 height 16
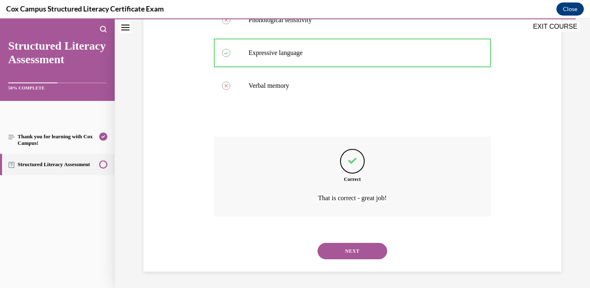
scroll to position [264, 0]
click at [343, 261] on div "NEXT" at bounding box center [352, 250] width 277 height 33
click at [343, 251] on button "NEXT" at bounding box center [353, 251] width 70 height 16
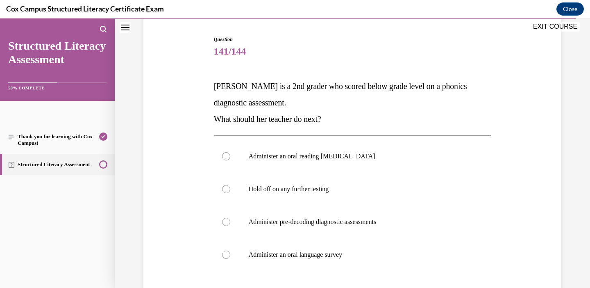
scroll to position [82, 0]
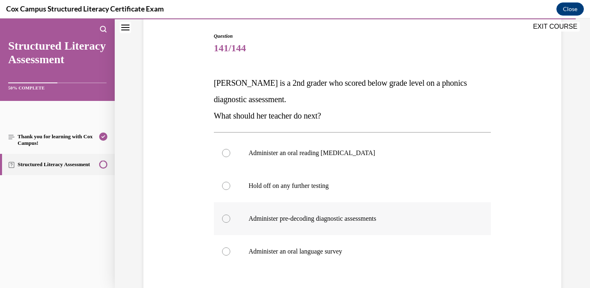
click at [316, 214] on p "Administer pre-decoding diagnostic assessments" at bounding box center [360, 218] width 222 height 8
click at [230, 214] on input "Administer pre-decoding diagnostic assessments" at bounding box center [226, 218] width 8 height 8
radio input "true"
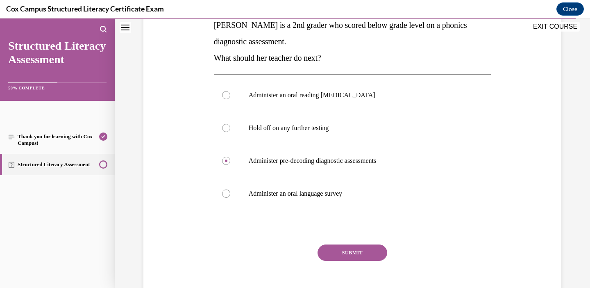
click at [339, 250] on button "SUBMIT" at bounding box center [353, 252] width 70 height 16
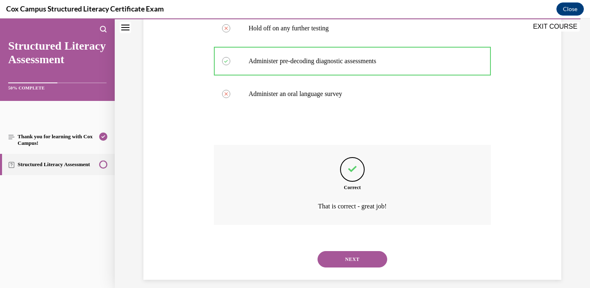
scroll to position [247, 0]
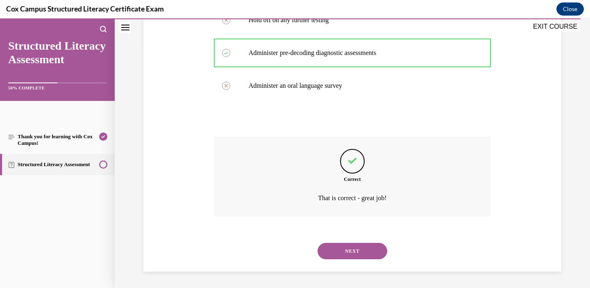
click at [337, 258] on button "NEXT" at bounding box center [353, 251] width 70 height 16
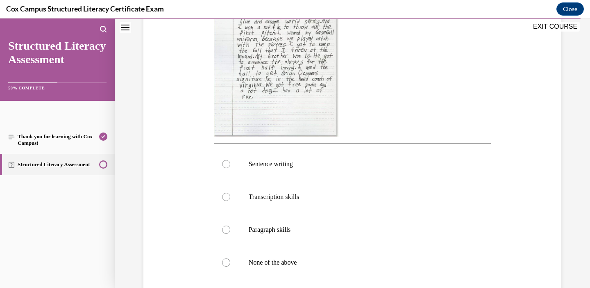
scroll to position [233, 0]
click at [300, 221] on label "Paragraph skills" at bounding box center [352, 229] width 277 height 33
click at [230, 225] on input "Paragraph skills" at bounding box center [226, 229] width 8 height 8
radio input "true"
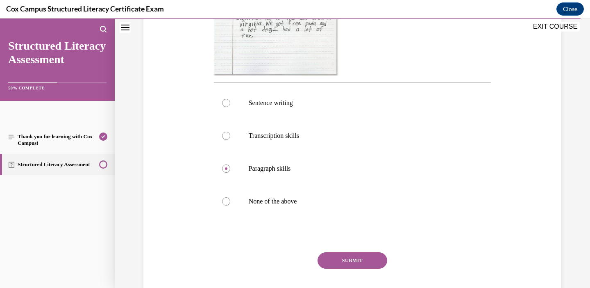
click at [342, 257] on button "SUBMIT" at bounding box center [353, 260] width 70 height 16
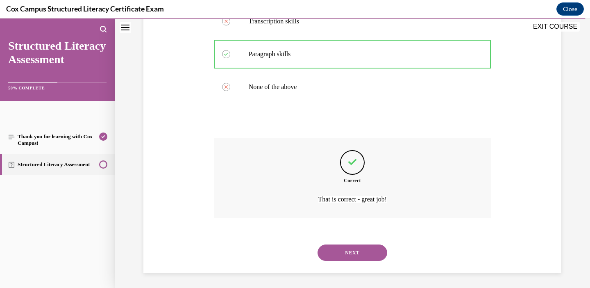
scroll to position [409, 0]
click at [344, 259] on div "NEXT" at bounding box center [352, 251] width 277 height 33
click at [341, 248] on button "NEXT" at bounding box center [353, 251] width 70 height 16
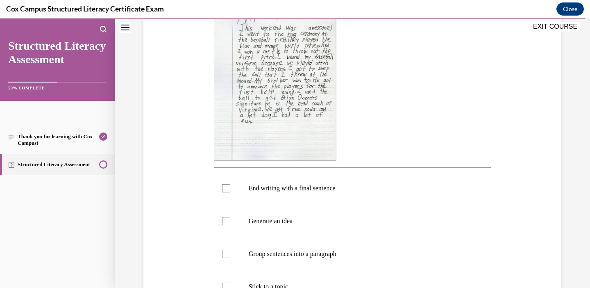
scroll to position [198, 0]
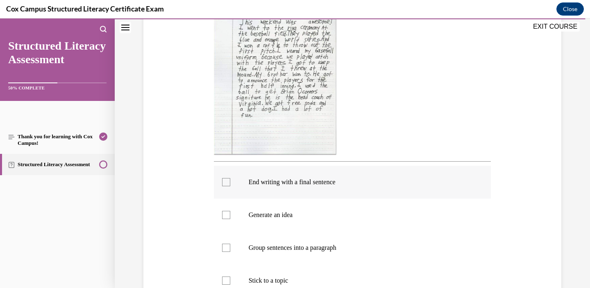
click at [308, 188] on label "End writing with a final sentence" at bounding box center [352, 182] width 277 height 33
click at [230, 186] on input "End writing with a final sentence" at bounding box center [226, 182] width 8 height 8
checkbox input "true"
click at [298, 208] on label "Generate an idea" at bounding box center [352, 214] width 277 height 33
click at [230, 211] on input "Generate an idea" at bounding box center [226, 215] width 8 height 8
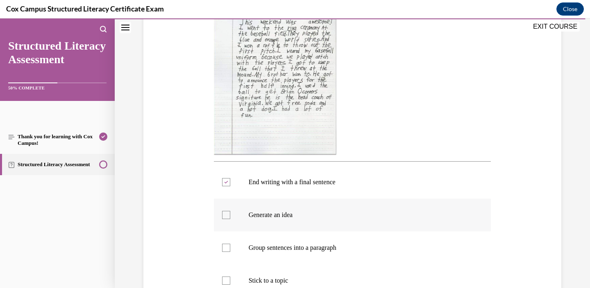
checkbox input "true"
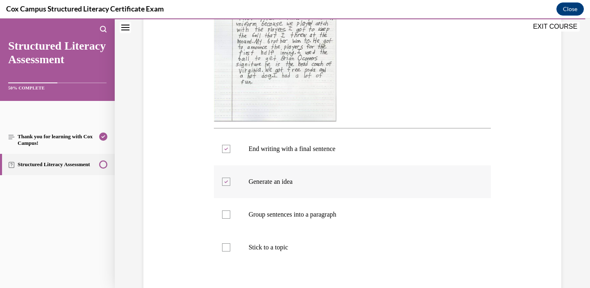
scroll to position [232, 0]
click at [298, 208] on label "Group sentences into a paragraph" at bounding box center [352, 213] width 277 height 33
click at [230, 209] on input "Group sentences into a paragraph" at bounding box center [226, 213] width 8 height 8
checkbox input "true"
click at [292, 236] on label "Stick to a topic" at bounding box center [352, 245] width 277 height 33
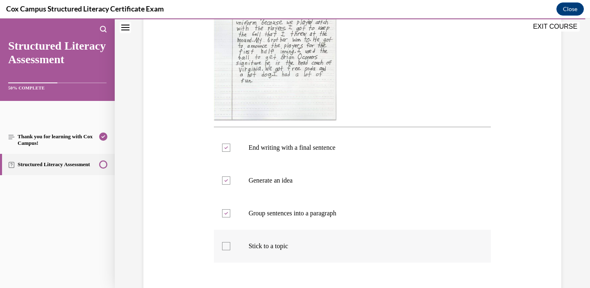
click at [230, 242] on input "Stick to a topic" at bounding box center [226, 246] width 8 height 8
checkbox input "true"
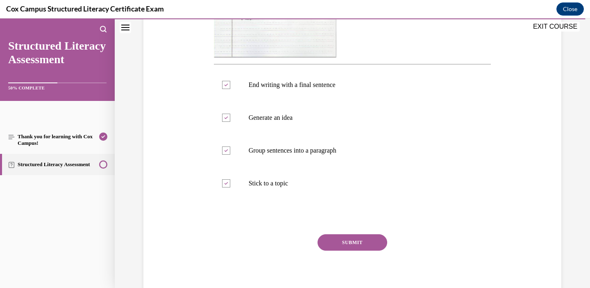
click at [336, 237] on button "SUBMIT" at bounding box center [353, 242] width 70 height 16
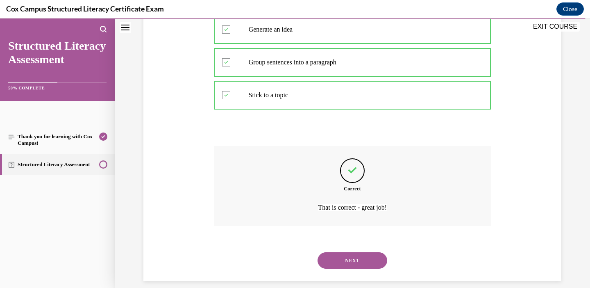
scroll to position [392, 0]
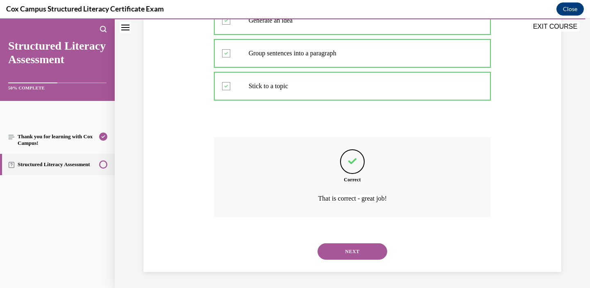
click at [345, 248] on button "NEXT" at bounding box center [353, 251] width 70 height 16
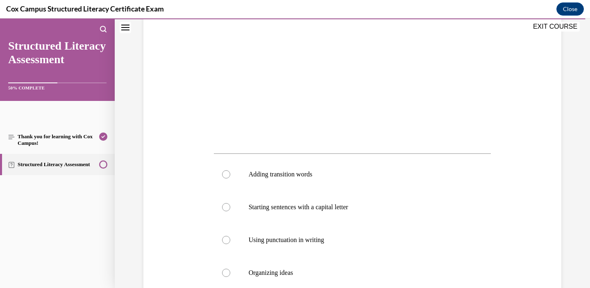
scroll to position [225, 0]
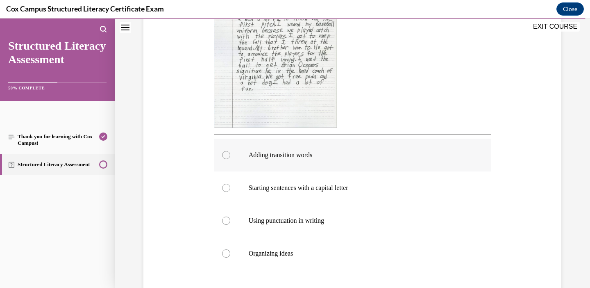
click at [282, 159] on label "Adding transition words" at bounding box center [352, 155] width 277 height 33
click at [230, 159] on input "Adding transition words" at bounding box center [226, 155] width 8 height 8
radio input "true"
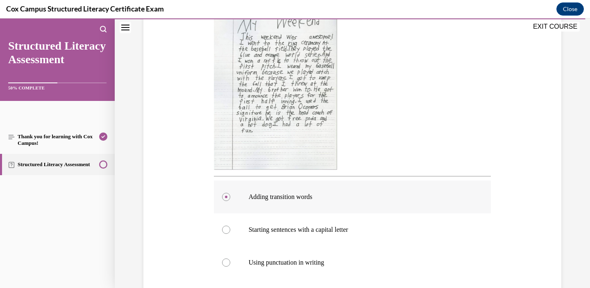
scroll to position [179, 0]
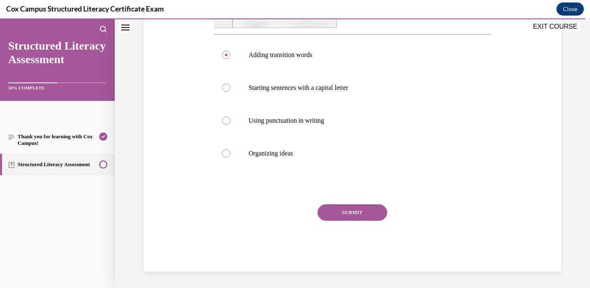
click at [333, 212] on button "SUBMIT" at bounding box center [353, 212] width 70 height 16
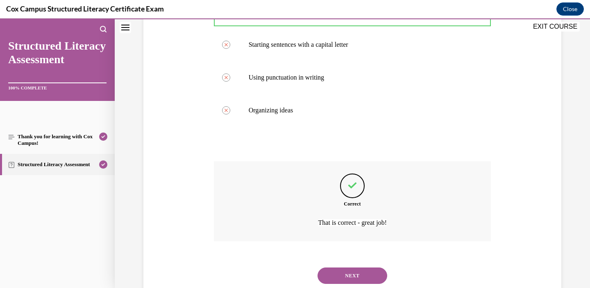
scroll to position [393, 0]
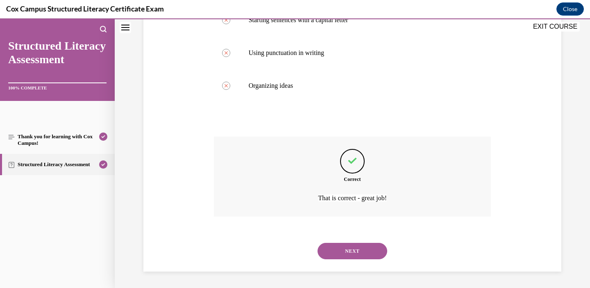
click at [350, 247] on button "NEXT" at bounding box center [353, 251] width 70 height 16
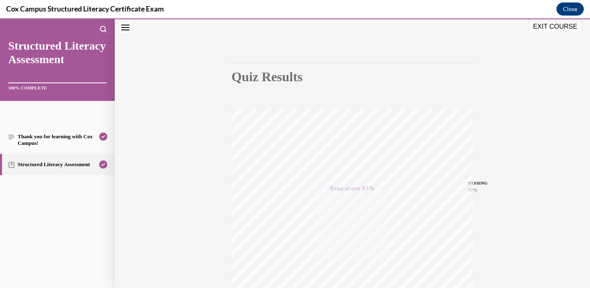
scroll to position [0, 0]
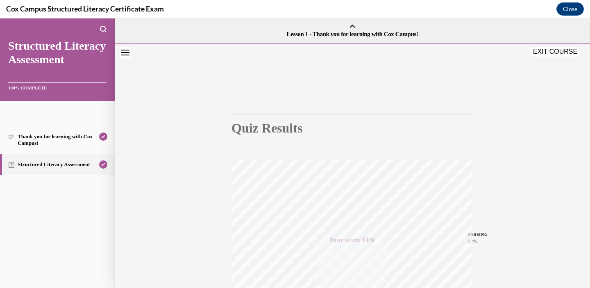
click at [553, 54] on button "EXIT COURSE" at bounding box center [555, 52] width 49 height 10
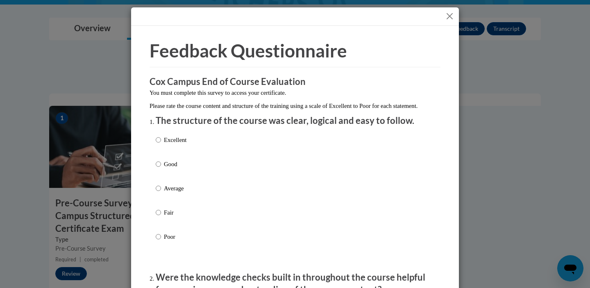
click at [174, 168] on p "Good" at bounding box center [175, 163] width 23 height 9
click at [161, 168] on input "Good" at bounding box center [158, 163] width 5 height 9
radio input "true"
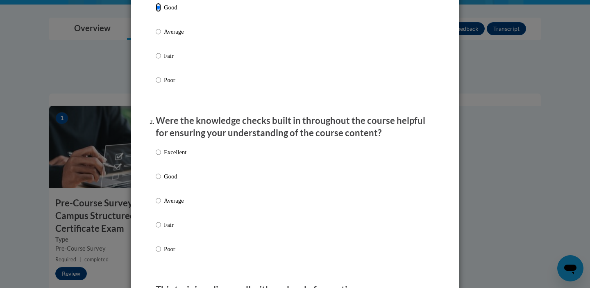
scroll to position [198, 0]
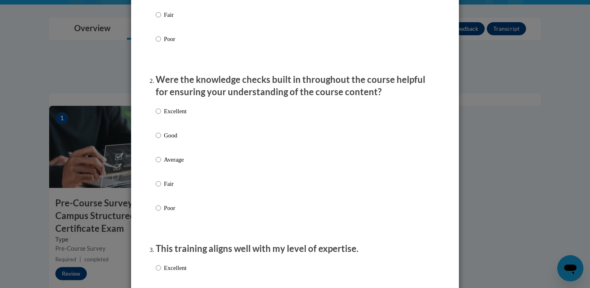
click at [173, 140] on p "Good" at bounding box center [175, 135] width 23 height 9
click at [161, 140] on input "Good" at bounding box center [158, 135] width 5 height 9
radio input "true"
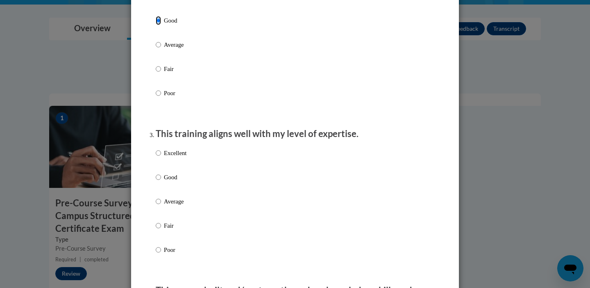
scroll to position [337, 0]
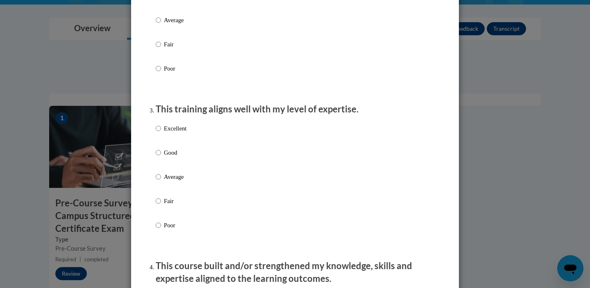
click at [174, 157] on p "Good" at bounding box center [175, 152] width 23 height 9
click at [161, 157] on input "Good" at bounding box center [158, 152] width 5 height 9
radio input "true"
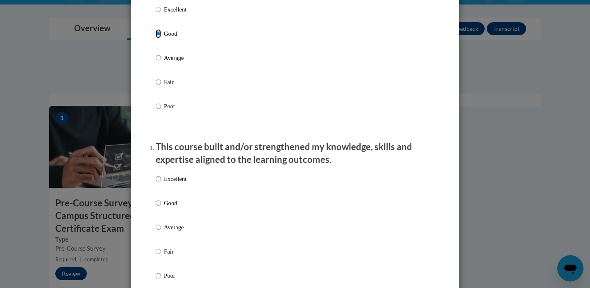
scroll to position [498, 0]
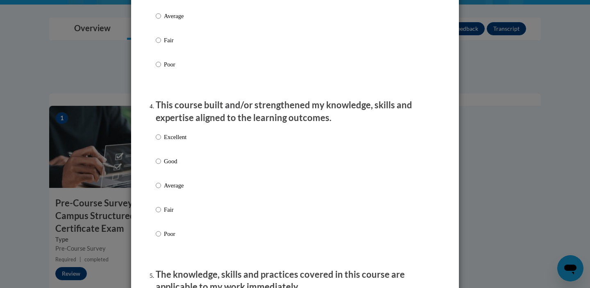
click at [175, 166] on p "Good" at bounding box center [175, 161] width 23 height 9
click at [161, 166] on input "Good" at bounding box center [158, 161] width 5 height 9
radio input "true"
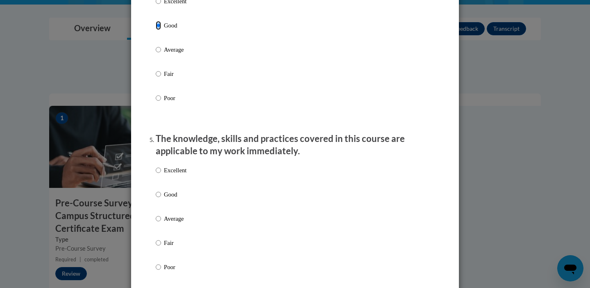
scroll to position [649, 0]
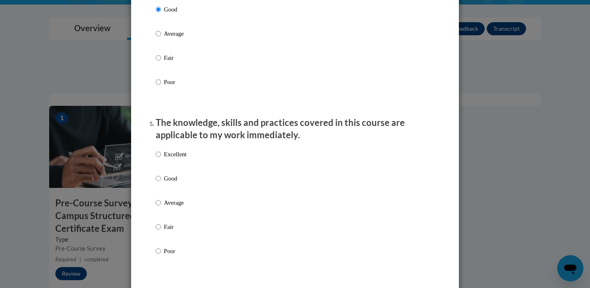
click at [175, 183] on p "Good" at bounding box center [175, 178] width 23 height 9
click at [161, 183] on input "Good" at bounding box center [158, 178] width 5 height 9
radio input "true"
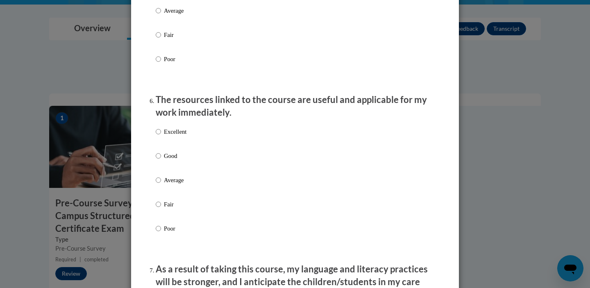
click at [171, 160] on p "Good" at bounding box center [175, 155] width 23 height 9
click at [161, 160] on input "Good" at bounding box center [158, 155] width 5 height 9
radio input "true"
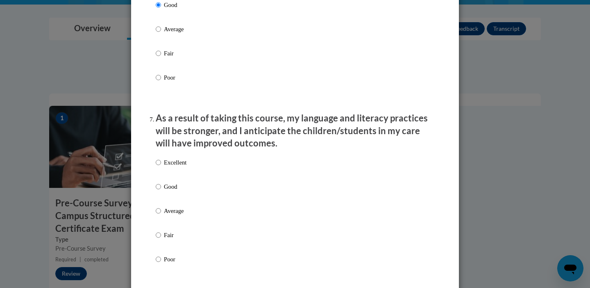
click at [171, 191] on p "Good" at bounding box center [175, 186] width 23 height 9
click at [161, 191] on input "Good" at bounding box center [158, 186] width 5 height 9
radio input "true"
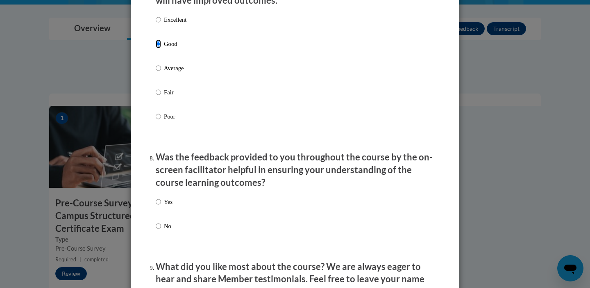
scroll to position [1136, 0]
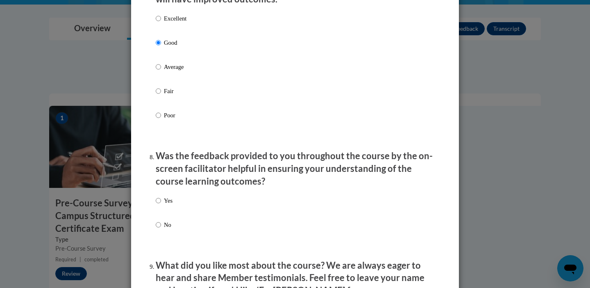
click at [168, 205] on p "Yes" at bounding box center [168, 200] width 9 height 9
click at [161, 205] on input "Yes" at bounding box center [158, 200] width 5 height 9
radio input "true"
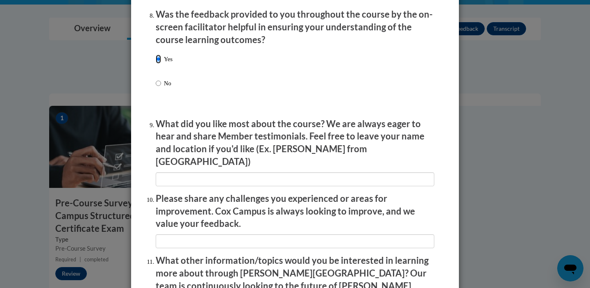
scroll to position [1286, 0]
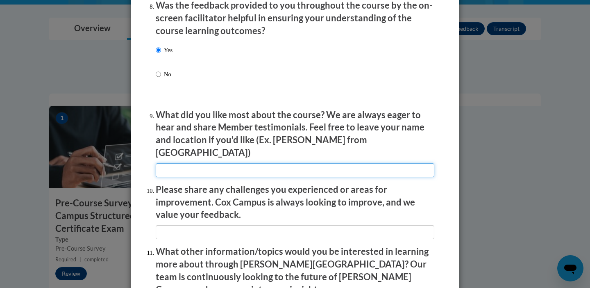
click at [178, 165] on input "textbox" at bounding box center [295, 170] width 279 height 14
type input "none"
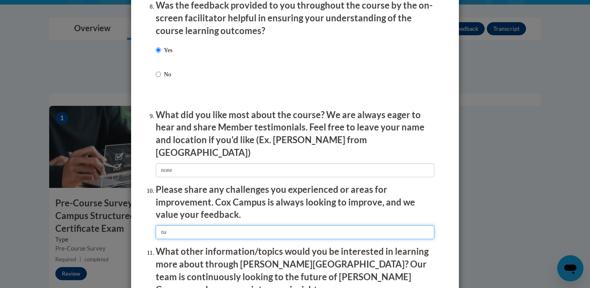
type input "na"
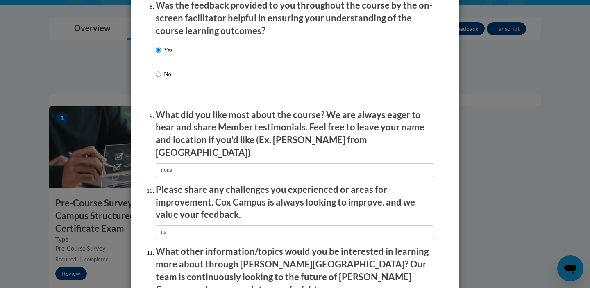
scroll to position [1294, 0]
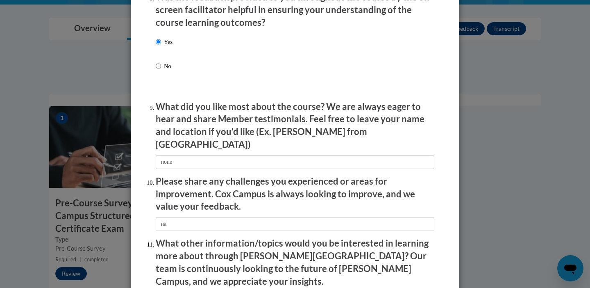
type input "na"
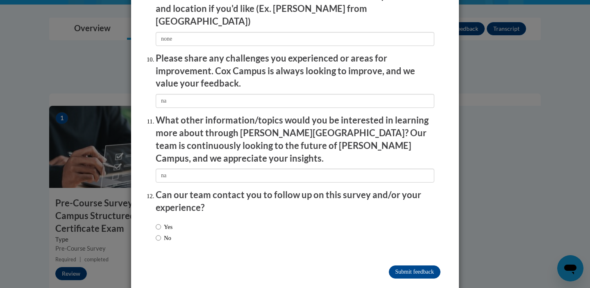
click at [167, 233] on label "No" at bounding box center [164, 237] width 16 height 9
click at [161, 233] on input "No" at bounding box center [158, 237] width 5 height 9
radio input "true"
click at [399, 265] on input "Submit feedback" at bounding box center [415, 271] width 52 height 13
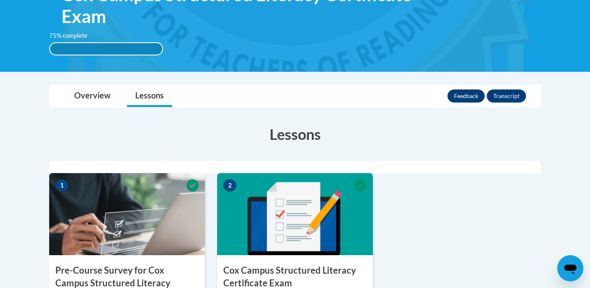
scroll to position [0, 0]
